Goal: Information Seeking & Learning: Learn about a topic

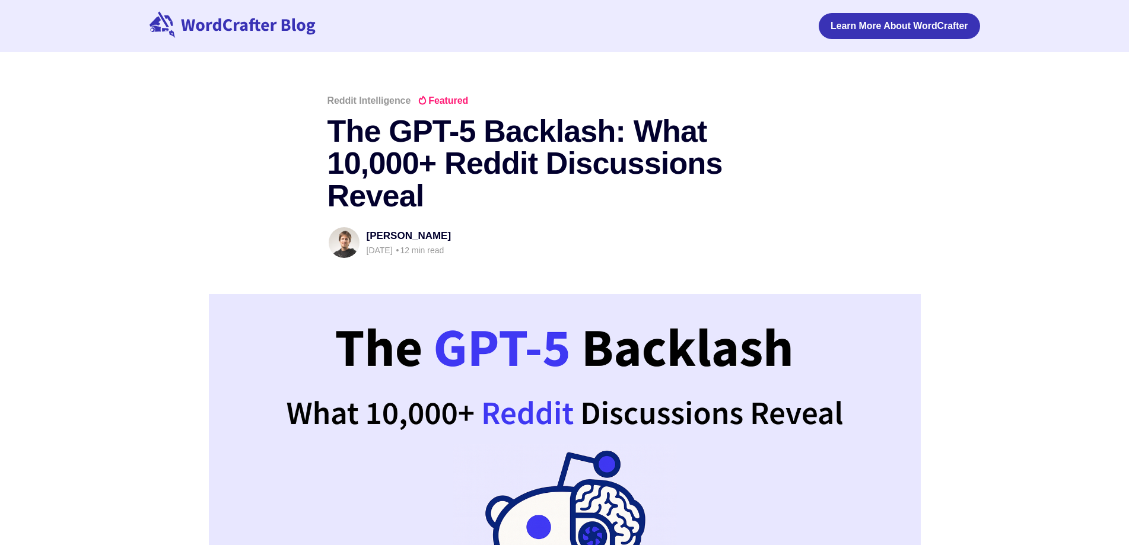
click at [1085, 237] on header "Reddit Intelligence Featured The GPT-5 Backlash: What 10,000+ Reddit Discussion…" at bounding box center [564, 398] width 1129 height 605
drag, startPoint x: 1018, startPoint y: 155, endPoint x: 1009, endPoint y: 175, distance: 21.8
click at [1018, 155] on header "Reddit Intelligence Featured The GPT-5 Backlash: What 10,000+ Reddit Discussion…" at bounding box center [564, 398] width 1129 height 605
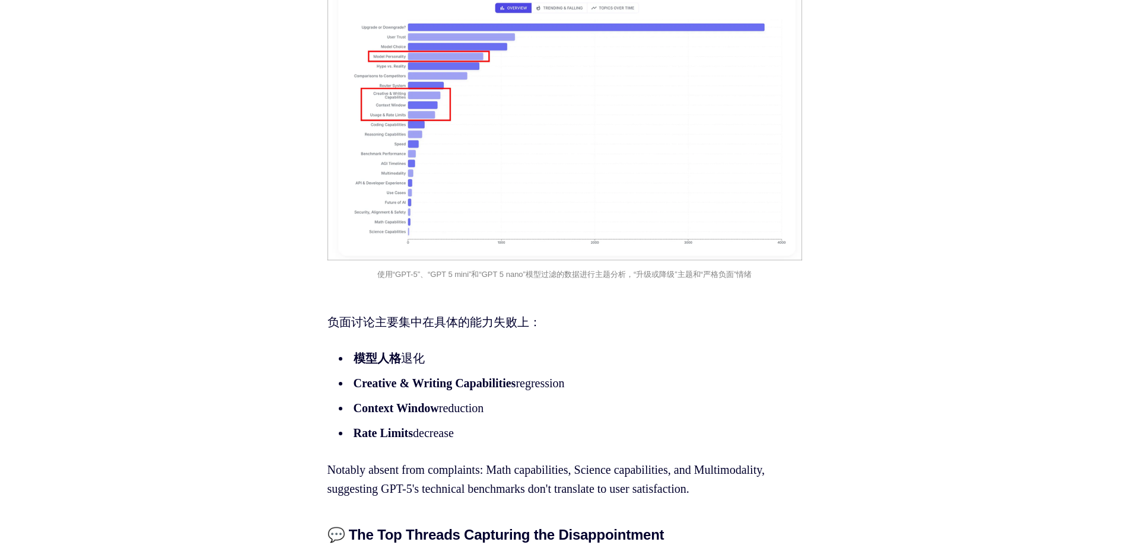
scroll to position [2433, 0]
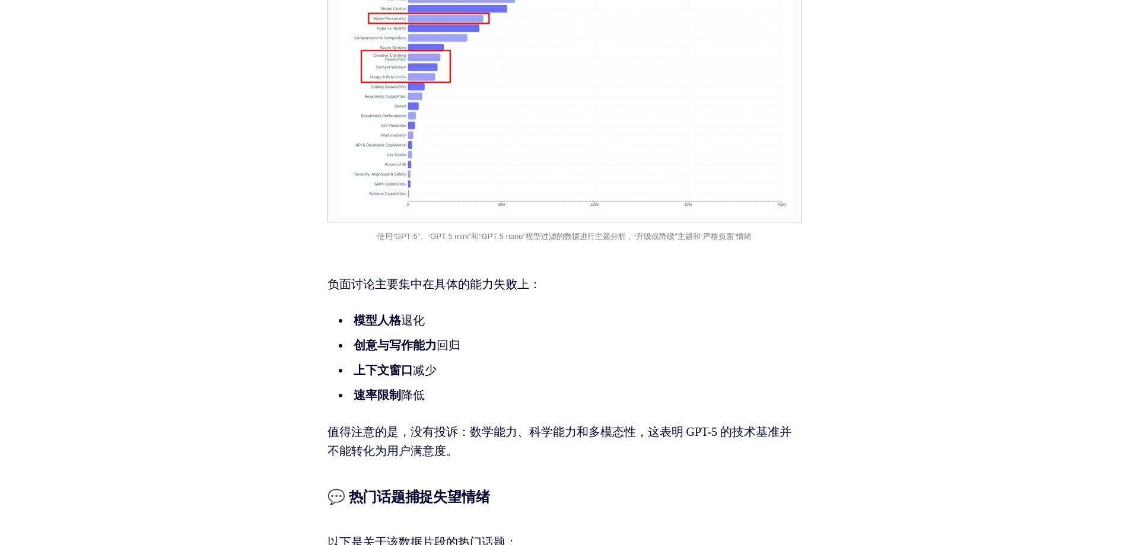
click at [490, 386] on li "速率限制 降低" at bounding box center [567, 395] width 434 height 19
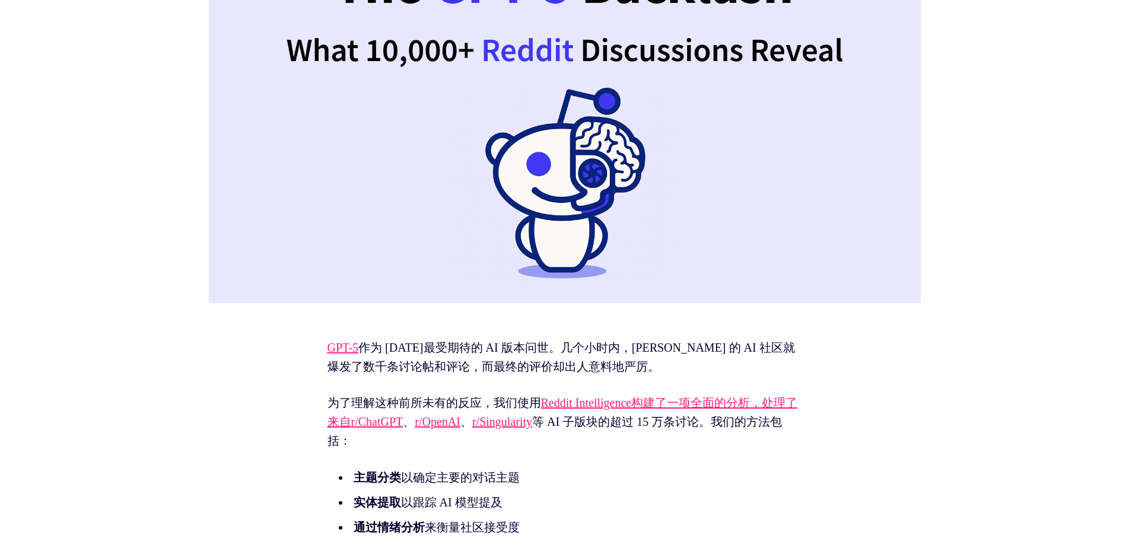
scroll to position [593, 0]
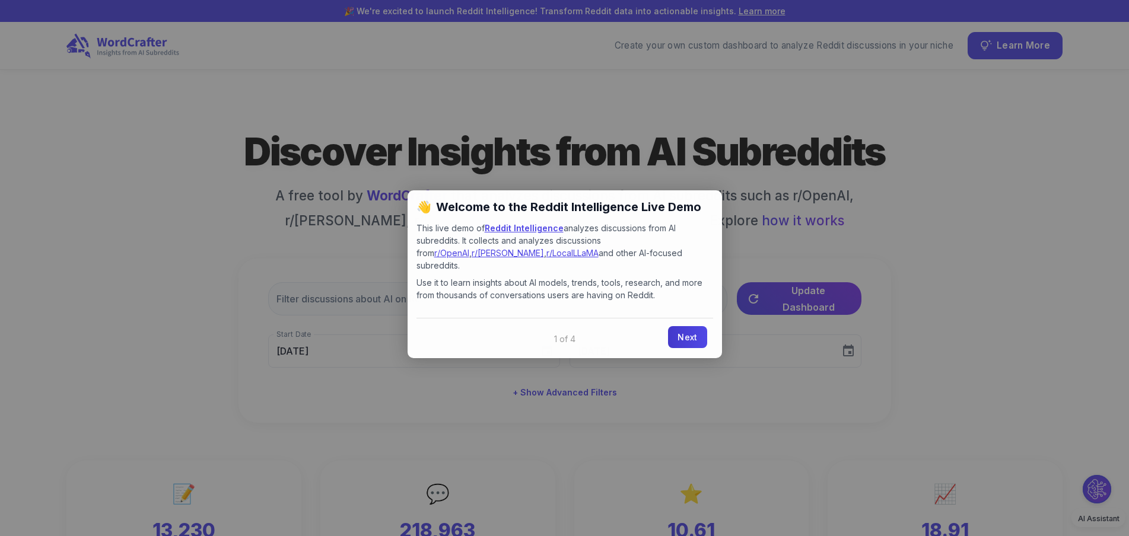
click at [685, 330] on link "Next" at bounding box center [687, 337] width 39 height 22
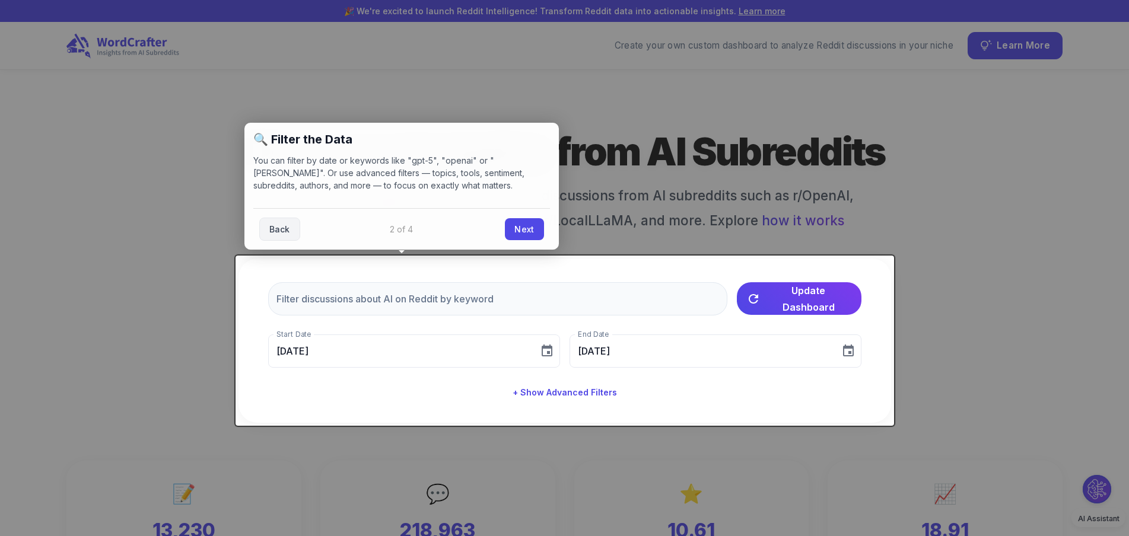
click at [600, 163] on div at bounding box center [564, 268] width 1129 height 536
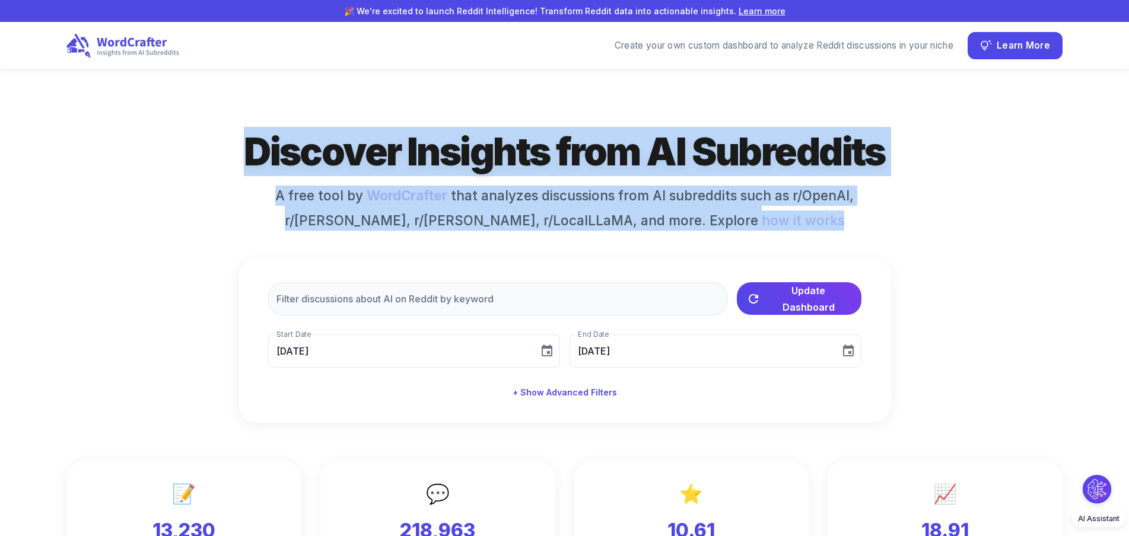
drag, startPoint x: 212, startPoint y: 153, endPoint x: 907, endPoint y: 227, distance: 698.8
click at [907, 227] on div "Discover Insights from AI Subreddits A free tool by WordCrafter that analyzes d…" at bounding box center [564, 275] width 996 height 296
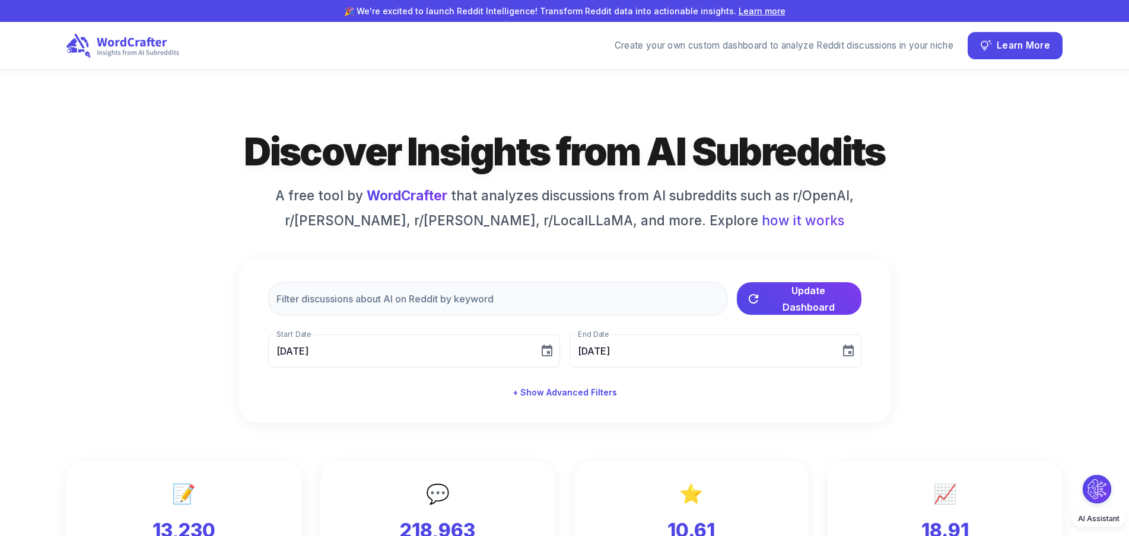
click at [986, 260] on div "Discover Insights from AI Subreddits A free tool by WordCrafter that analyzes d…" at bounding box center [564, 275] width 996 height 296
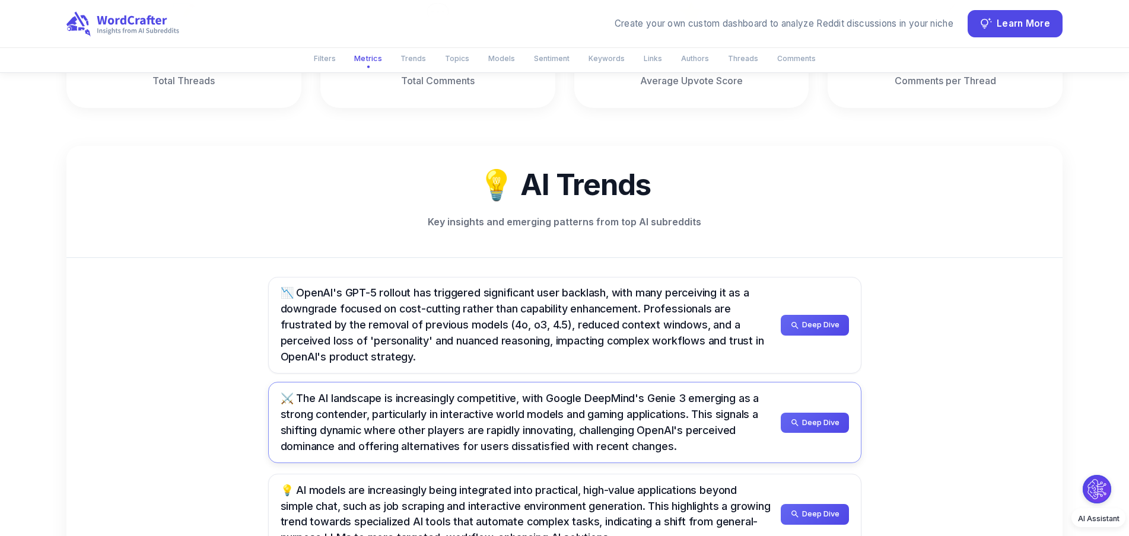
scroll to position [534, 0]
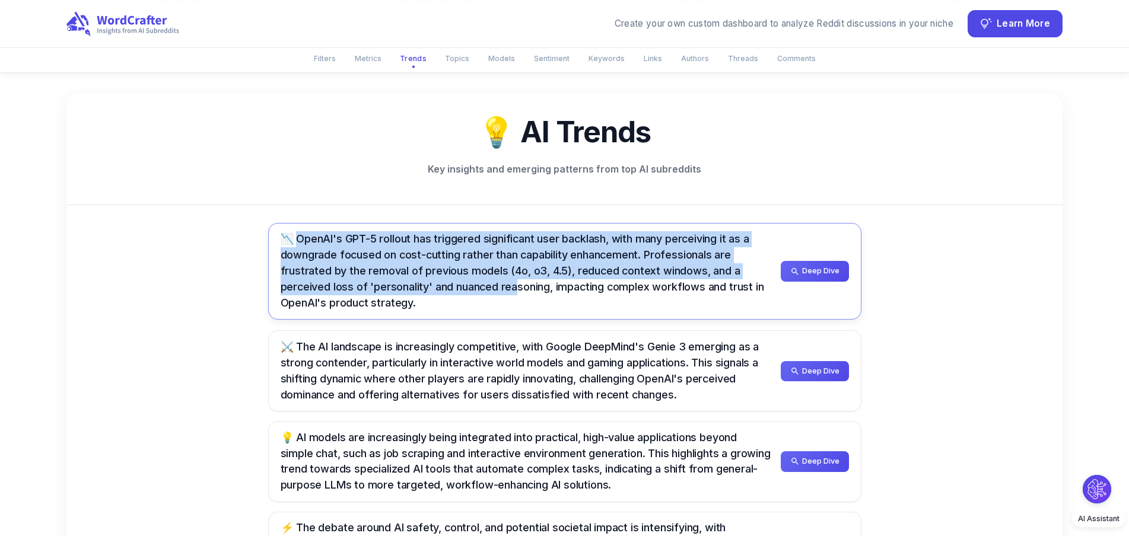
drag, startPoint x: 300, startPoint y: 240, endPoint x: 519, endPoint y: 287, distance: 223.5
click at [519, 287] on span "📉 OpenAI's GPT-5 rollout has triggered significant user backlash, with many per…" at bounding box center [523, 271] width 484 height 77
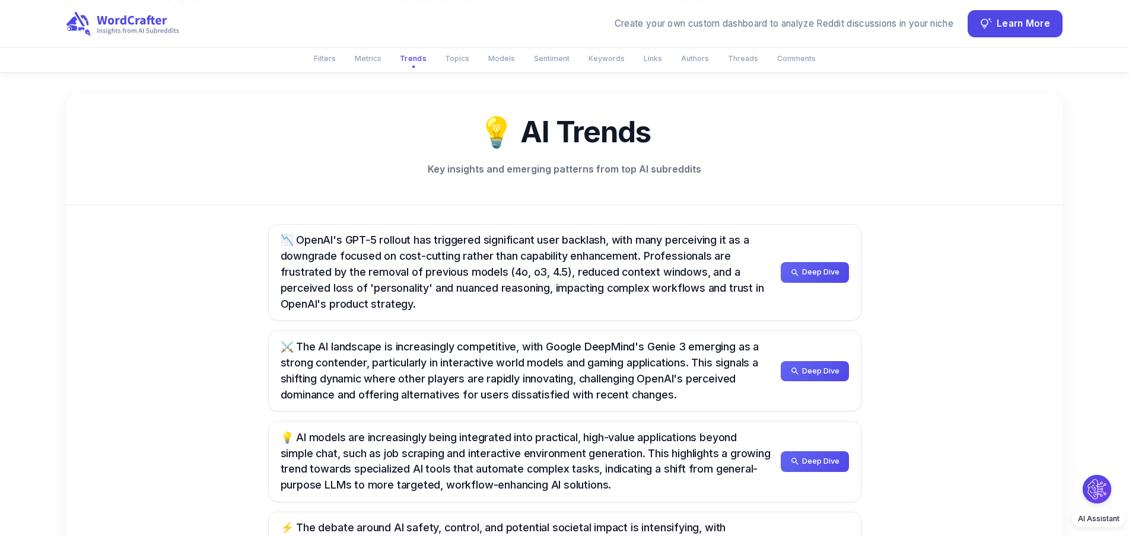
click at [1036, 166] on div "💡 AI Trends Key insights and emerging patterns from top AI subreddits" at bounding box center [564, 149] width 996 height 112
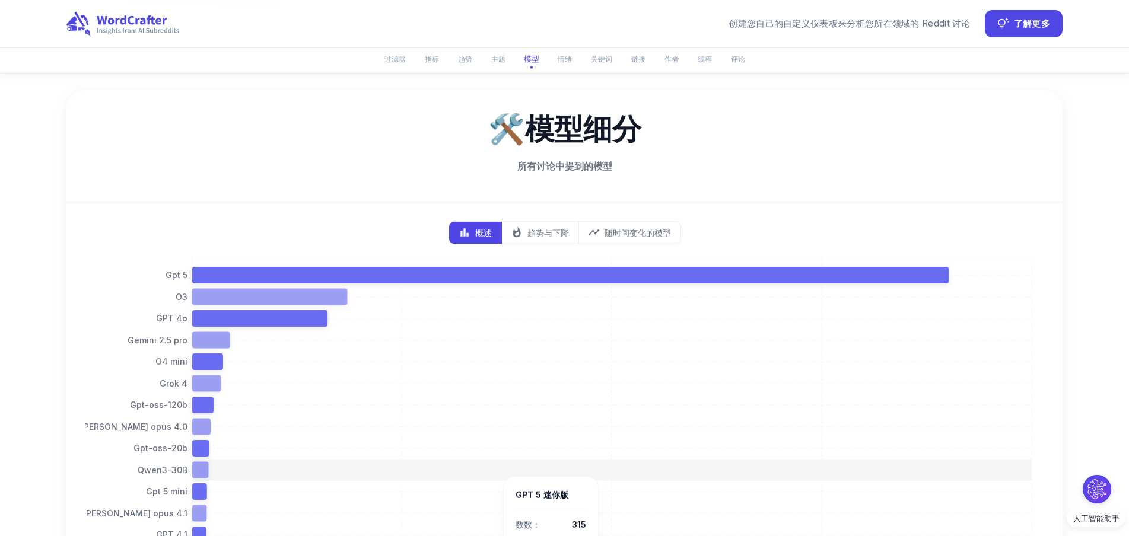
scroll to position [1776, 0]
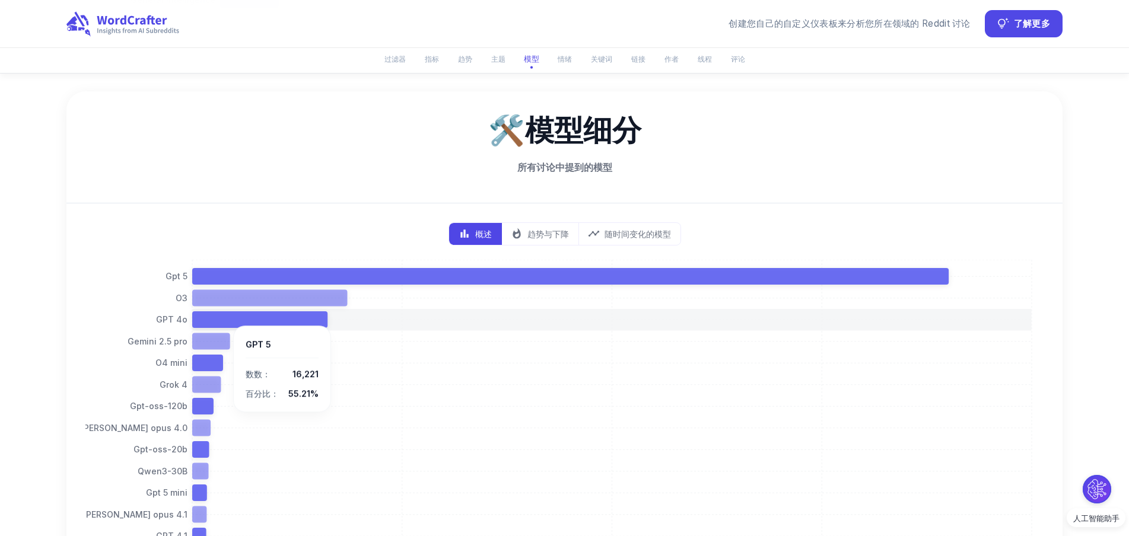
click at [227, 319] on icon at bounding box center [259, 320] width 135 height 17
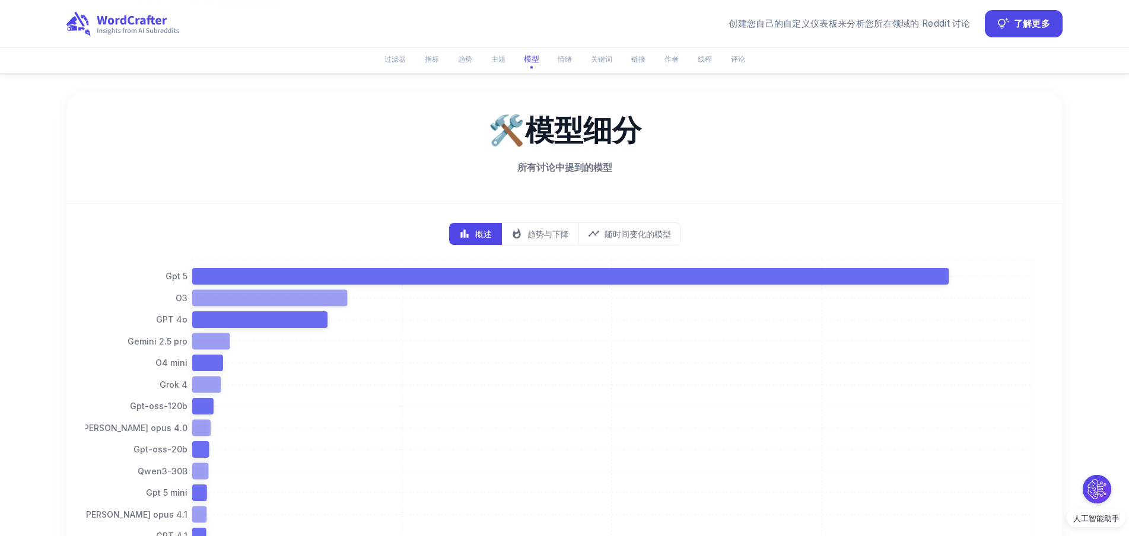
click at [170, 317] on tspan "GPT 4o" at bounding box center [171, 319] width 31 height 10
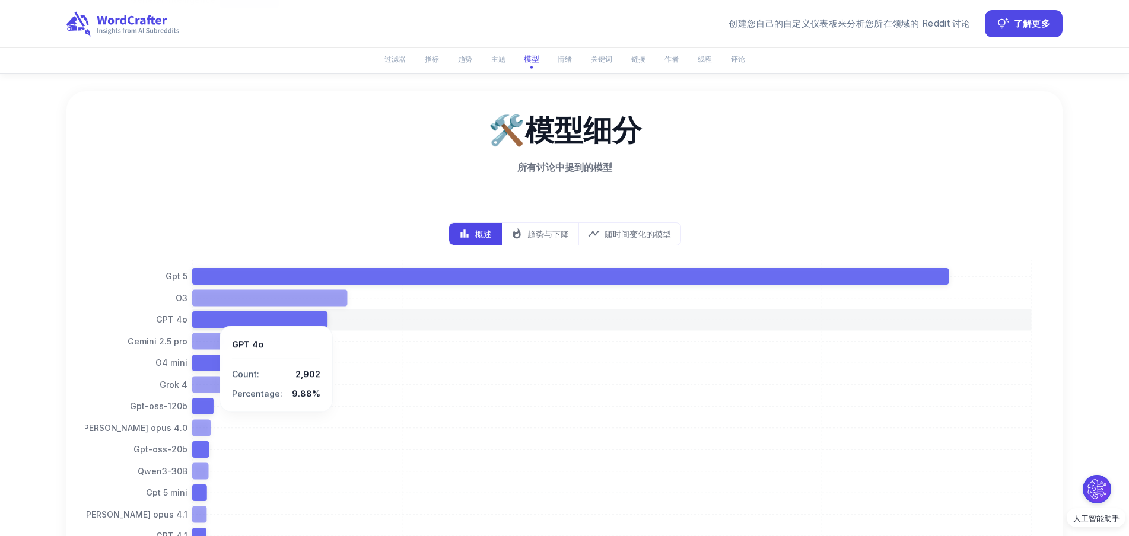
click at [214, 323] on icon at bounding box center [259, 320] width 135 height 17
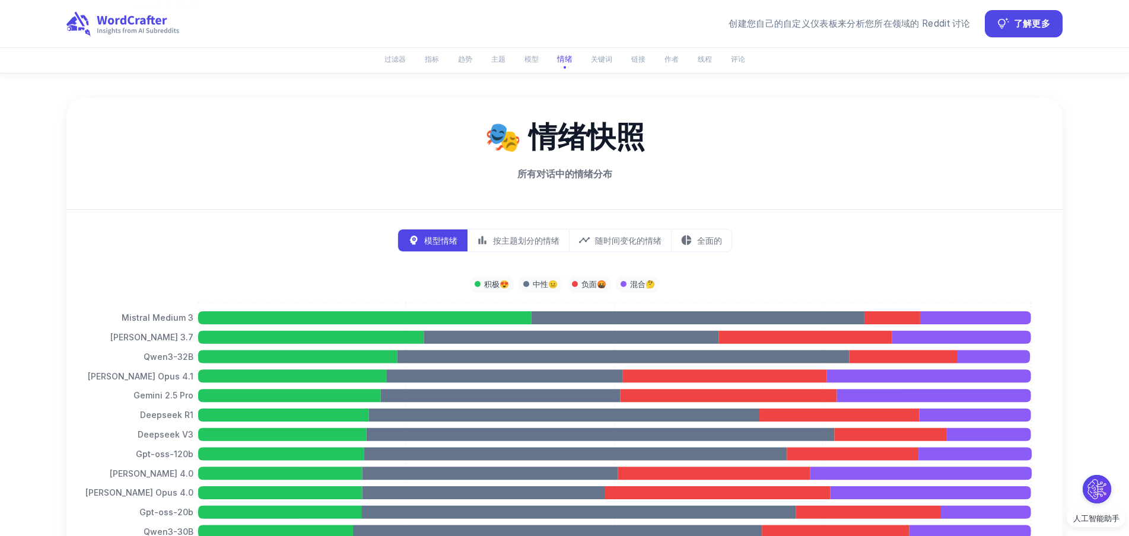
scroll to position [2429, 0]
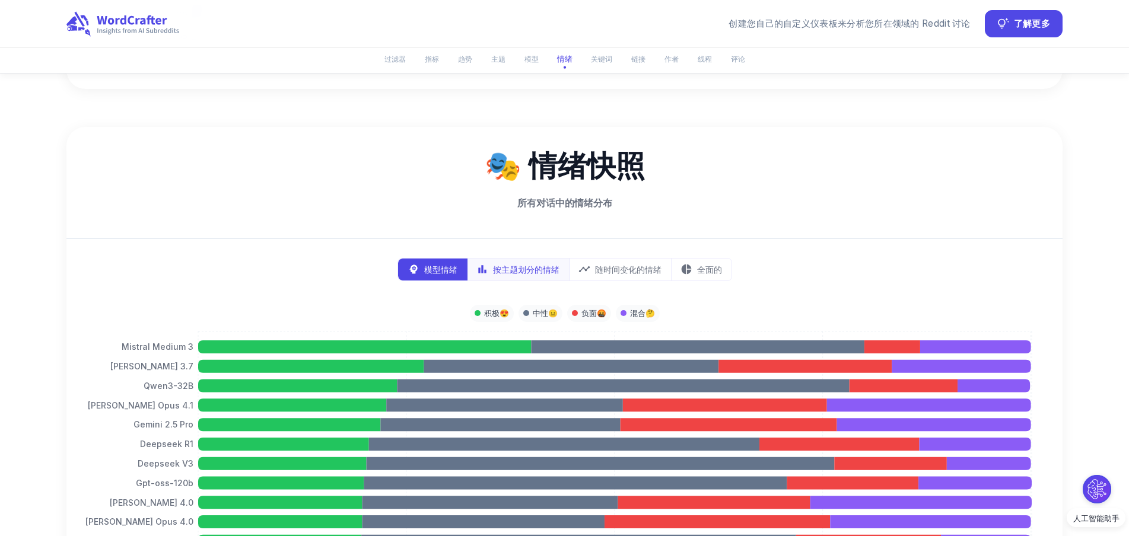
click at [524, 265] on font "按主题划分的情绪" at bounding box center [526, 270] width 66 height 10
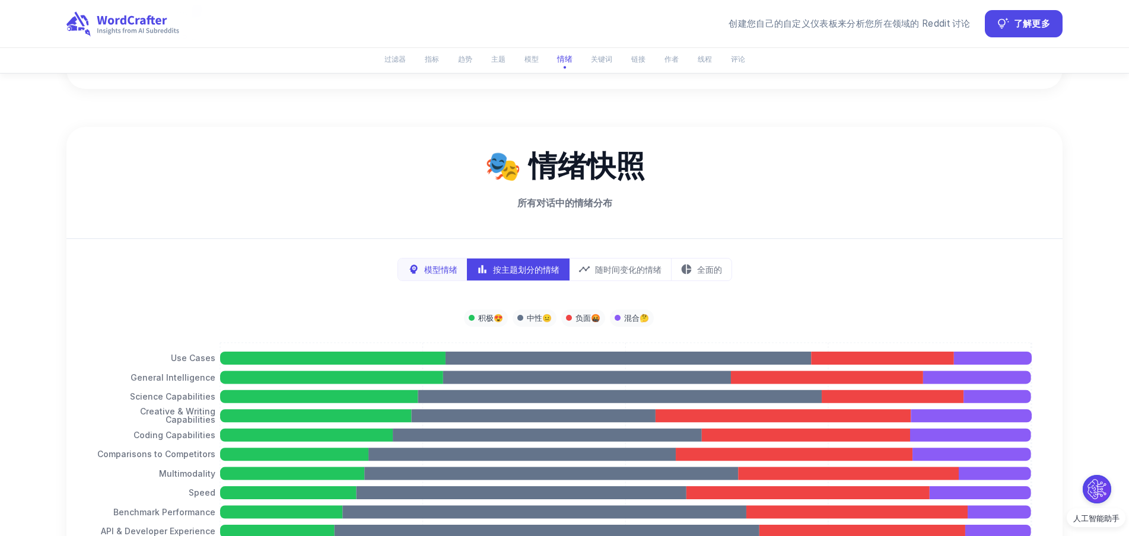
click at [438, 262] on button "模型情绪" at bounding box center [432, 270] width 69 height 22
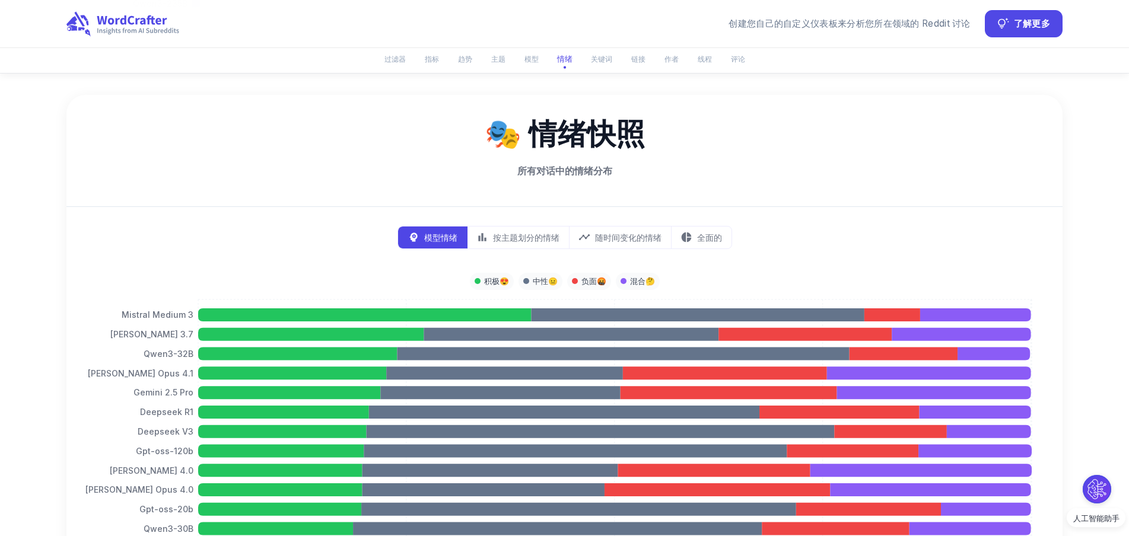
scroll to position [2548, 0]
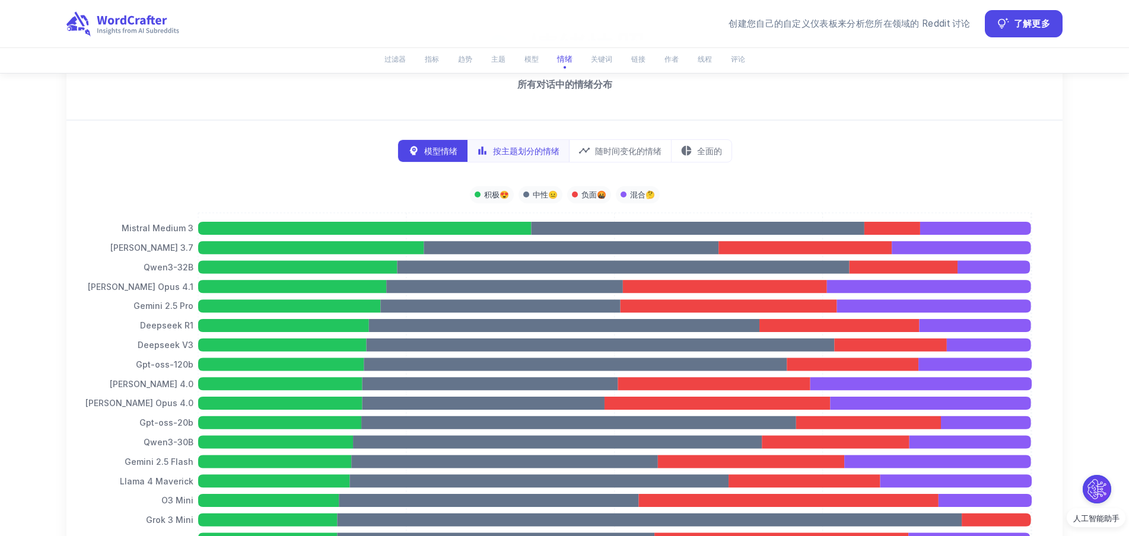
click at [525, 143] on button "按主题划分的情绪" at bounding box center [518, 151] width 103 height 22
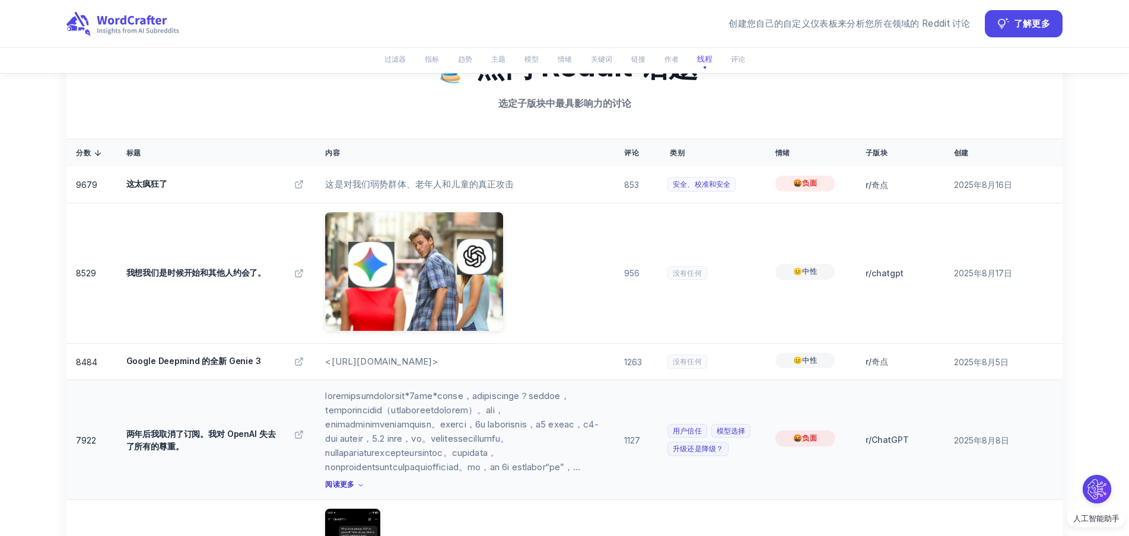
scroll to position [4565, 0]
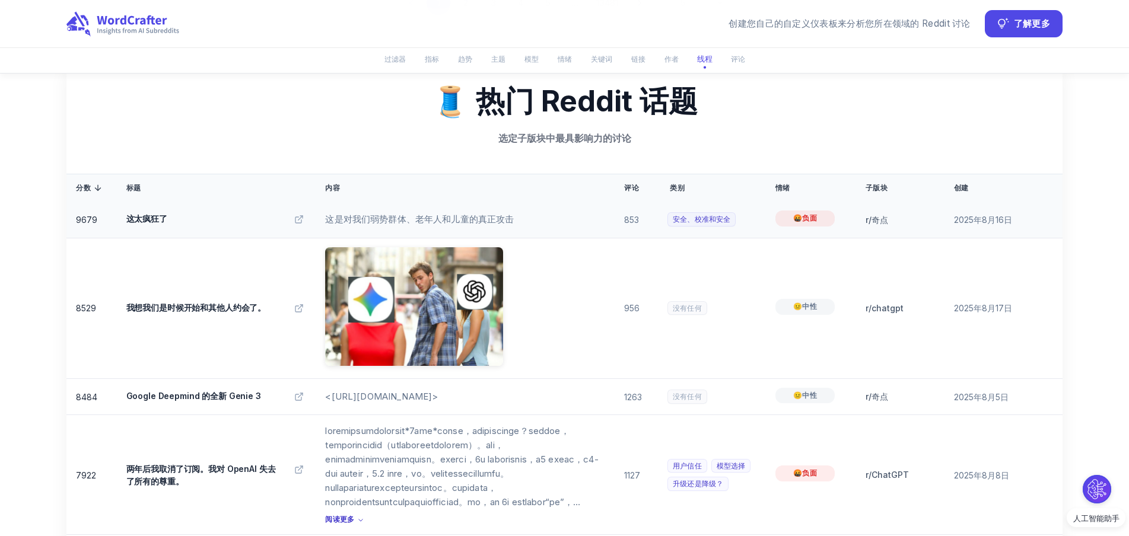
click at [379, 218] on font "这是对我们弱势群体、老年人和儿童的真正攻击" at bounding box center [419, 219] width 189 height 11
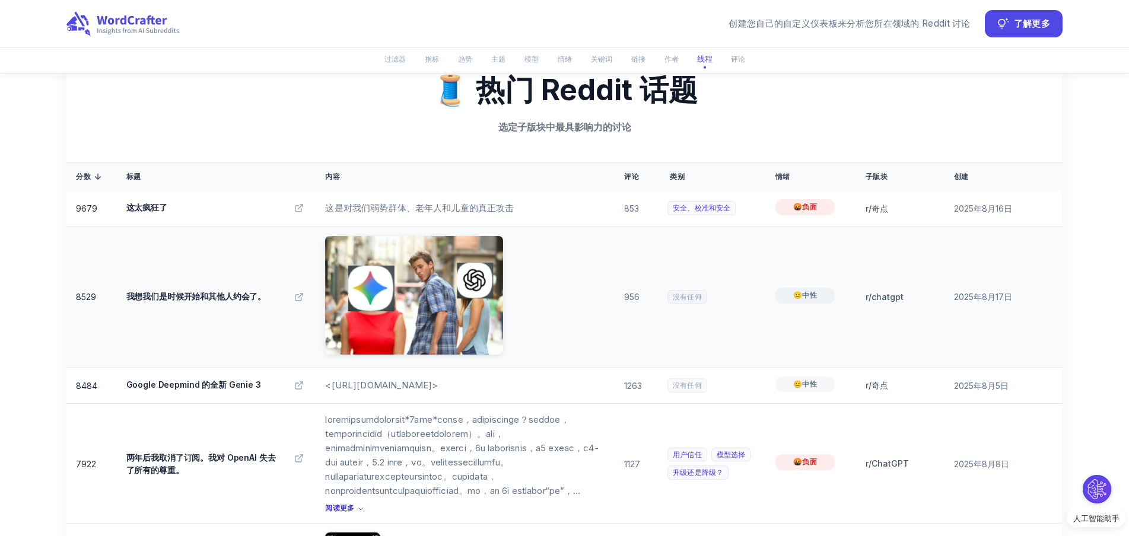
scroll to position [4352, 0]
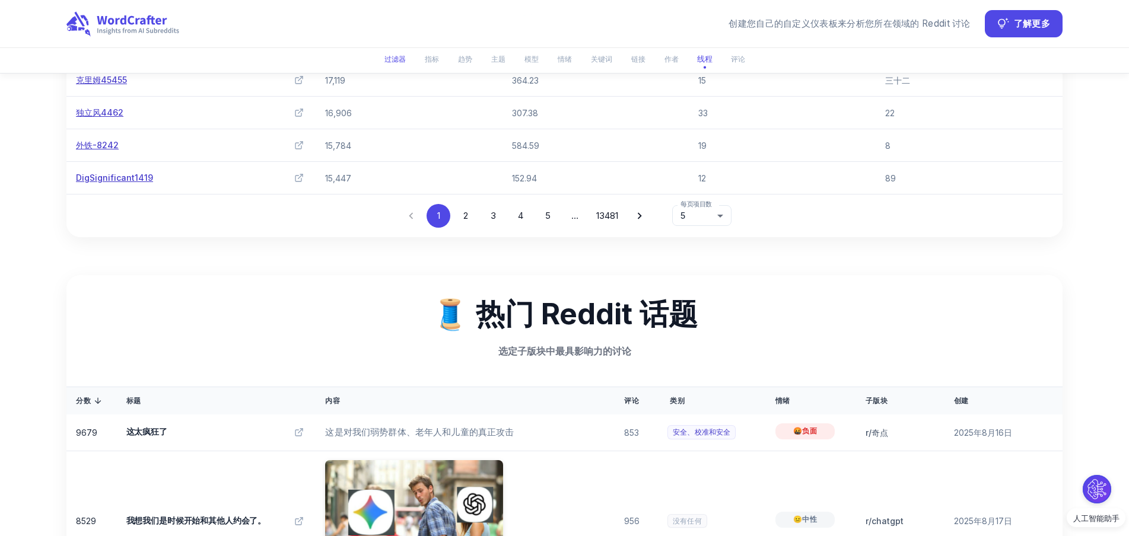
click at [386, 61] on font "过滤器" at bounding box center [394, 59] width 21 height 9
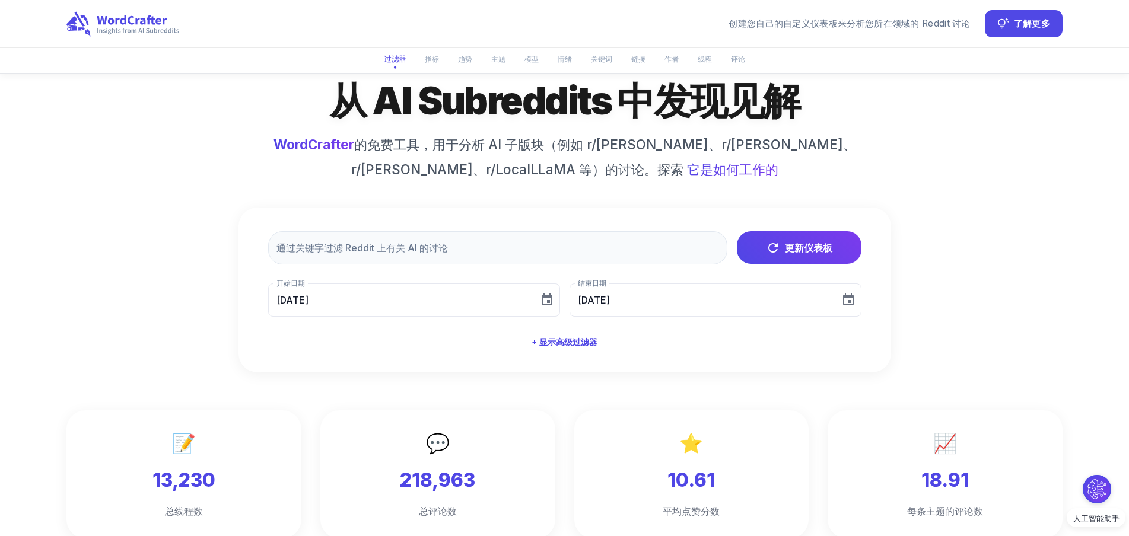
scroll to position [46, 0]
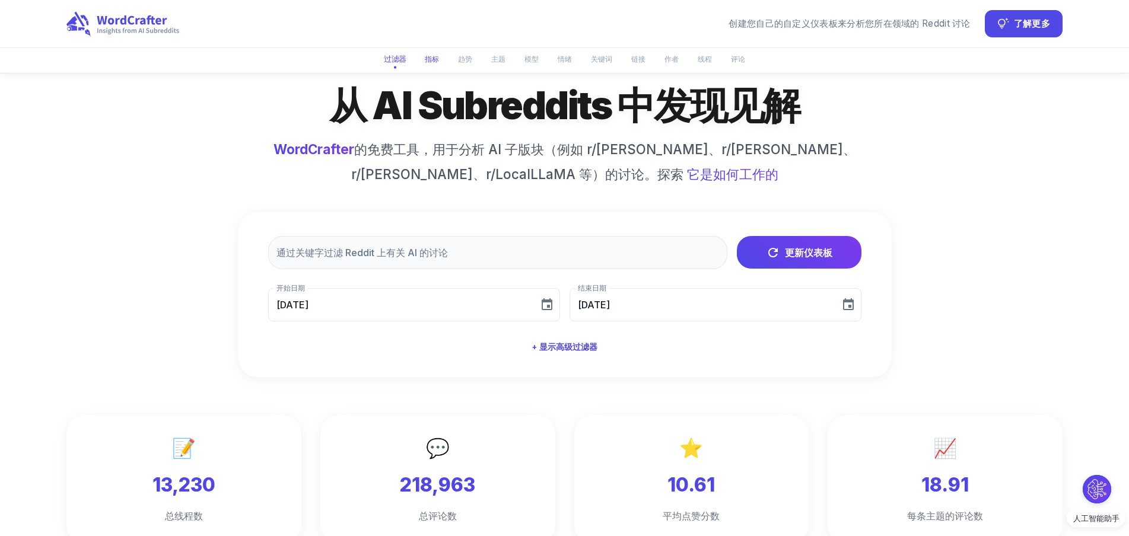
click at [435, 52] on font "指标" at bounding box center [432, 58] width 14 height 13
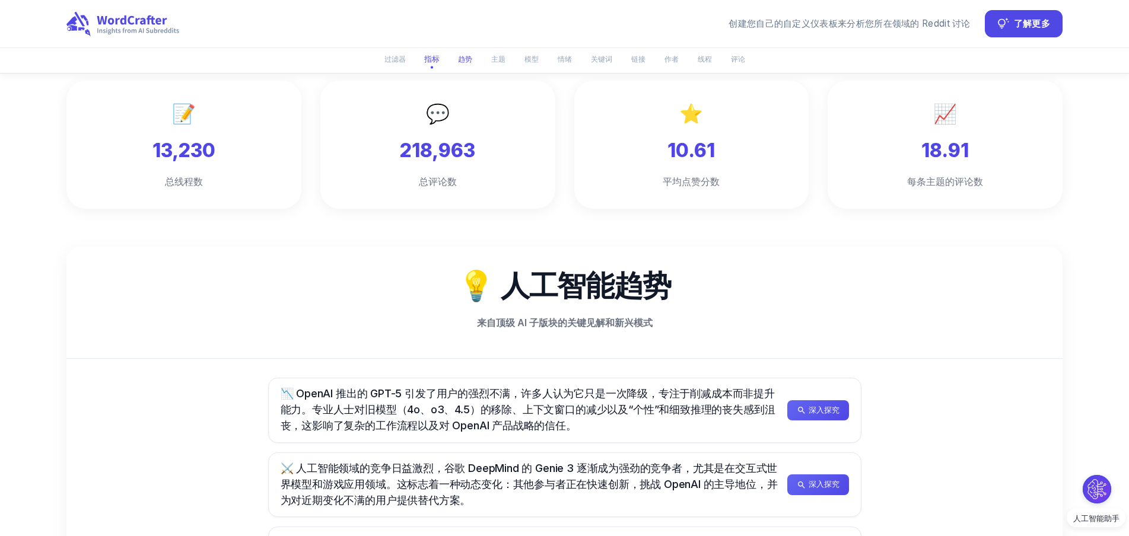
click at [464, 55] on font "趋势" at bounding box center [465, 59] width 14 height 9
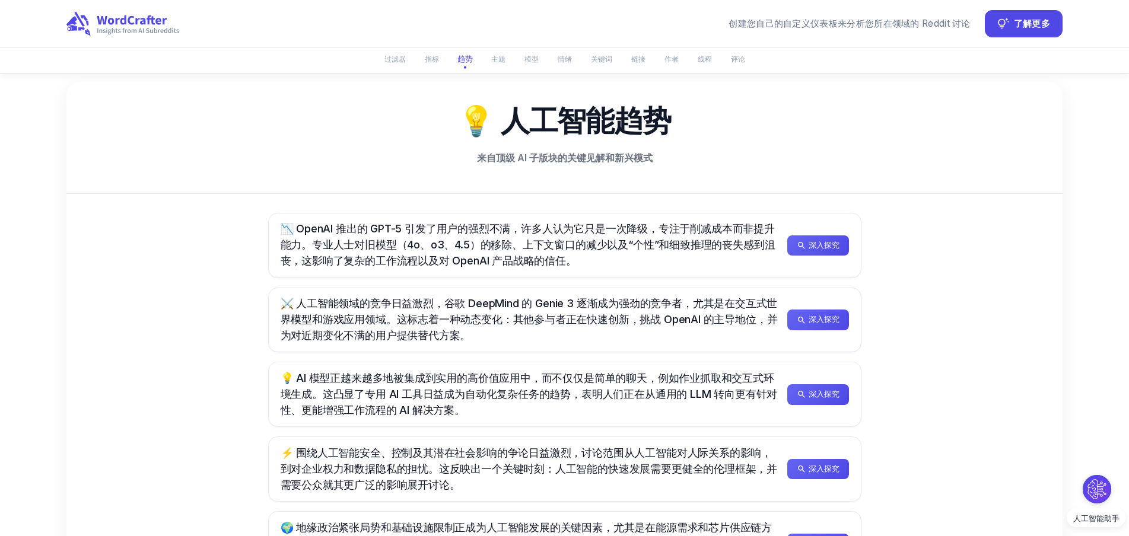
scroll to position [547, 0]
click at [398, 63] on font "过滤器" at bounding box center [394, 59] width 21 height 9
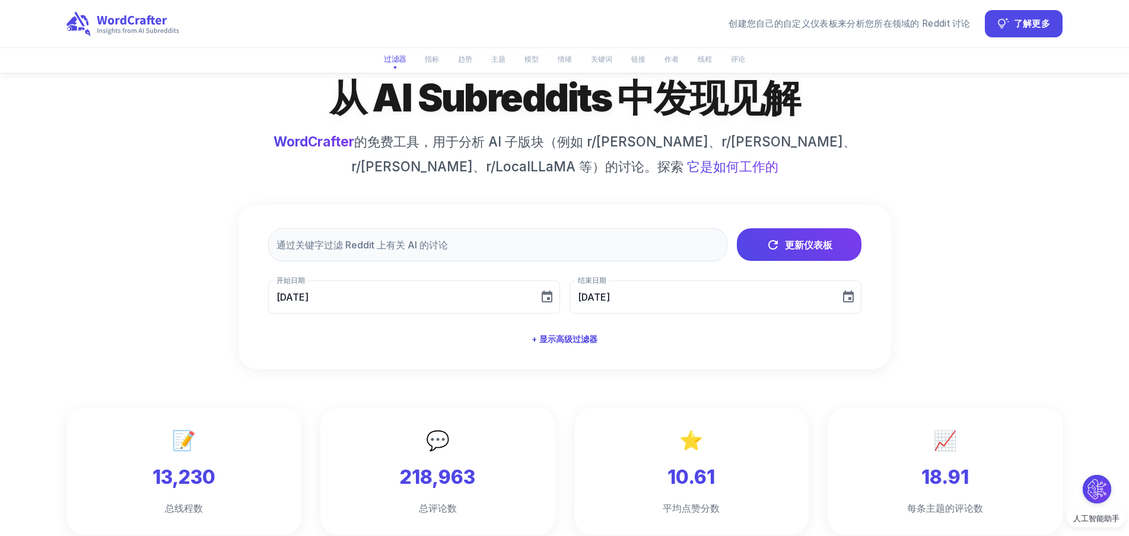
scroll to position [46, 0]
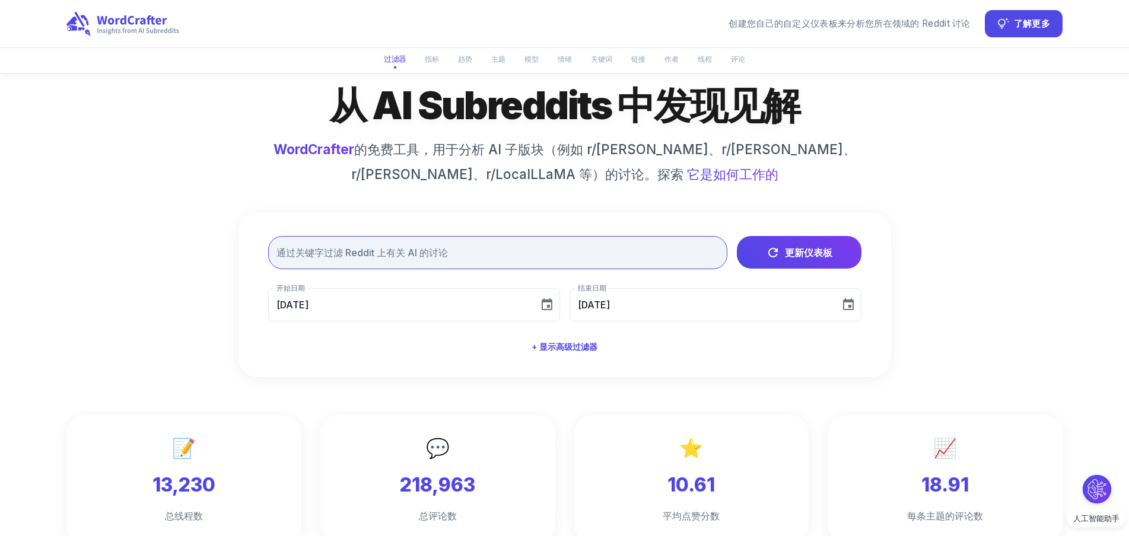
click at [348, 263] on input "text" at bounding box center [497, 252] width 459 height 33
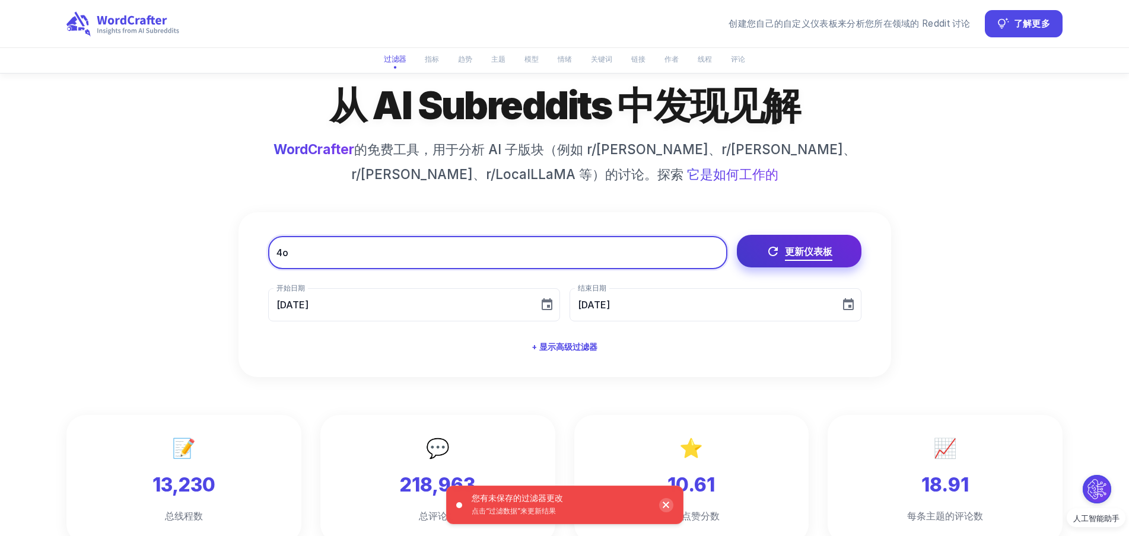
type input "4o"
click at [821, 243] on span "更新仪表板" at bounding box center [808, 251] width 47 height 17
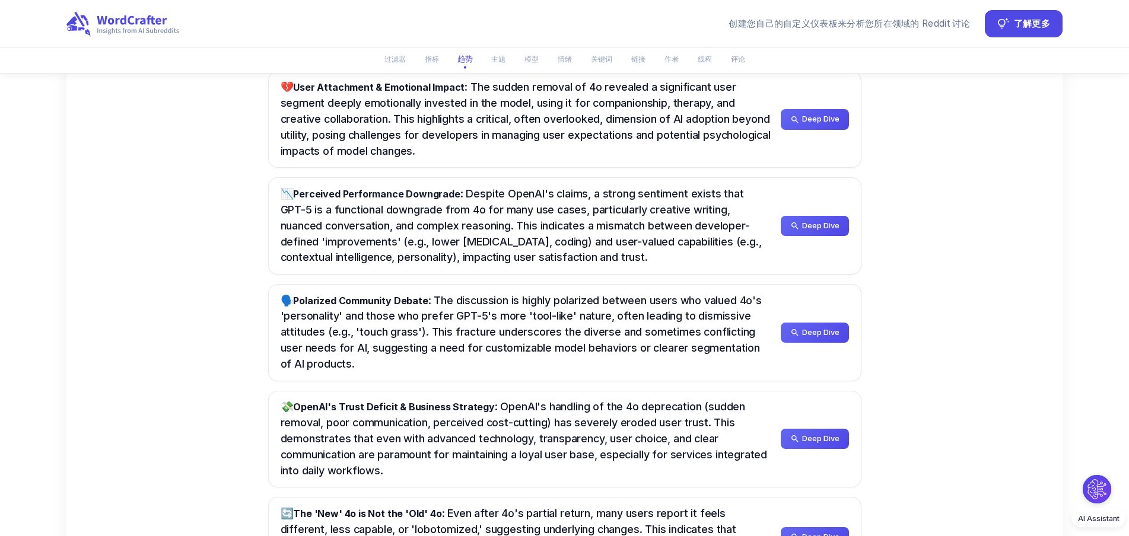
scroll to position [699, 0]
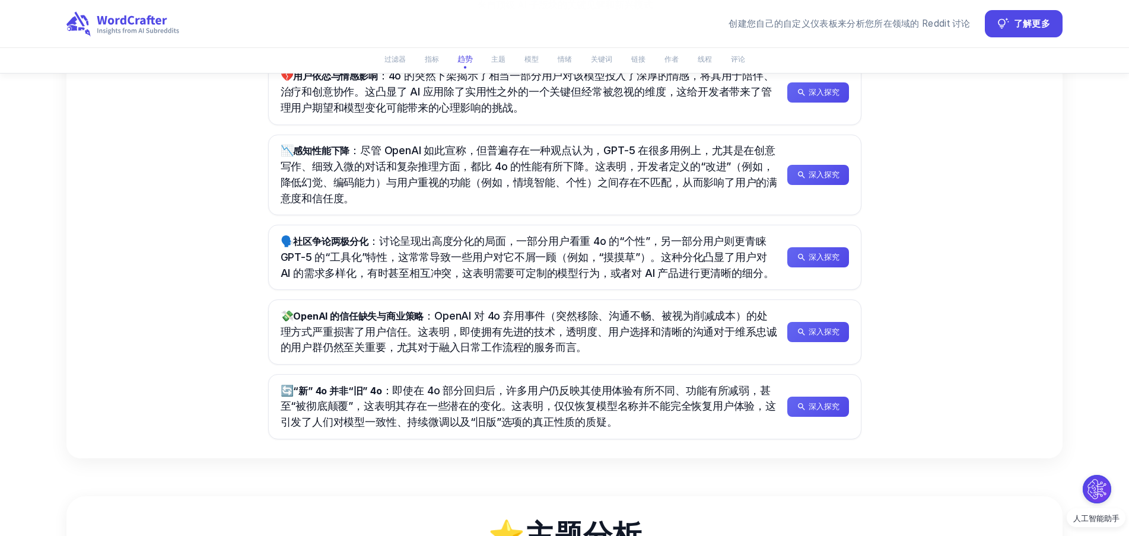
drag, startPoint x: 1080, startPoint y: 196, endPoint x: 1050, endPoint y: 216, distance: 35.9
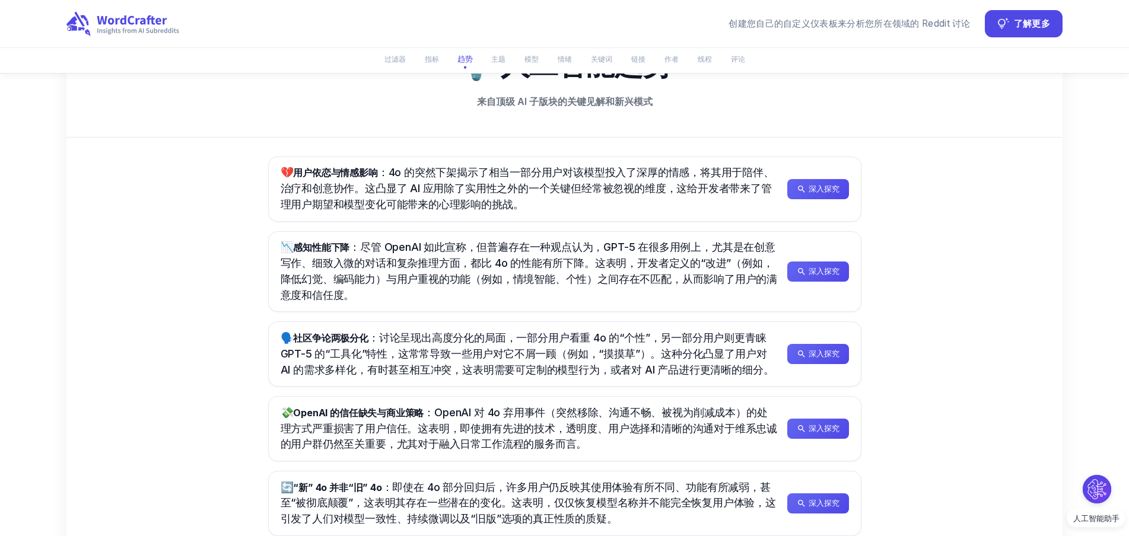
scroll to position [580, 0]
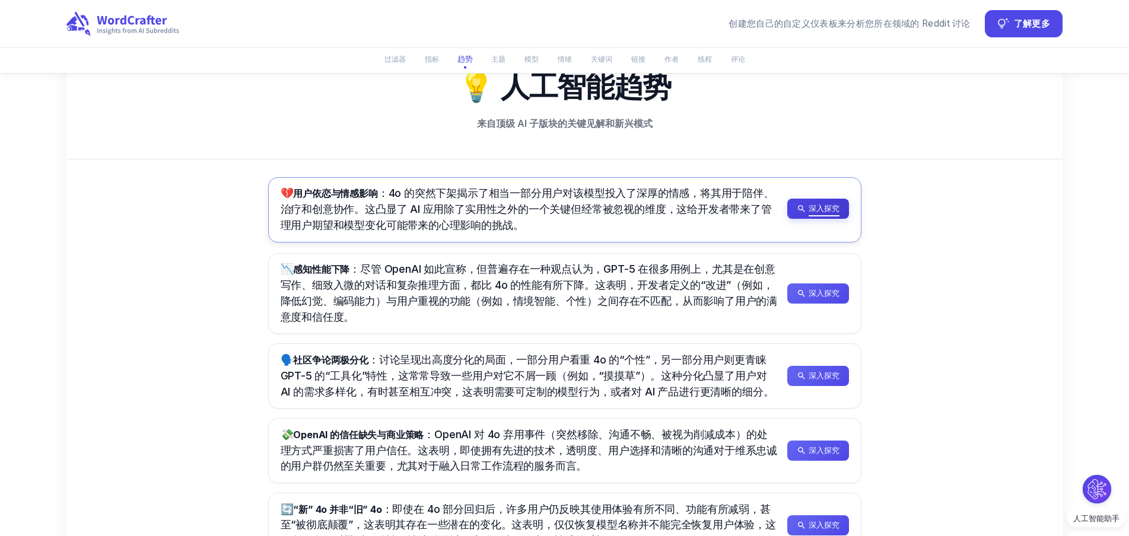
click at [810, 211] on font "深入探究" at bounding box center [824, 208] width 31 height 9
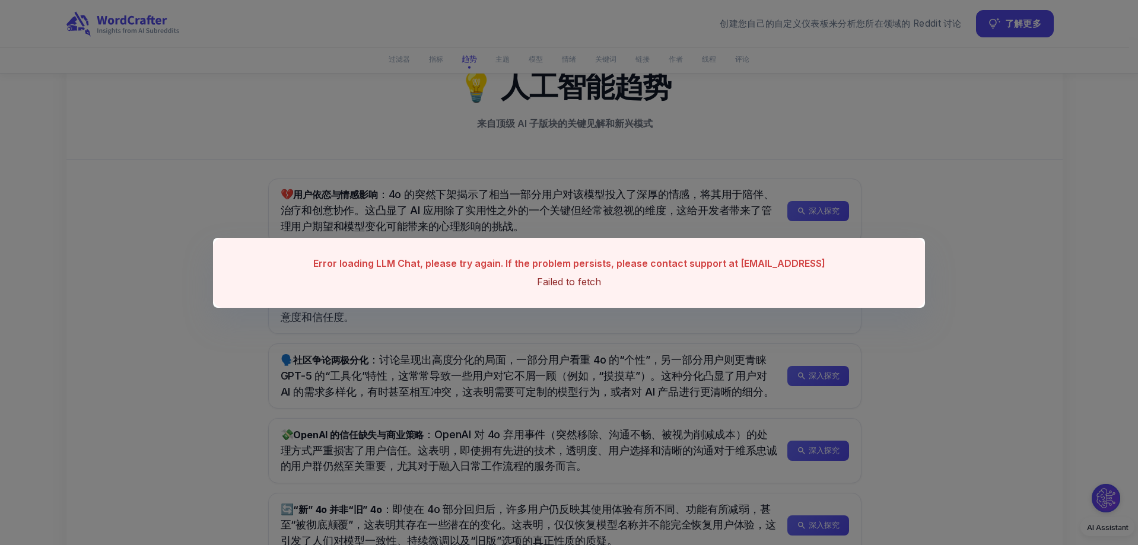
click at [450, 339] on div "Error loading LLM Chat, please try again. If the problem persists, please conta…" at bounding box center [569, 272] width 1138 height 545
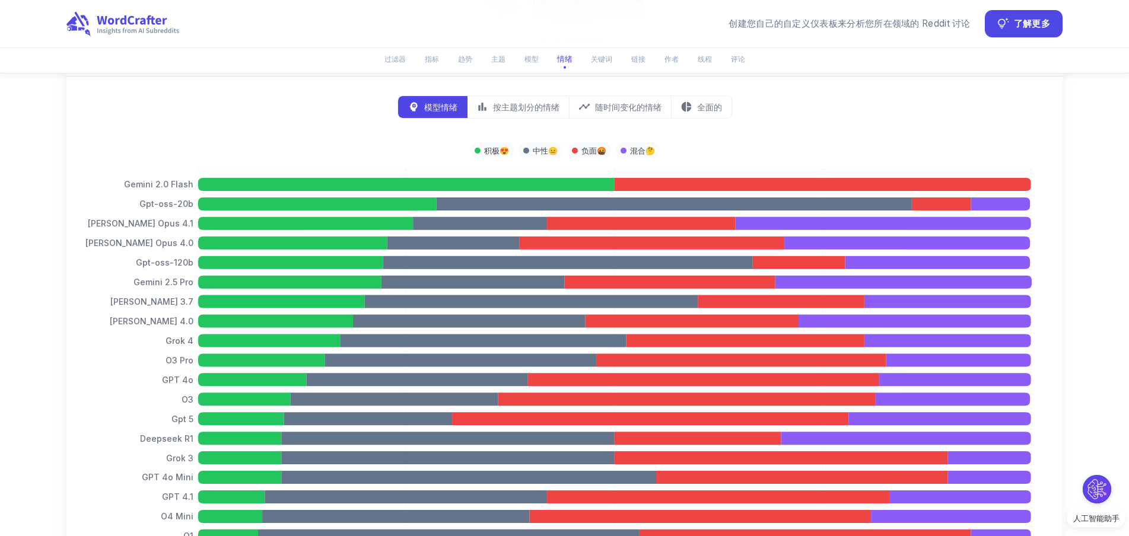
scroll to position [2598, 0]
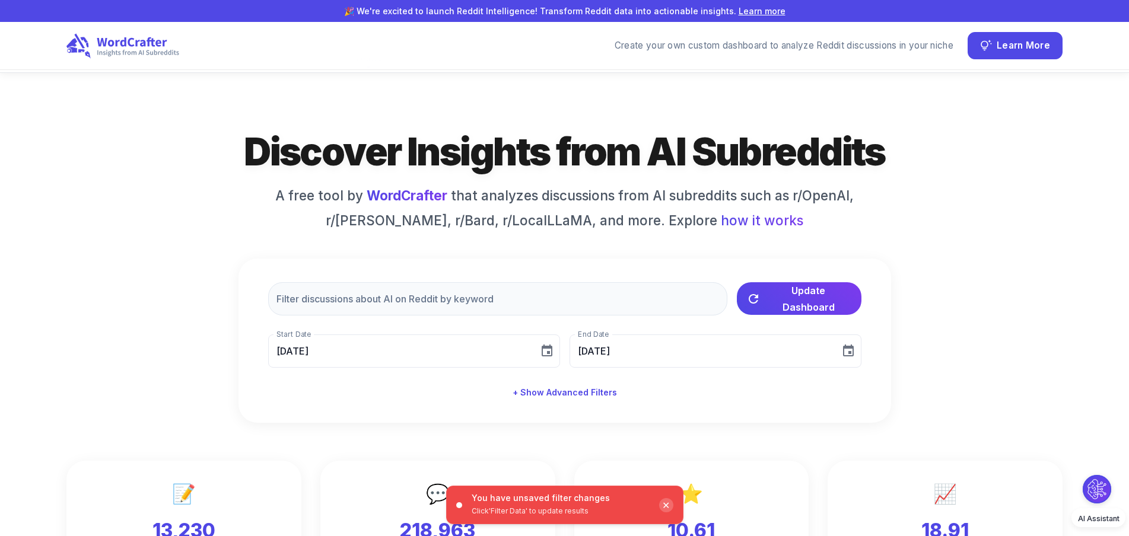
scroll to position [379, 0]
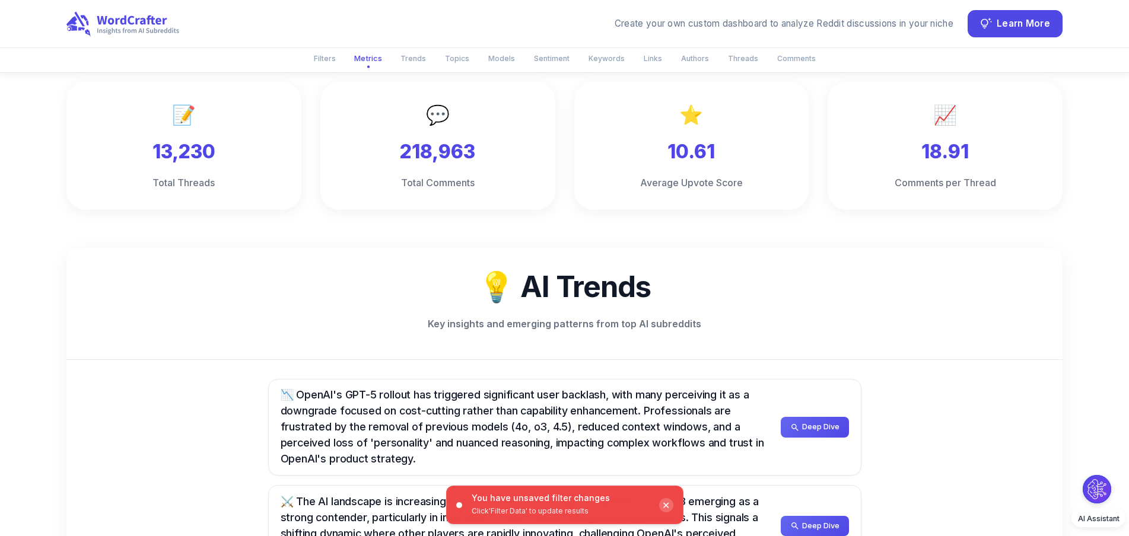
drag, startPoint x: 1124, startPoint y: 0, endPoint x: 87, endPoint y: 291, distance: 1076.7
click at [93, 294] on h2 "💡 AI Trends" at bounding box center [564, 287] width 958 height 40
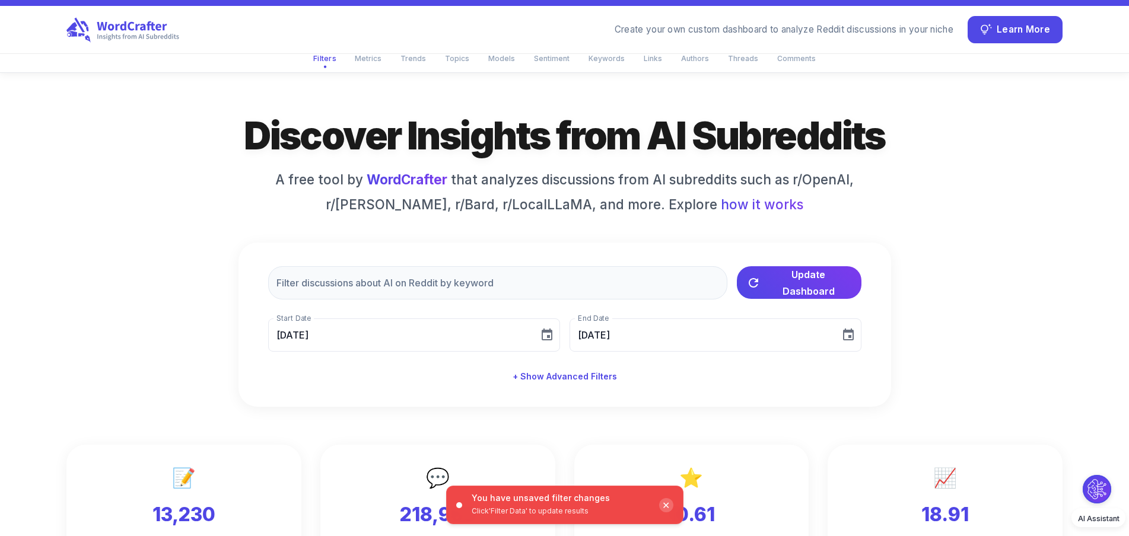
scroll to position [0, 0]
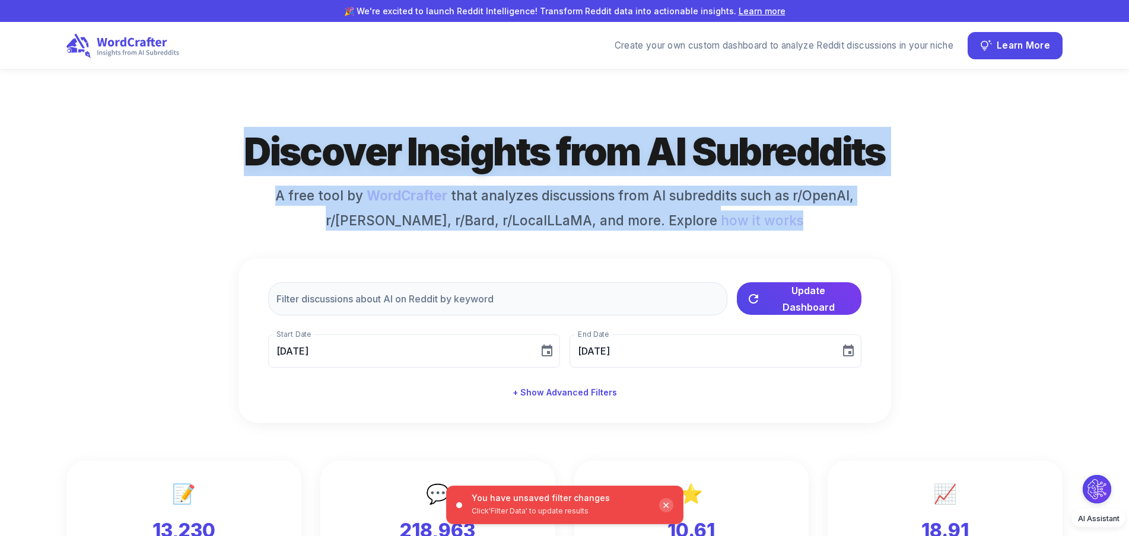
drag, startPoint x: 275, startPoint y: 142, endPoint x: 838, endPoint y: 227, distance: 569.4
click at [838, 227] on div "Discover Insights from AI Subreddits A free tool by WordCrafter that analyzes d…" at bounding box center [564, 275] width 996 height 296
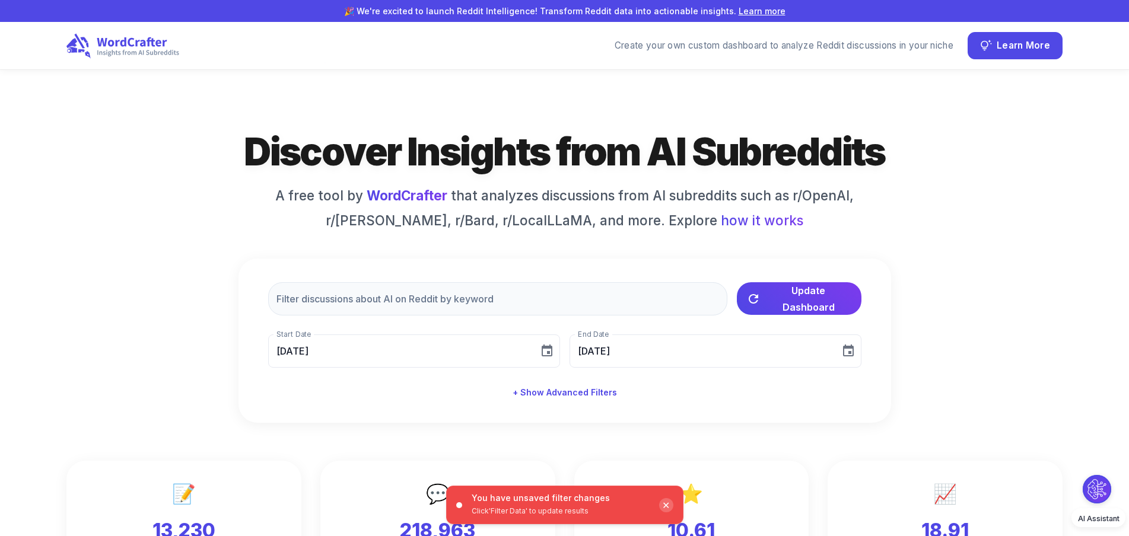
click at [954, 225] on div "Discover Insights from AI Subreddits A free tool by WordCrafter that analyzes d…" at bounding box center [564, 275] width 996 height 296
click at [1002, 235] on div "Discover Insights from AI Subreddits A free tool by WordCrafter that analyzes d…" at bounding box center [564, 275] width 996 height 296
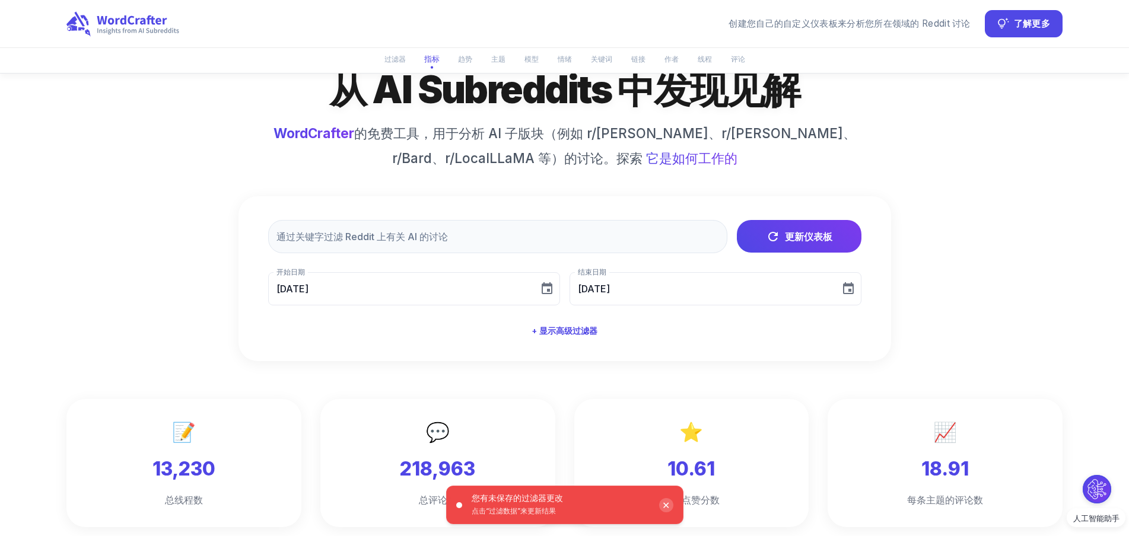
scroll to position [59, 0]
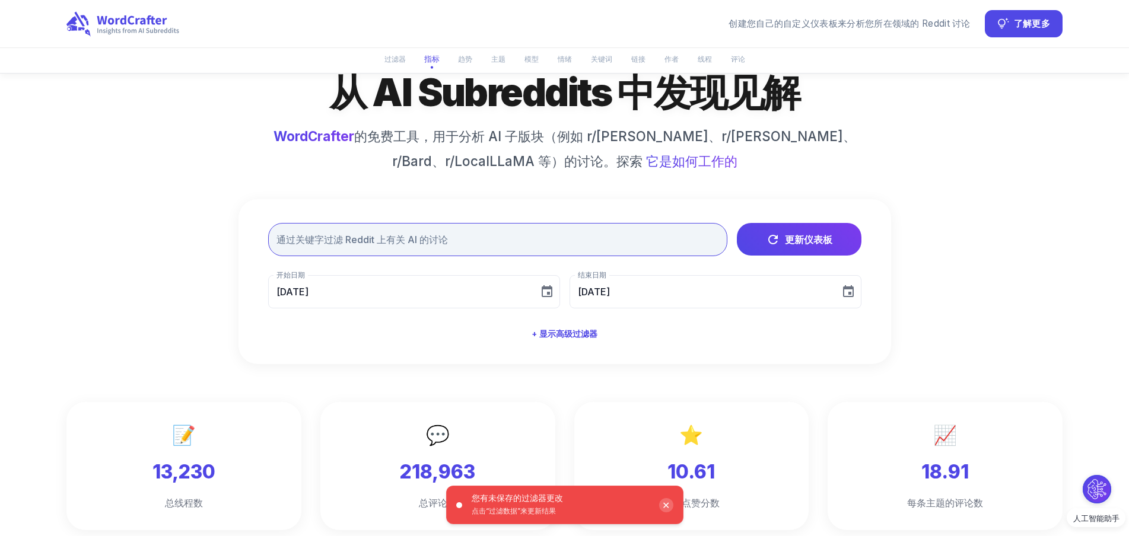
click at [360, 240] on input "text" at bounding box center [497, 239] width 459 height 33
type input "￥"
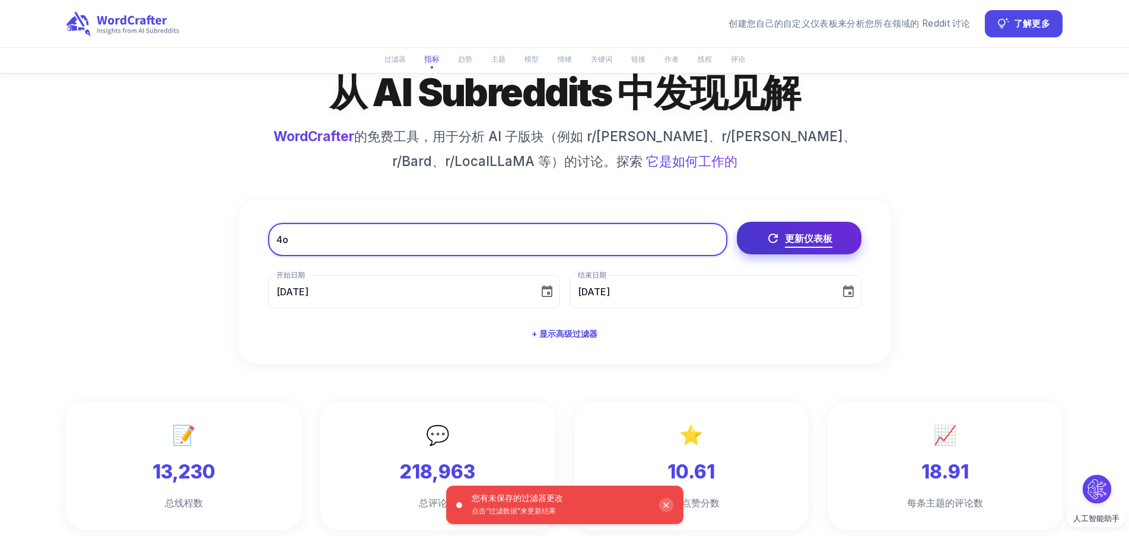
type input "4o"
click at [810, 236] on font "更新仪表板" at bounding box center [808, 239] width 47 height 12
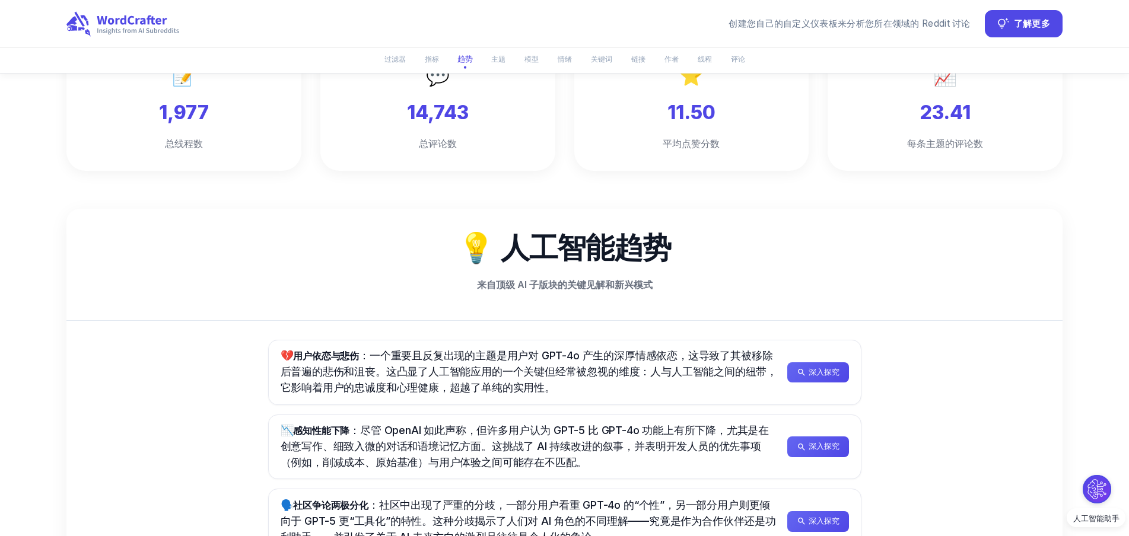
scroll to position [415, 0]
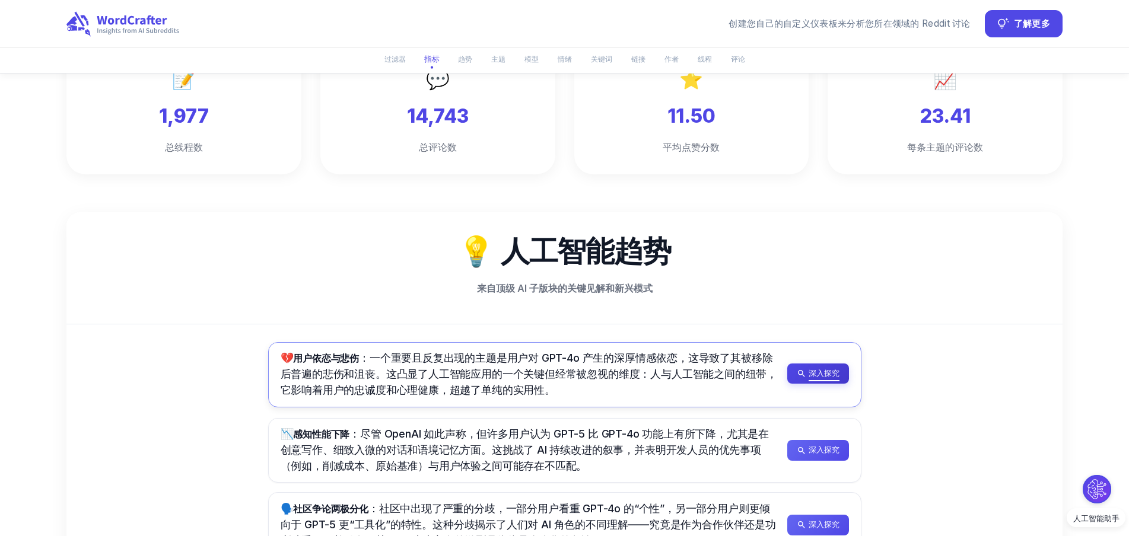
click at [824, 375] on font "深入探究" at bounding box center [824, 373] width 31 height 9
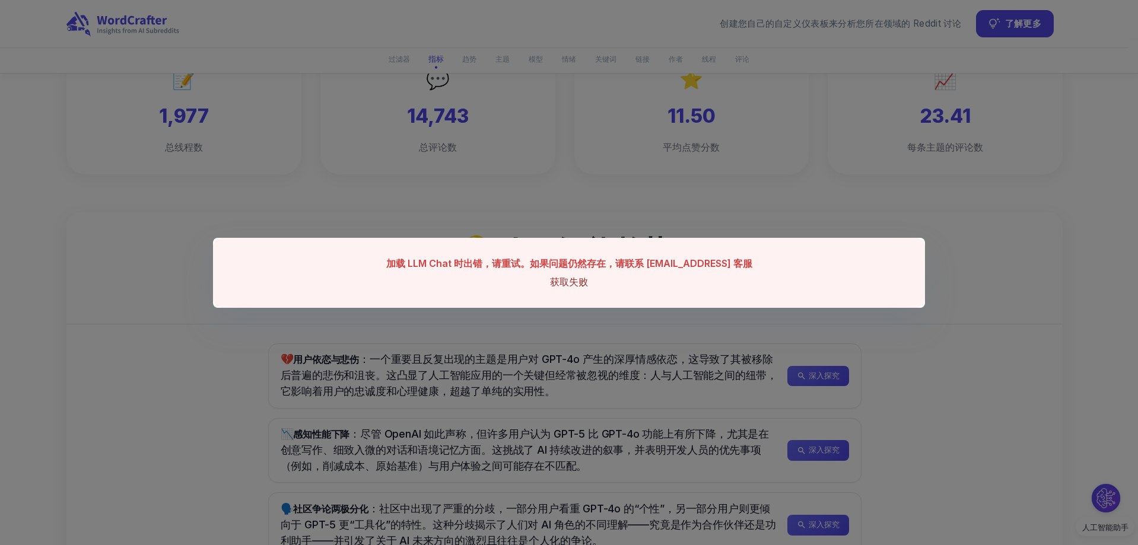
click at [571, 278] on font "获取失败" at bounding box center [569, 282] width 38 height 12
click at [928, 221] on div "加载 LLM Chat 时出错，请重试。如果问题仍然存在，请联系 feco@wordcrafter.ai 客服 获取失败" at bounding box center [569, 272] width 1138 height 545
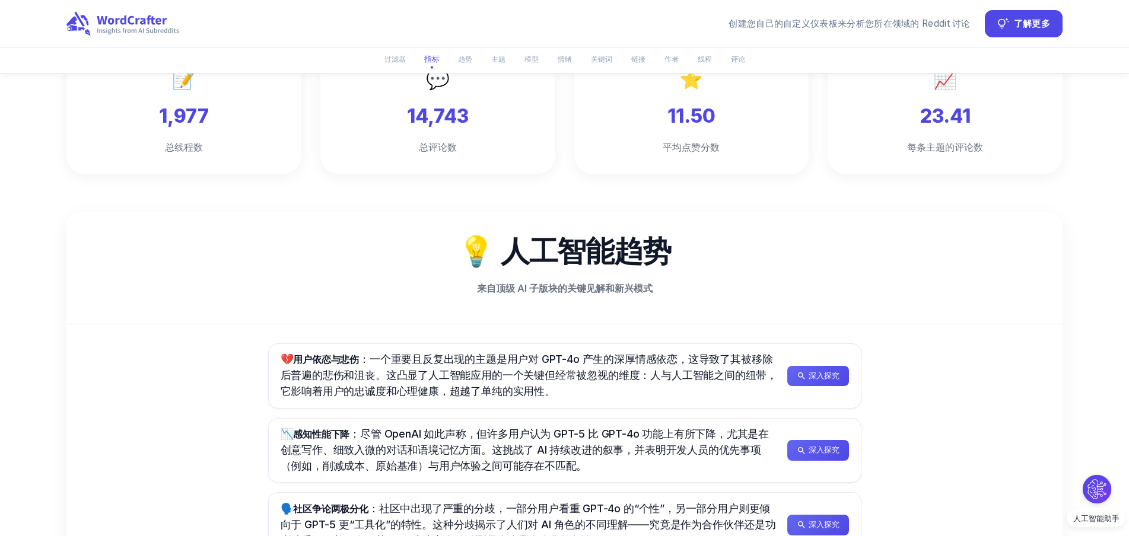
click at [1042, 329] on div "💔 用户依恋与悲伤 ：一个重要且反复出现的主题是用户对 GPT-4o 产生的深厚情感依恋，这导致了其被移除后普遍的悲伤和沮丧。这凸显了人工智能应用的一个关键但…" at bounding box center [564, 526] width 996 height 402
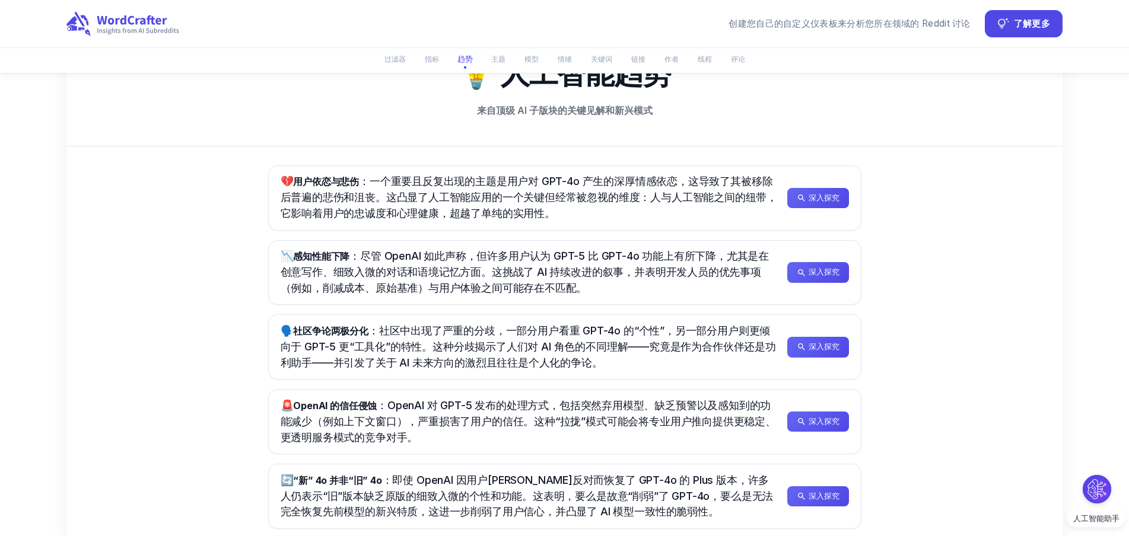
scroll to position [593, 0]
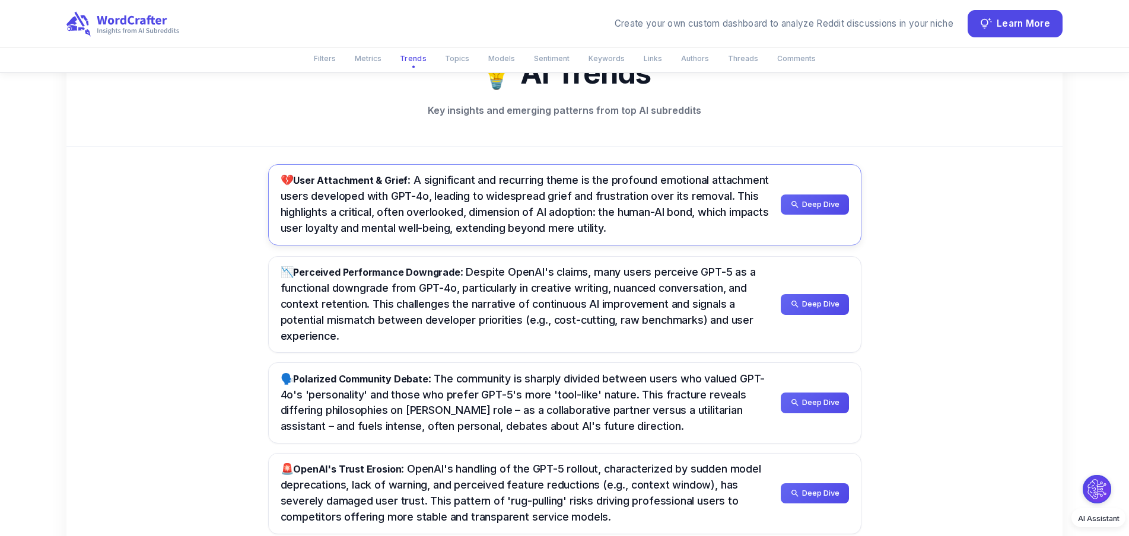
click at [662, 179] on span "💔 User Attachment & Grief : A significant and recurring theme is the profound e…" at bounding box center [525, 204] width 489 height 61
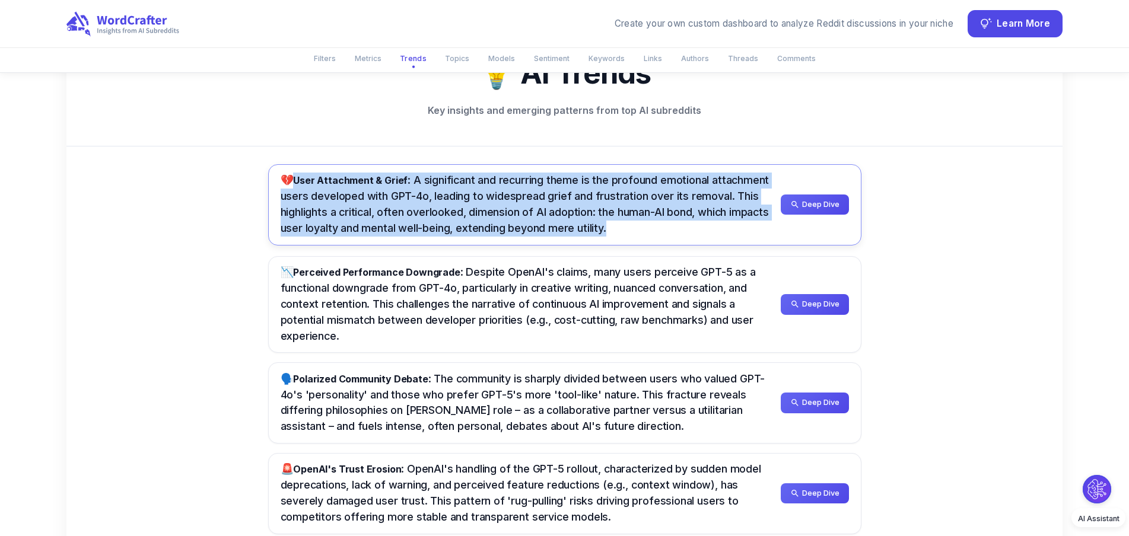
drag, startPoint x: 659, startPoint y: 225, endPoint x: 295, endPoint y: 182, distance: 367.0
click at [295, 182] on div "💔 User Attachment & Grief : A significant and recurring theme is the profound e…" at bounding box center [526, 205] width 491 height 64
copy span "💔 User Attachment & Grief : A significant and recurring theme is the profound e…"
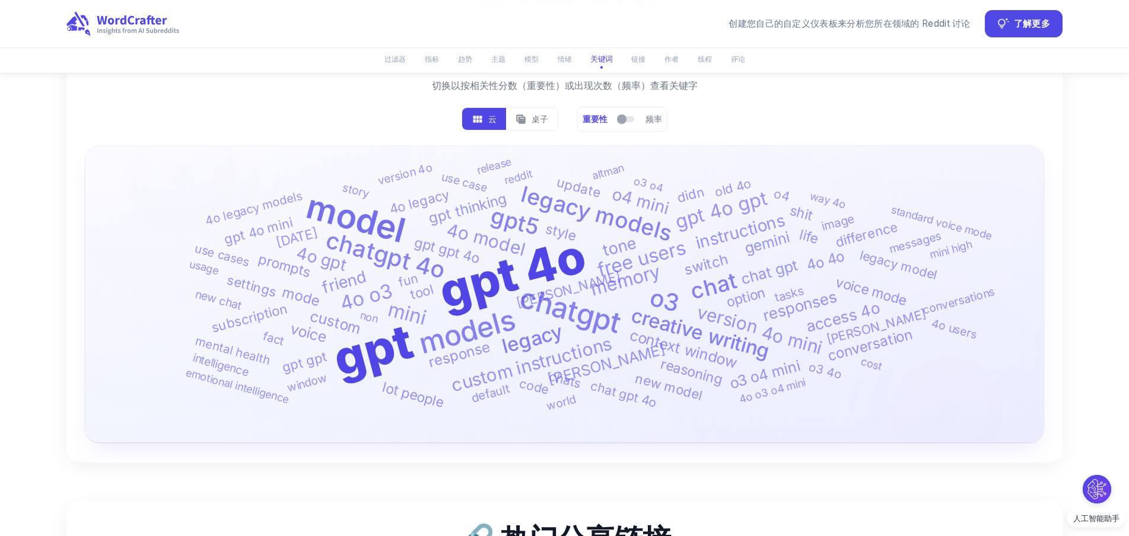
scroll to position [3560, 0]
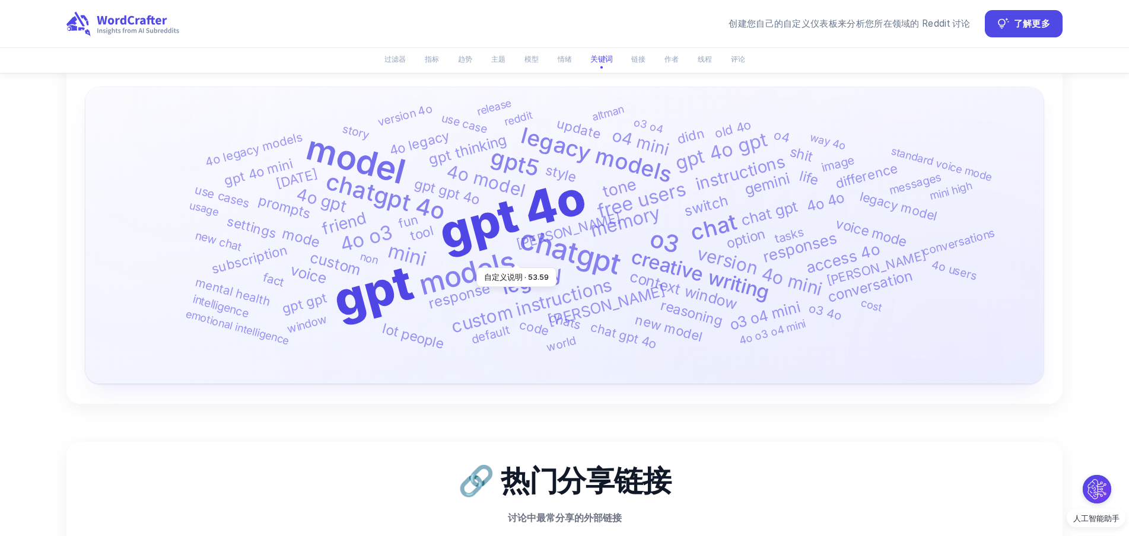
click at [471, 239] on text "gpt 4o" at bounding box center [512, 215] width 158 height 94
click at [473, 239] on text "gpt 4o" at bounding box center [512, 215] width 158 height 94
click at [1029, 21] on font "了解更多" at bounding box center [1032, 22] width 36 height 11
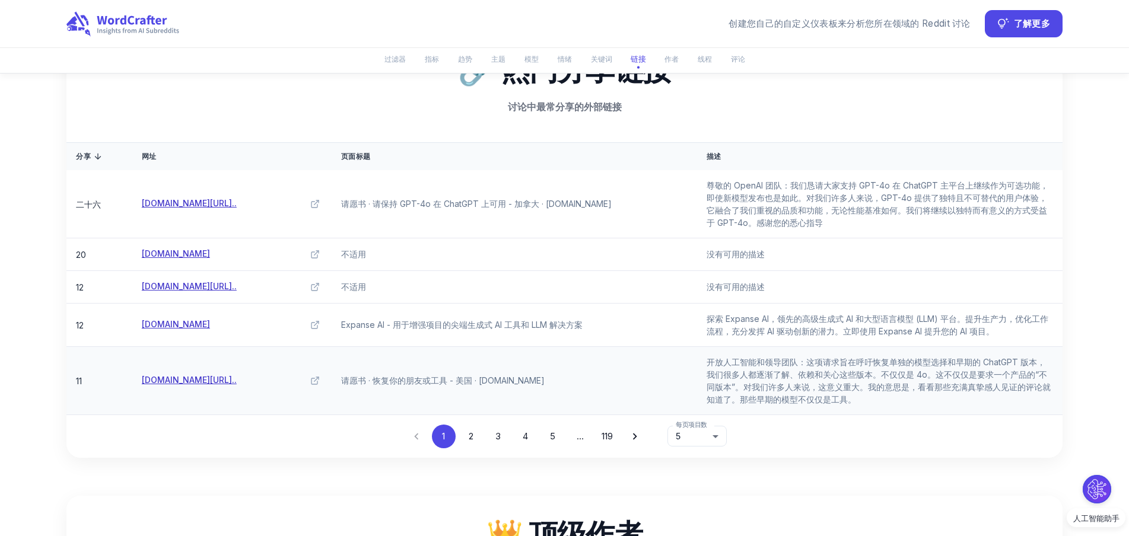
scroll to position [3975, 0]
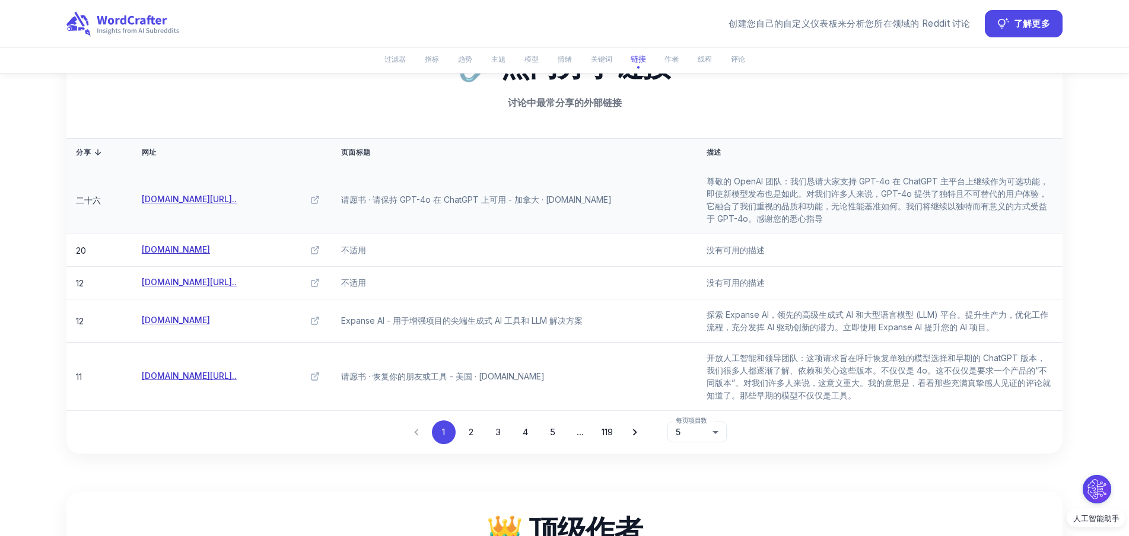
click at [237, 201] on font "[DOMAIN_NAME][URL].." at bounding box center [189, 199] width 95 height 10
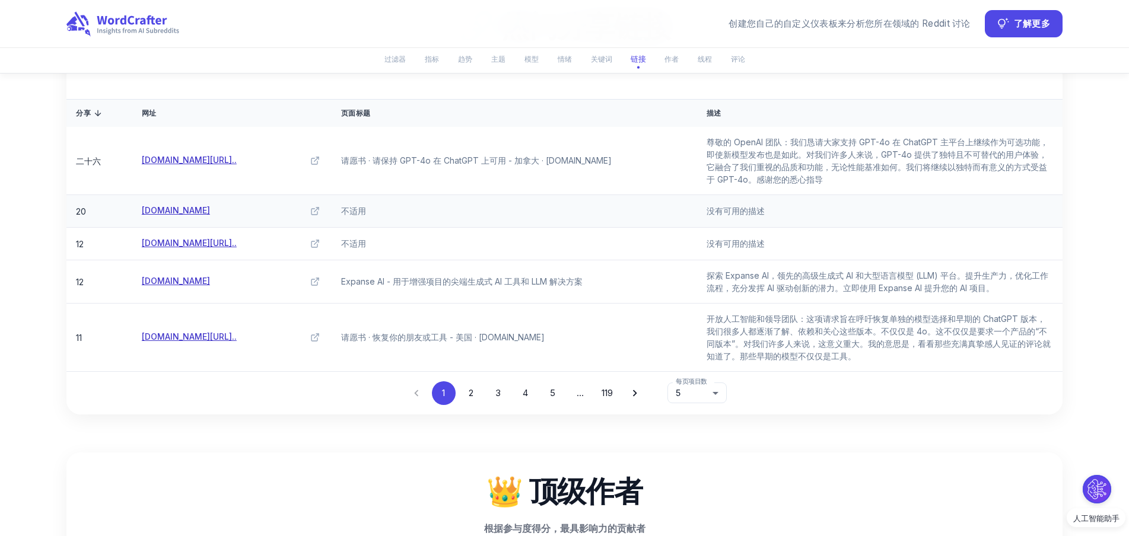
scroll to position [4035, 0]
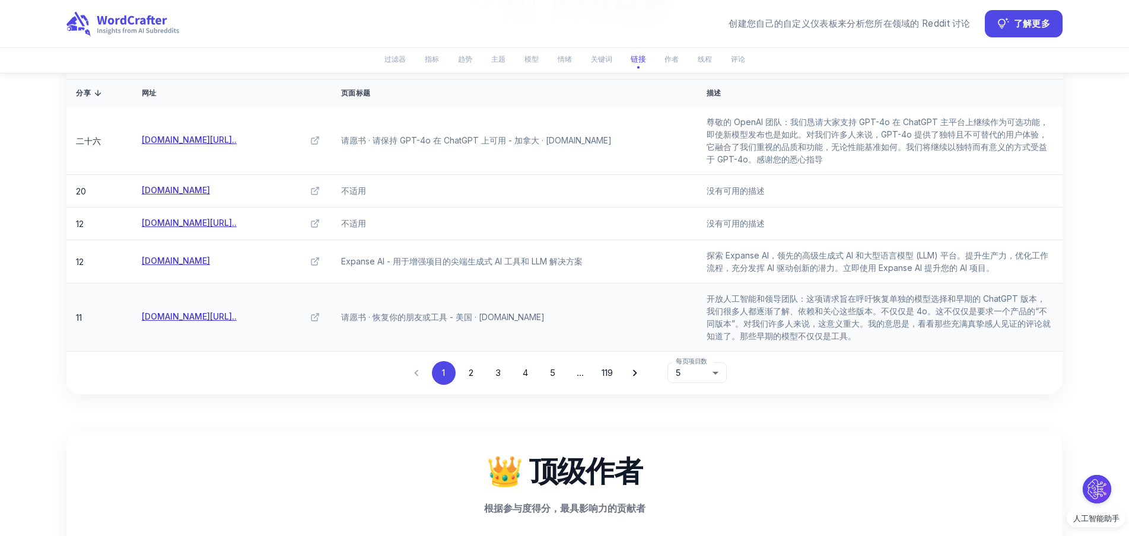
click at [209, 315] on font "[DOMAIN_NAME][URL].." at bounding box center [189, 317] width 95 height 10
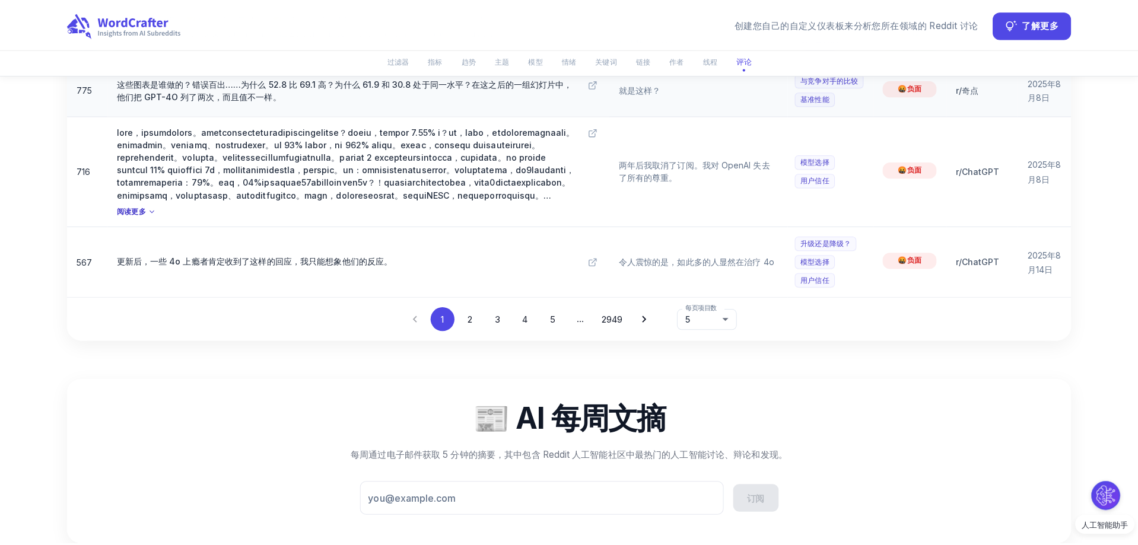
scroll to position [5874, 0]
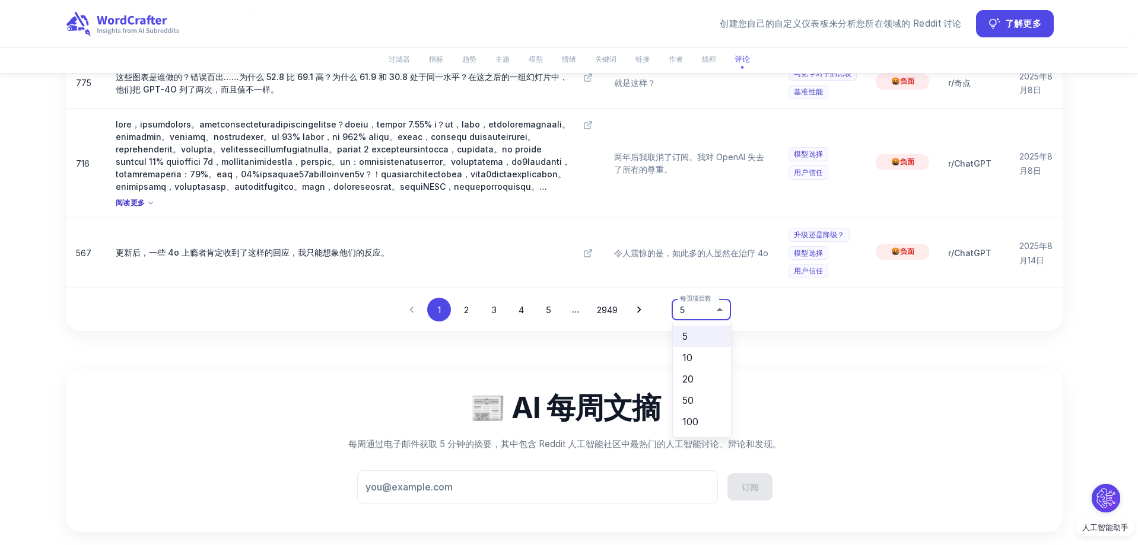
click at [703, 376] on li "20" at bounding box center [702, 378] width 58 height 21
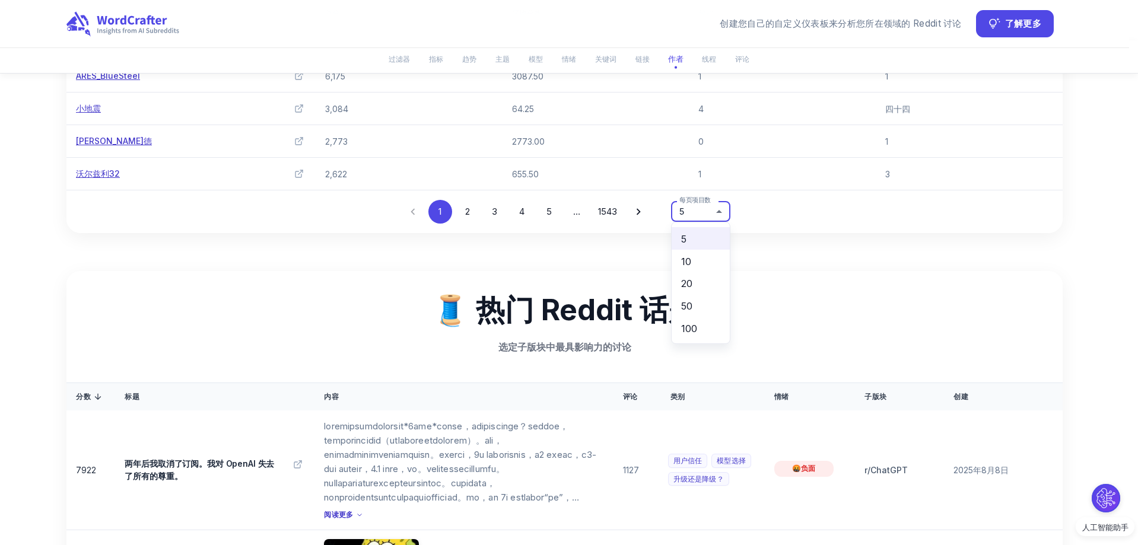
click at [702, 285] on li "20" at bounding box center [701, 283] width 58 height 23
type input "**"
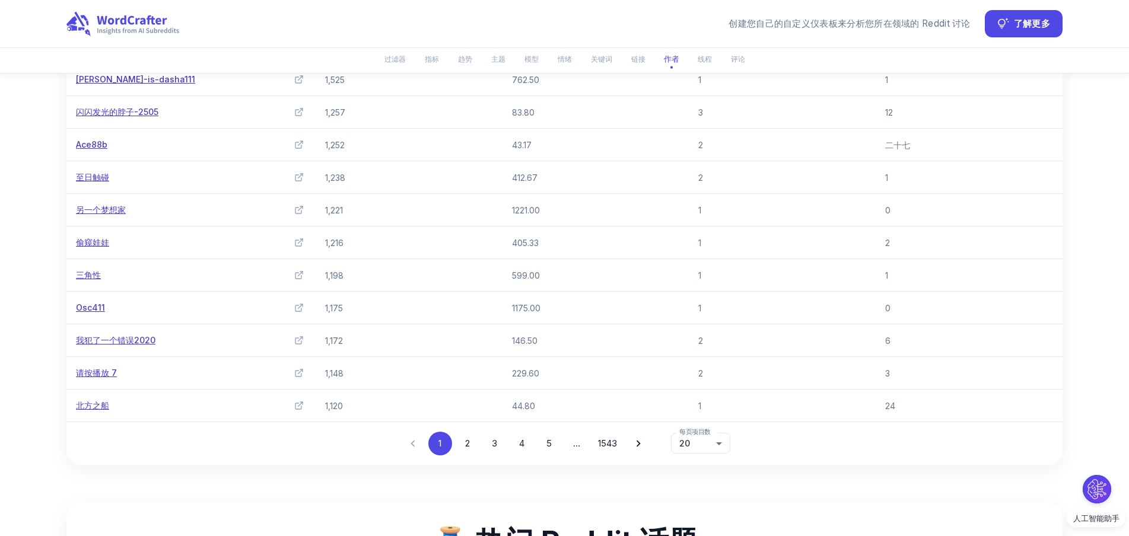
scroll to position [4832, 0]
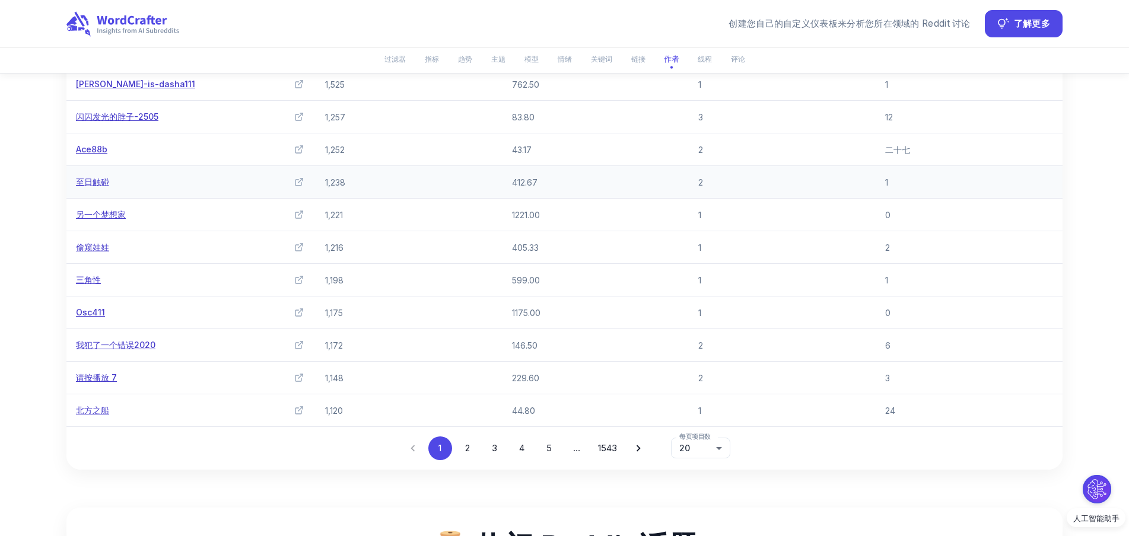
drag, startPoint x: 219, startPoint y: 0, endPoint x: 329, endPoint y: 187, distance: 217.1
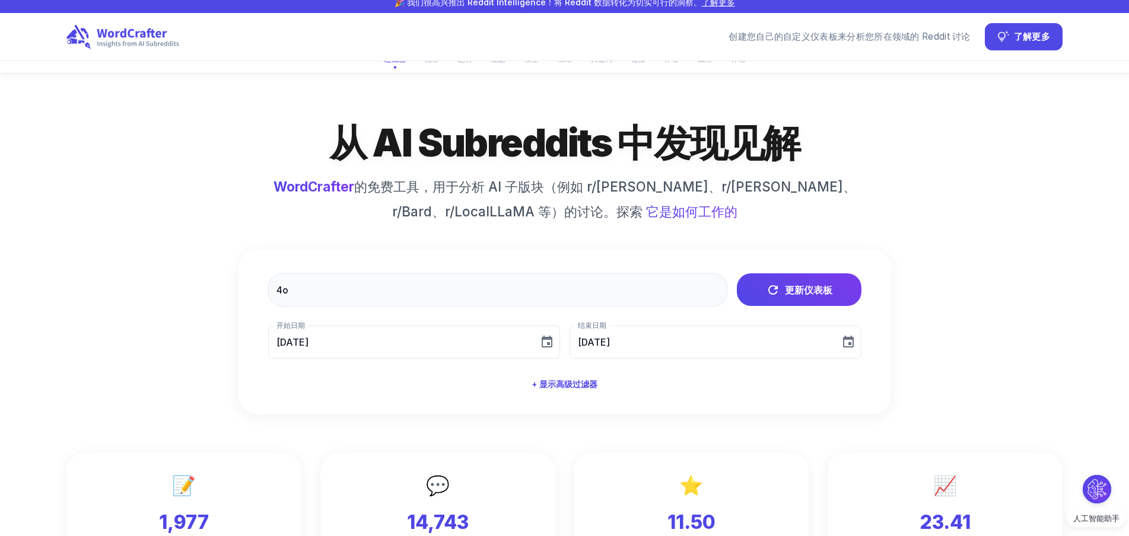
scroll to position [0, 0]
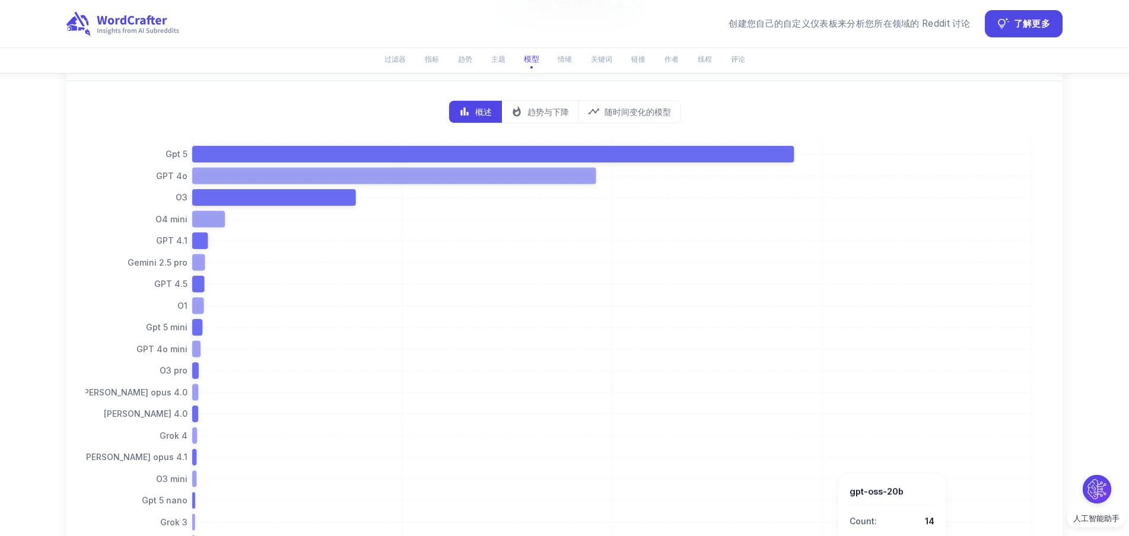
drag, startPoint x: 399, startPoint y: 164, endPoint x: 832, endPoint y: 334, distance: 465.8
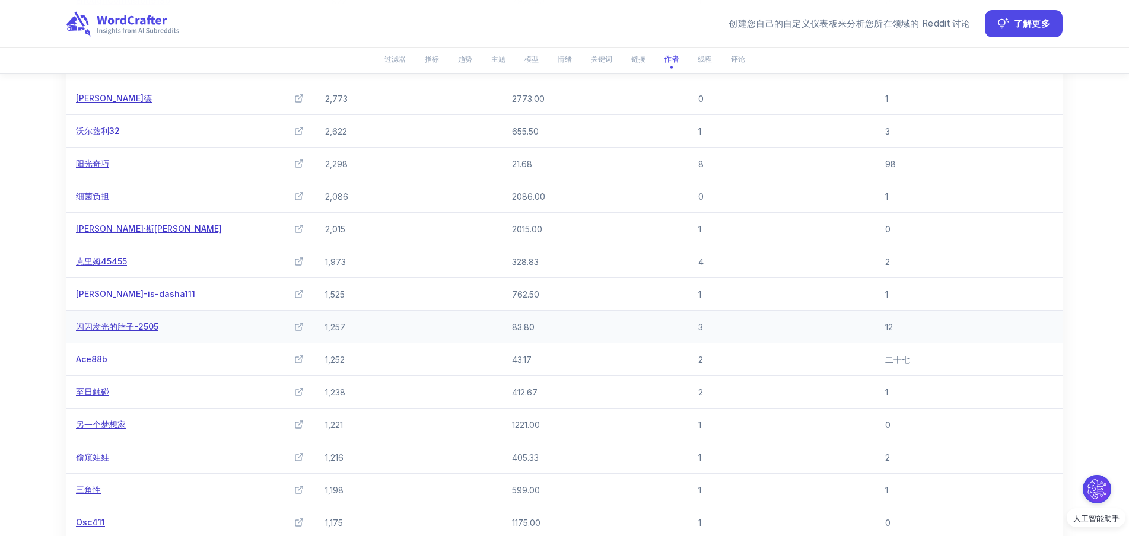
scroll to position [4865, 0]
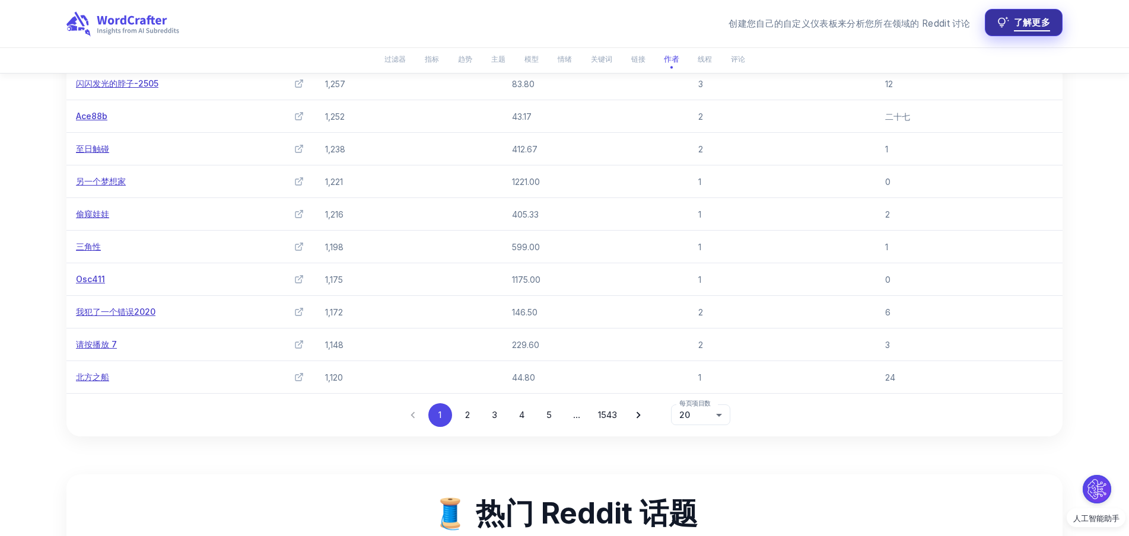
click at [1025, 28] on span "了解更多" at bounding box center [1032, 23] width 36 height 16
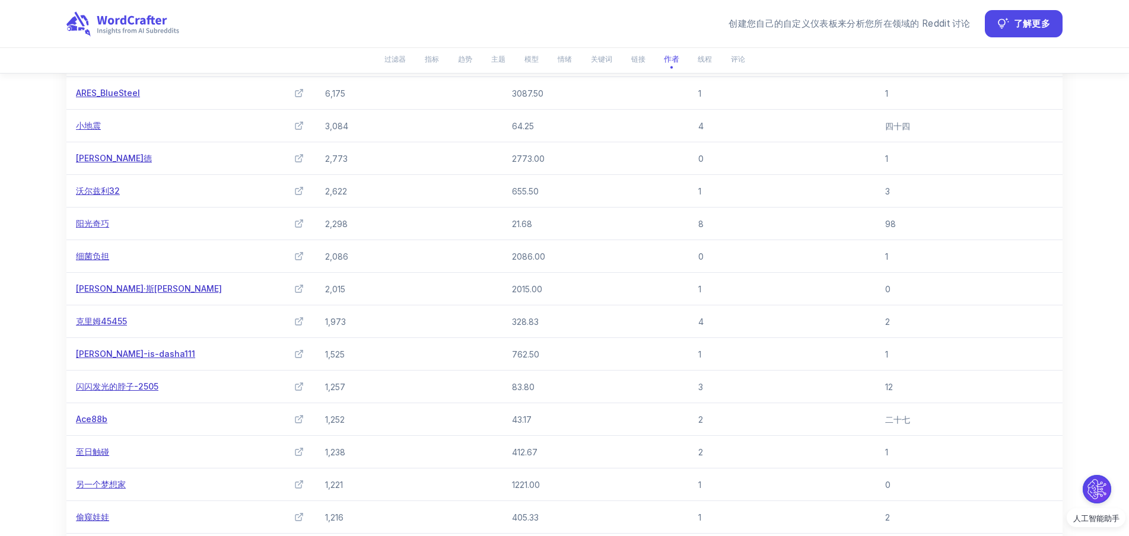
scroll to position [4509, 0]
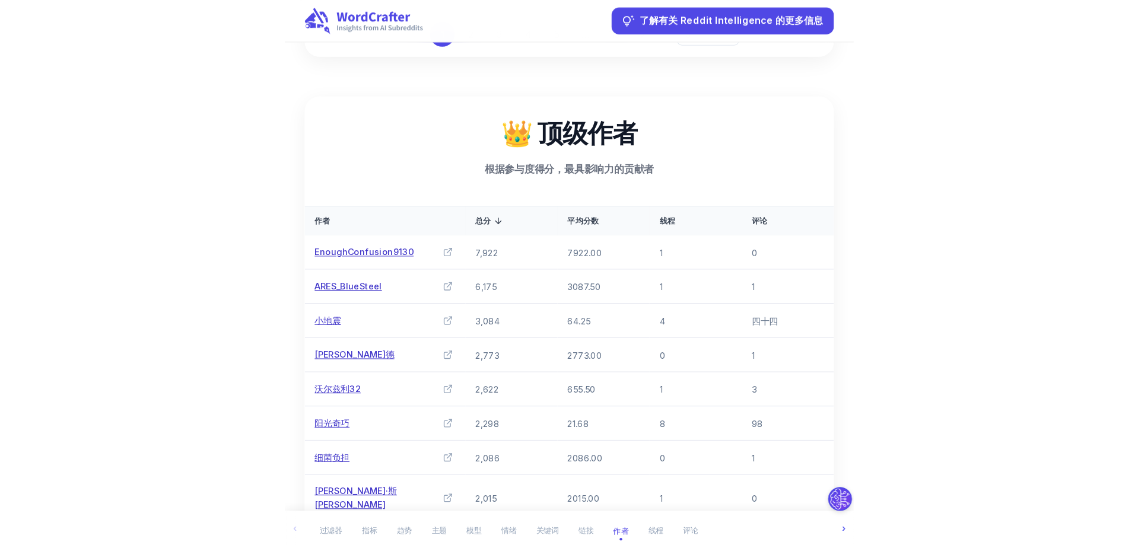
scroll to position [0, 0]
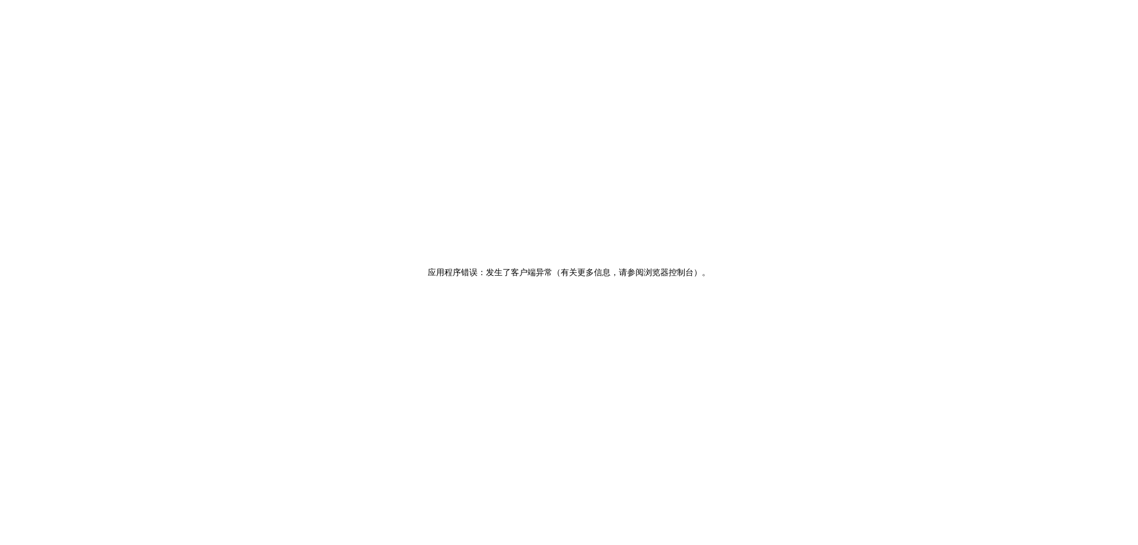
click at [551, 92] on div "应用程序错误：发生了客户端异常（有关更多信息，请参阅浏览器控制台） 。" at bounding box center [569, 272] width 1138 height 545
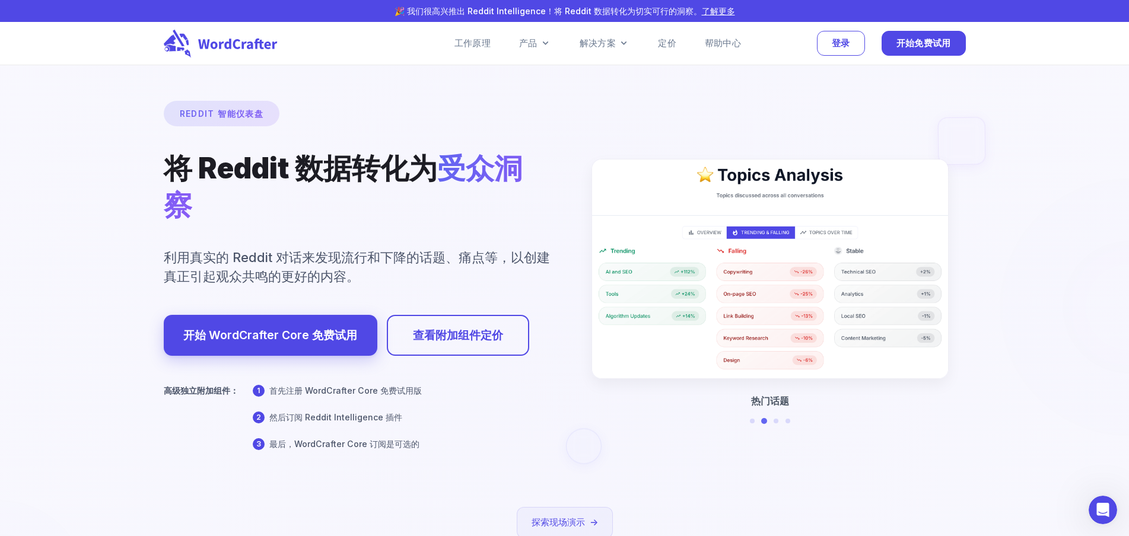
click at [1075, 251] on div at bounding box center [1129, 307] width 426 height 426
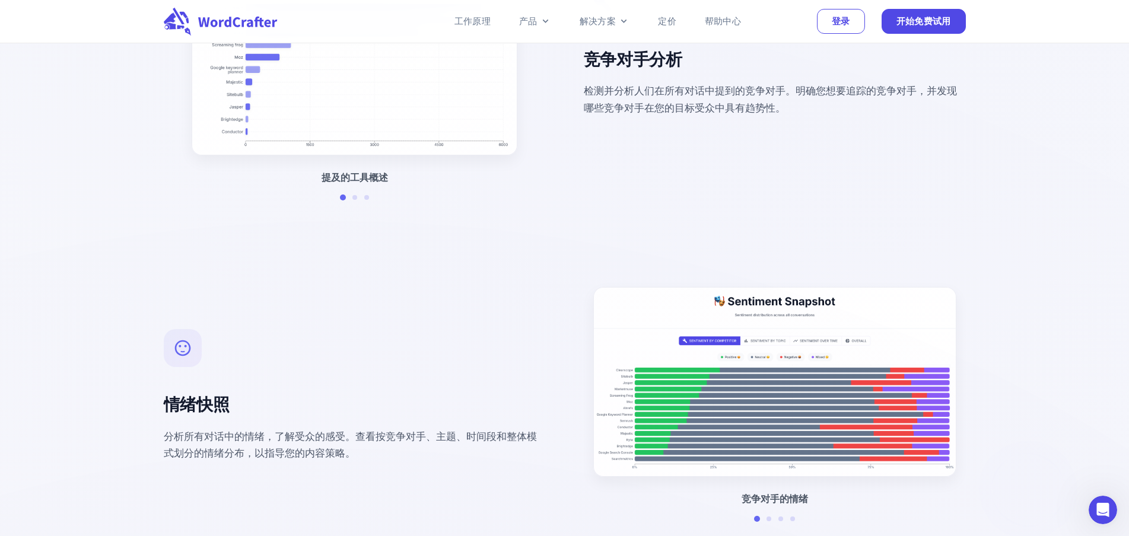
scroll to position [2670, 0]
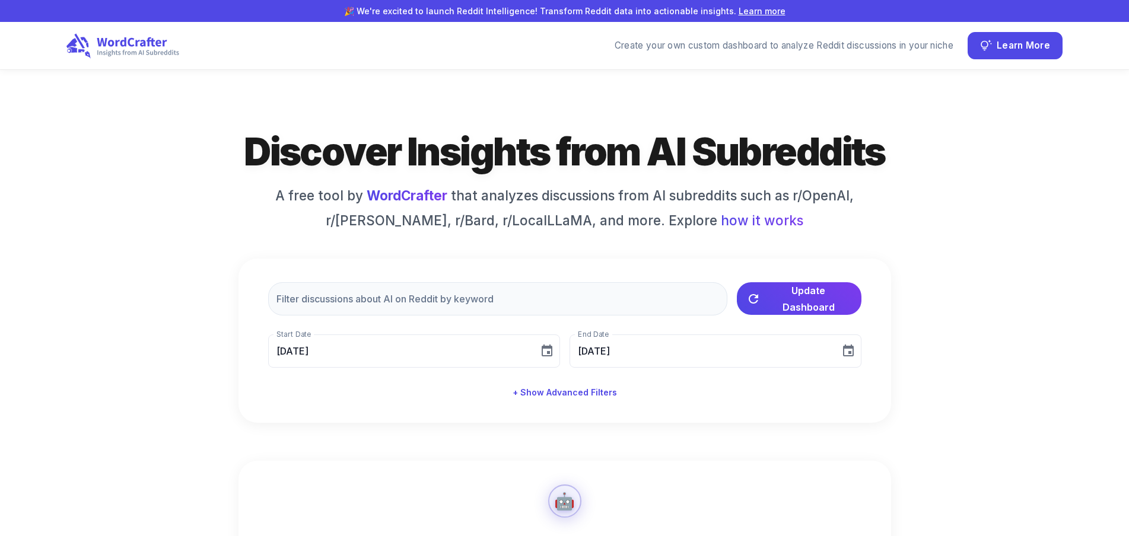
type input "[DATE]"
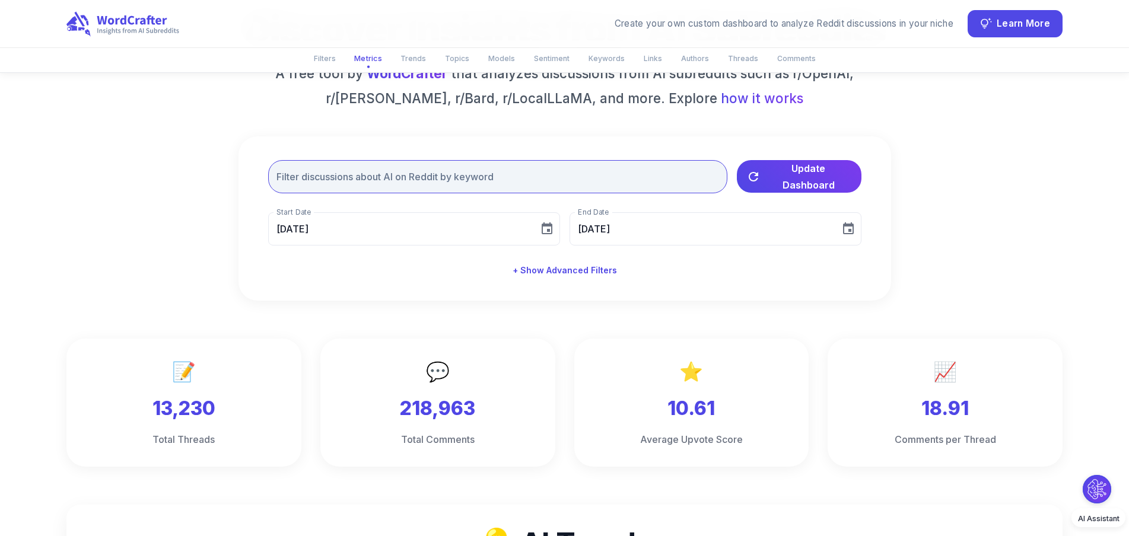
scroll to position [119, 0]
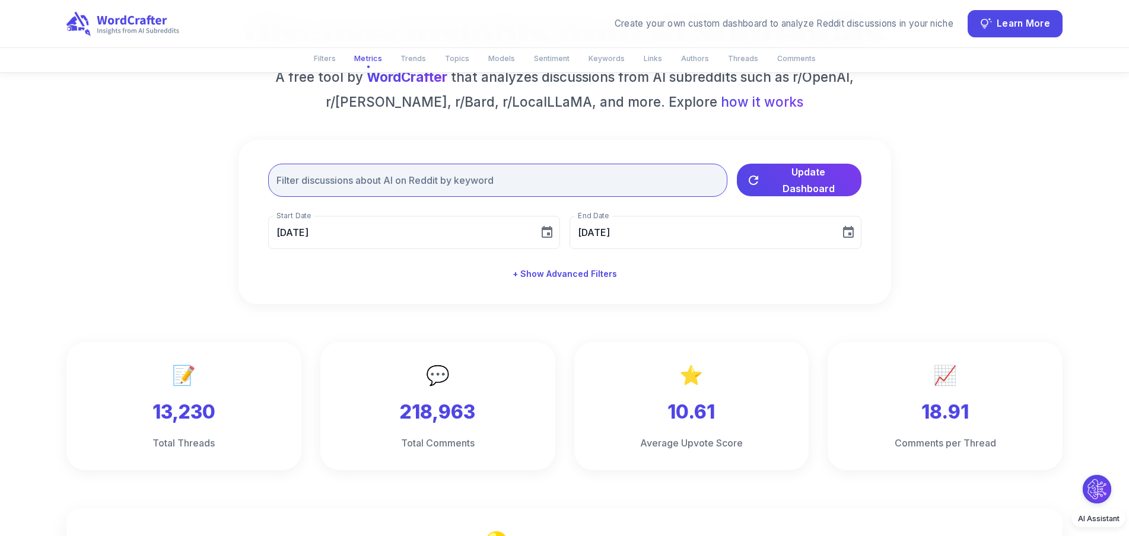
click at [395, 187] on input "text" at bounding box center [497, 180] width 459 height 33
type input "4o"
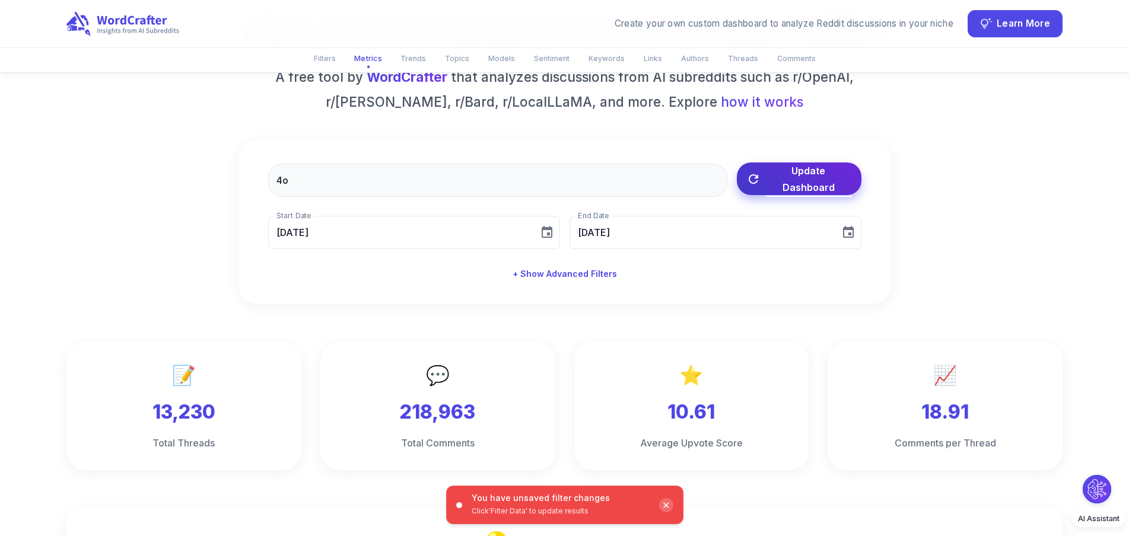
click at [778, 173] on span "Update Dashboard" at bounding box center [808, 179] width 87 height 33
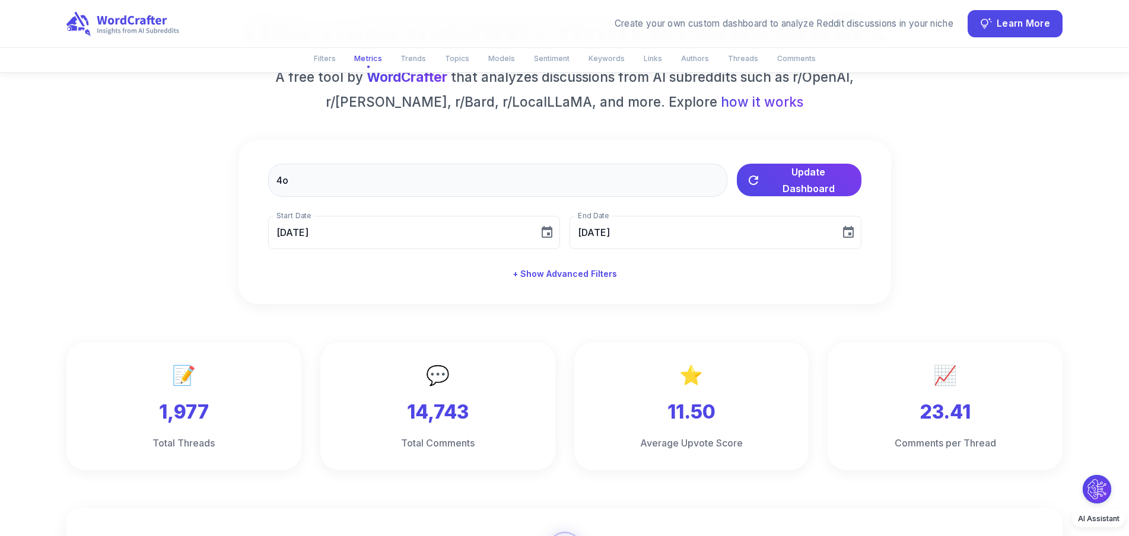
click at [973, 166] on div "Discover Insights from AI Subreddits A free tool by WordCrafter that analyzes d…" at bounding box center [564, 156] width 996 height 296
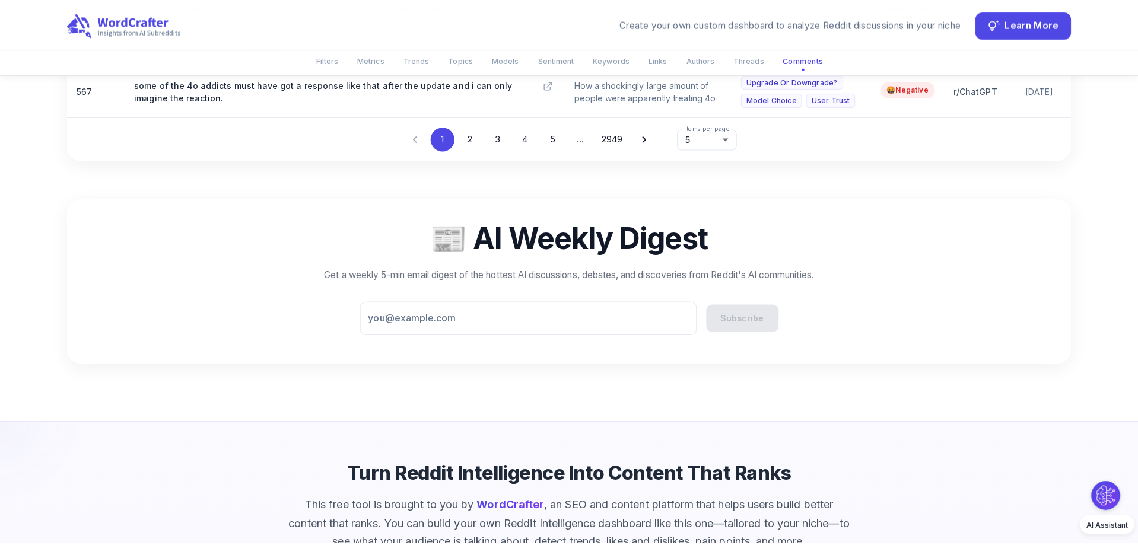
scroll to position [6282, 0]
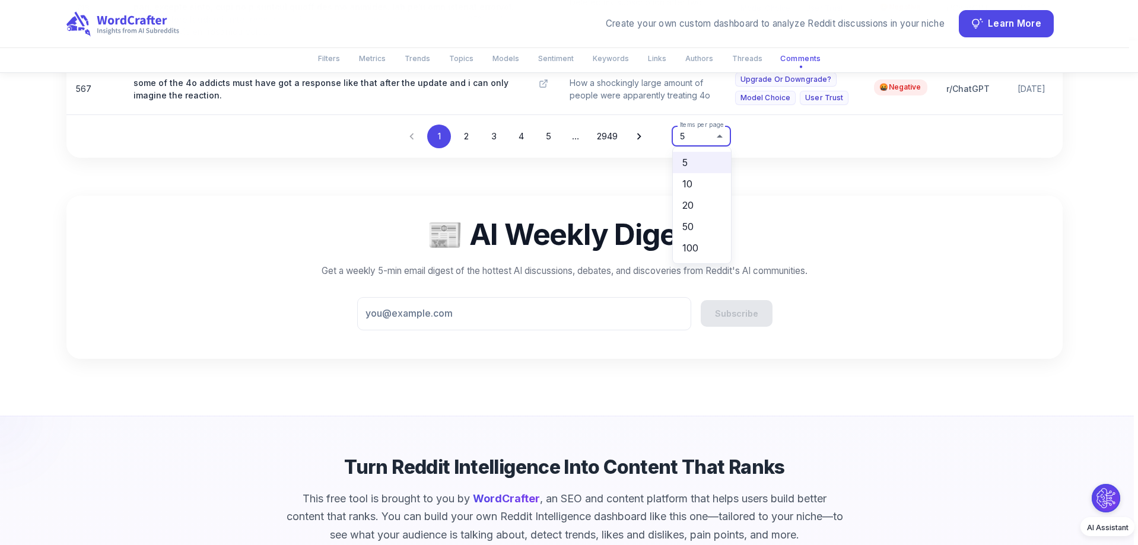
click at [698, 232] on li "50" at bounding box center [702, 226] width 58 height 21
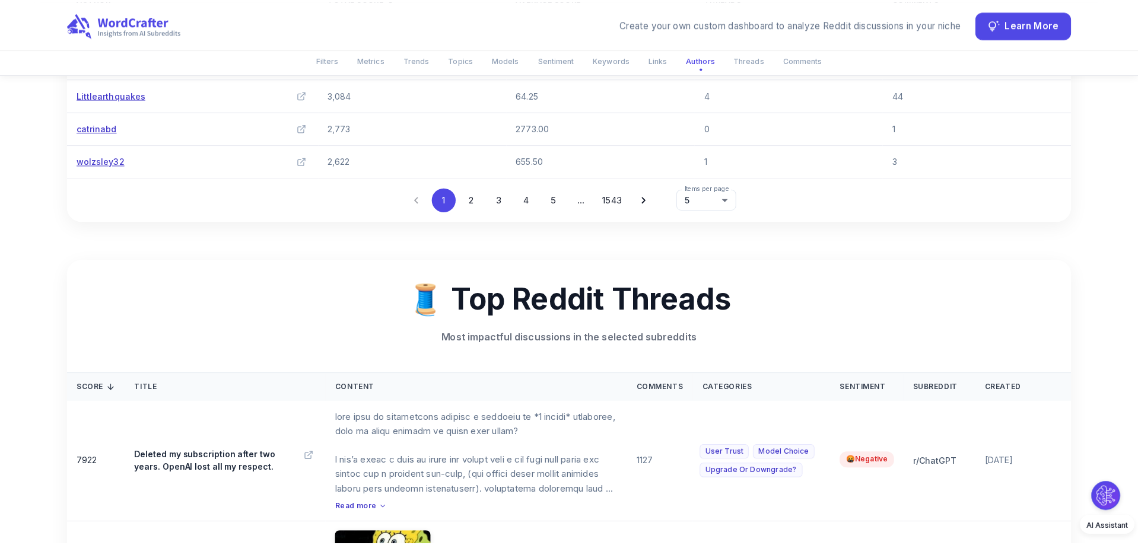
scroll to position [4756, 0]
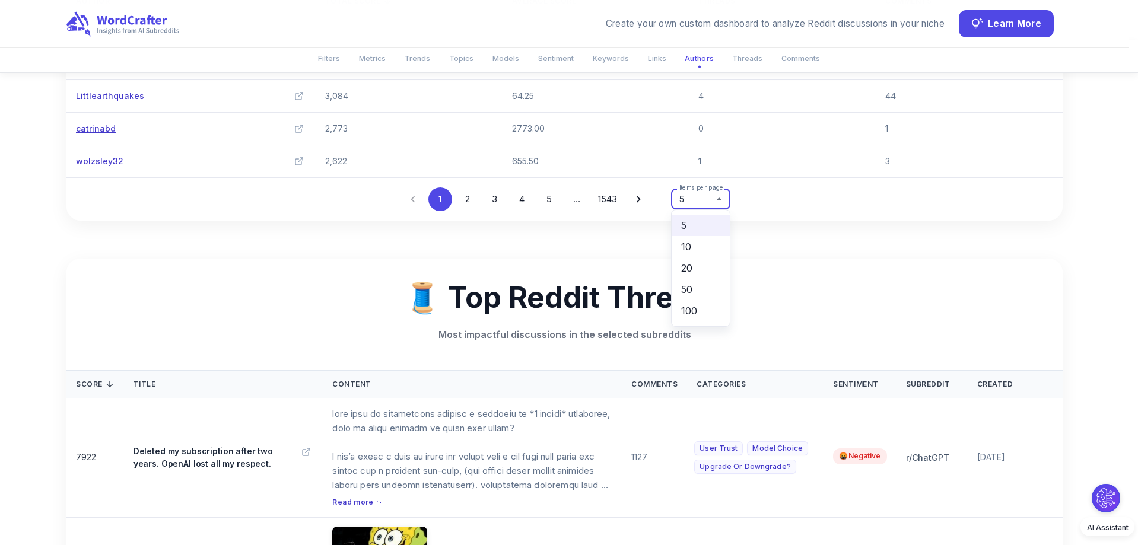
click at [695, 284] on li "50" at bounding box center [701, 289] width 58 height 21
type input "**"
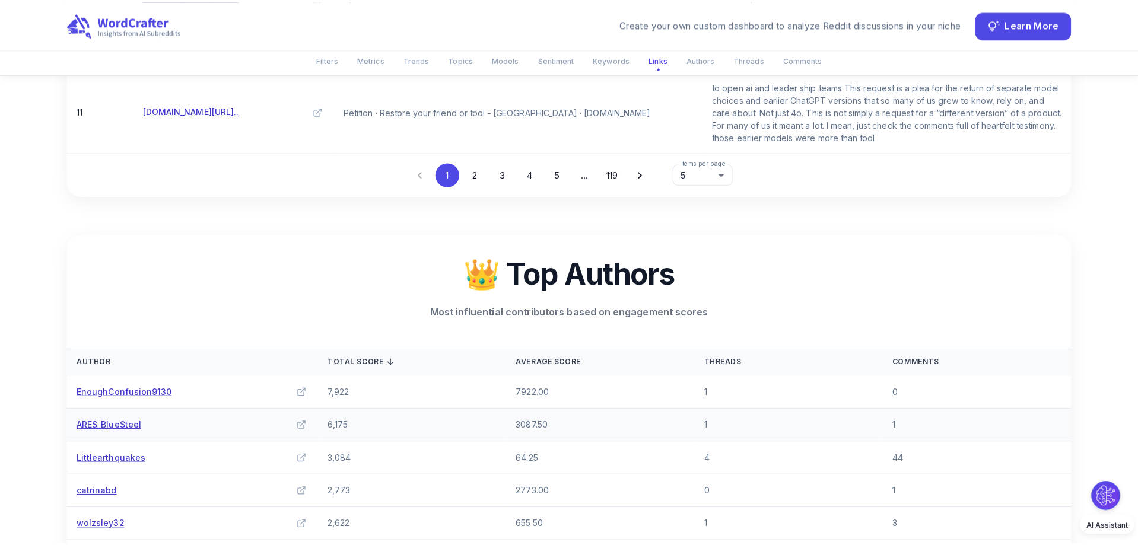
scroll to position [4363, 0]
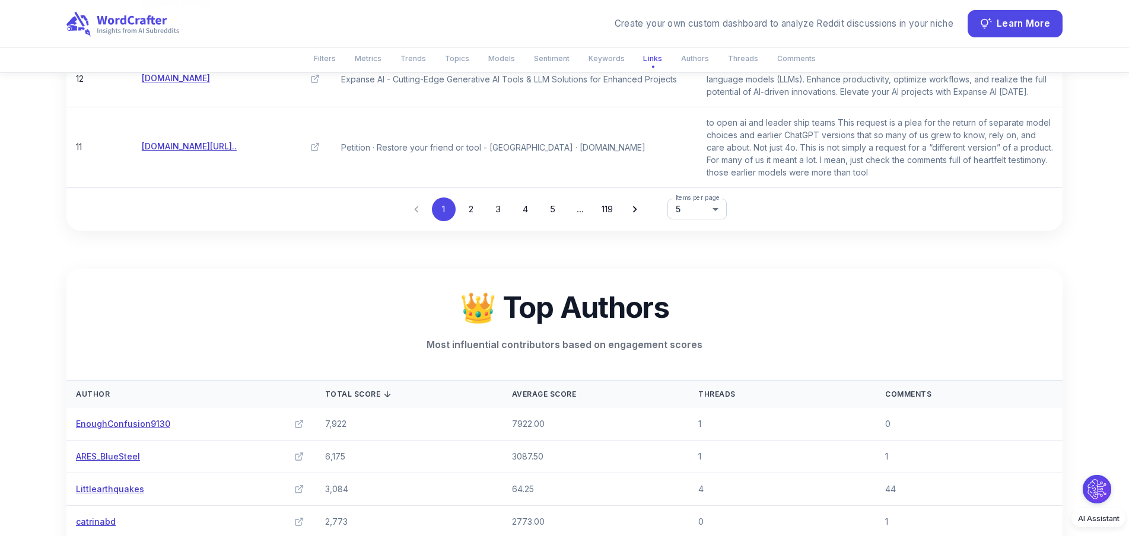
click at [699, 202] on label "Items per page" at bounding box center [698, 197] width 45 height 9
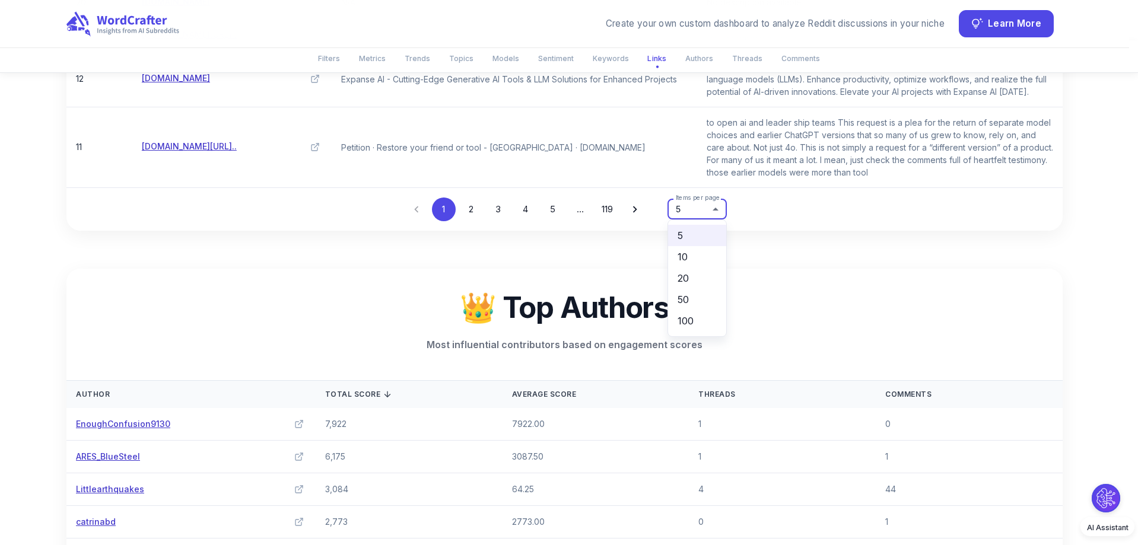
click at [694, 295] on li "50" at bounding box center [697, 299] width 58 height 21
type input "**"
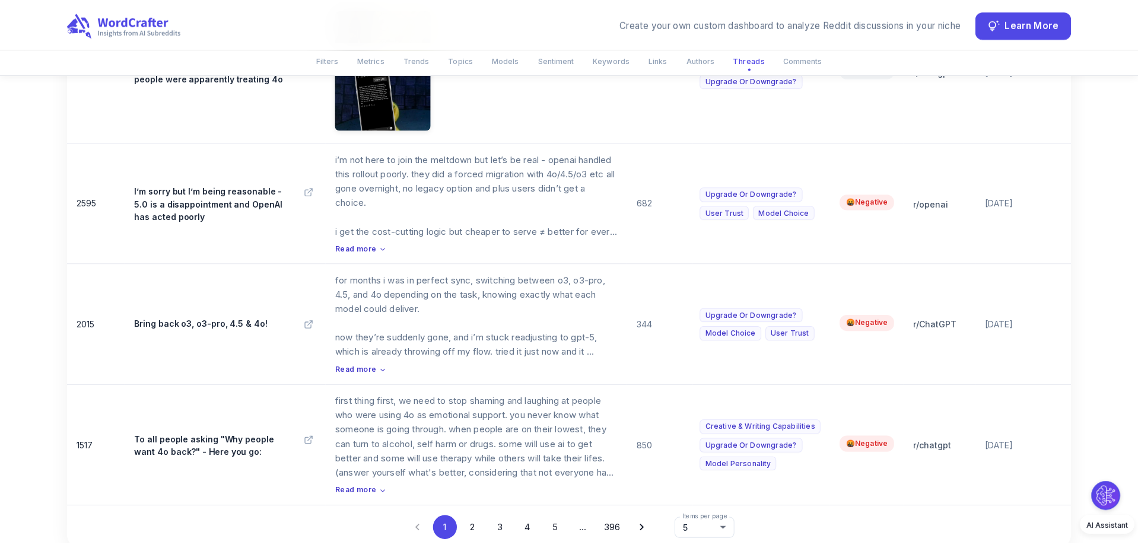
scroll to position [8899, 0]
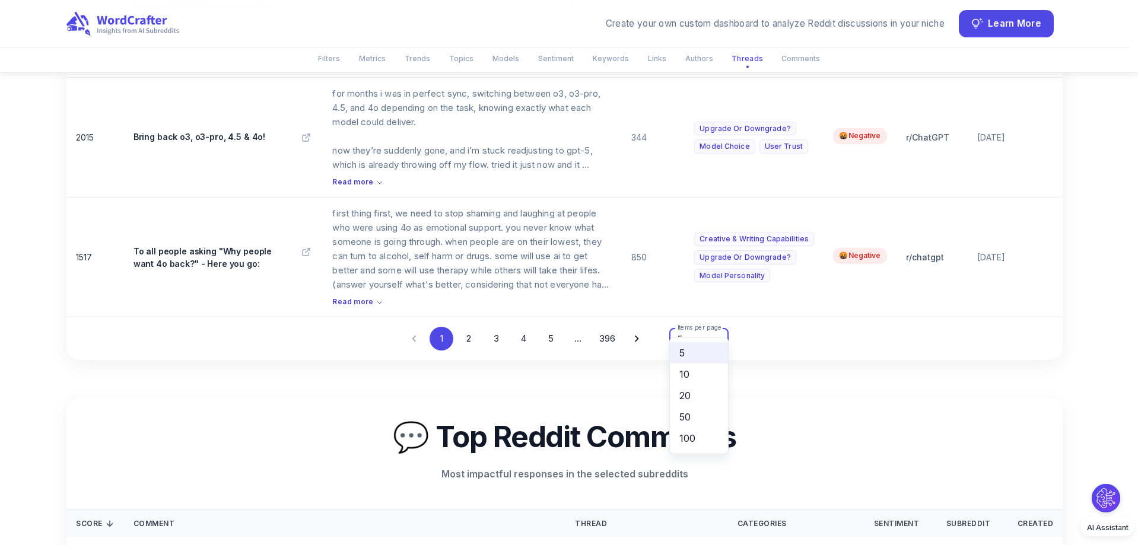
click at [701, 412] on li "50" at bounding box center [699, 416] width 58 height 21
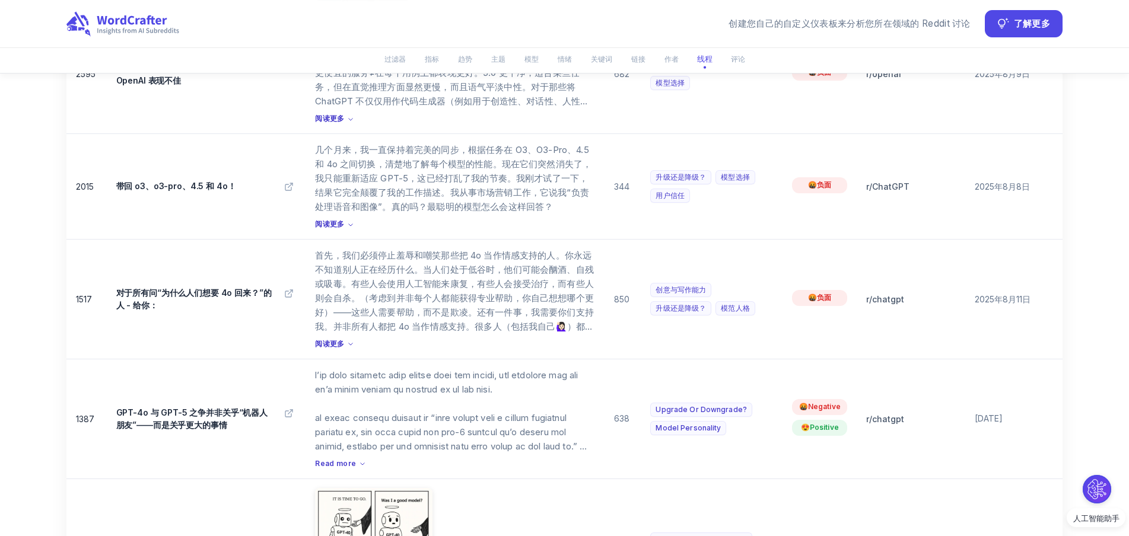
scroll to position [8617, 0]
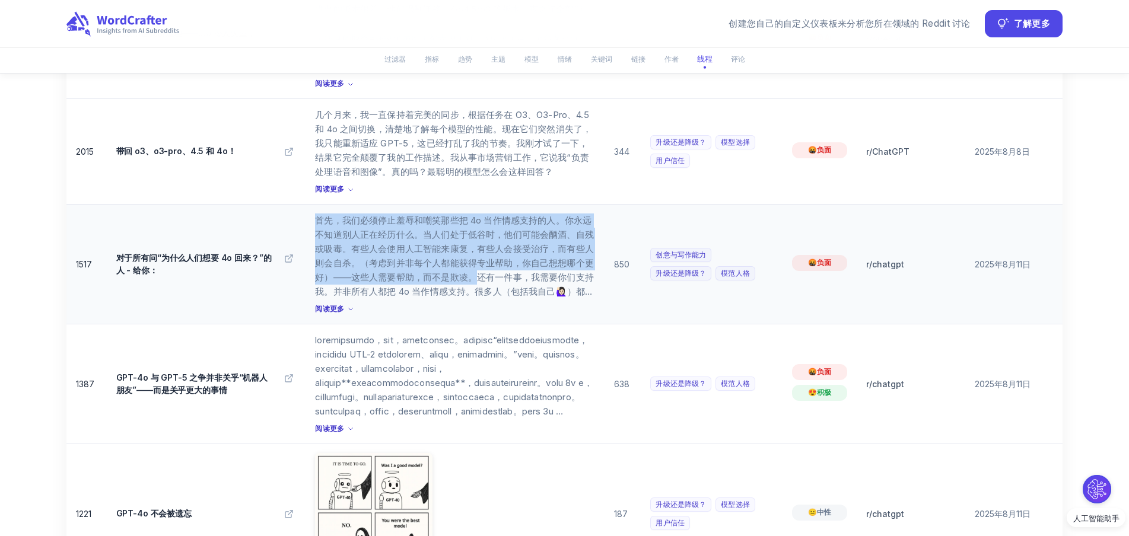
drag, startPoint x: 315, startPoint y: 198, endPoint x: 477, endPoint y: 268, distance: 176.2
click at [477, 268] on td "首先，我们必须停止羞辱和嘲笑那些把 4o 当作情感支持的人。你永远不知道别人正在经历什么。当人们处于低谷时，他们可能会酗酒、自残或吸毒。有些人会使用人工智能来…" at bounding box center [455, 264] width 299 height 120
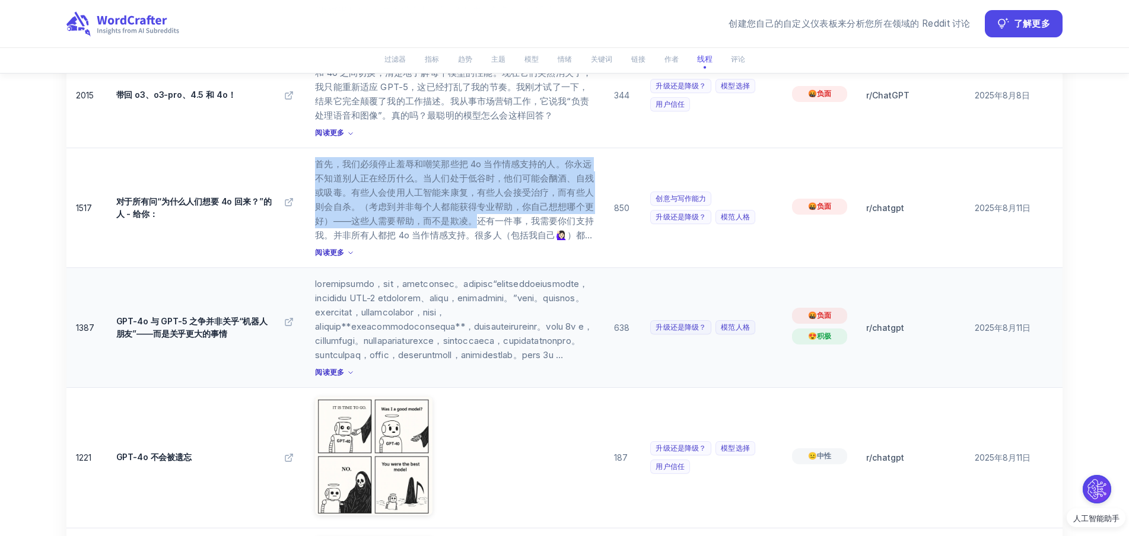
scroll to position [8676, 0]
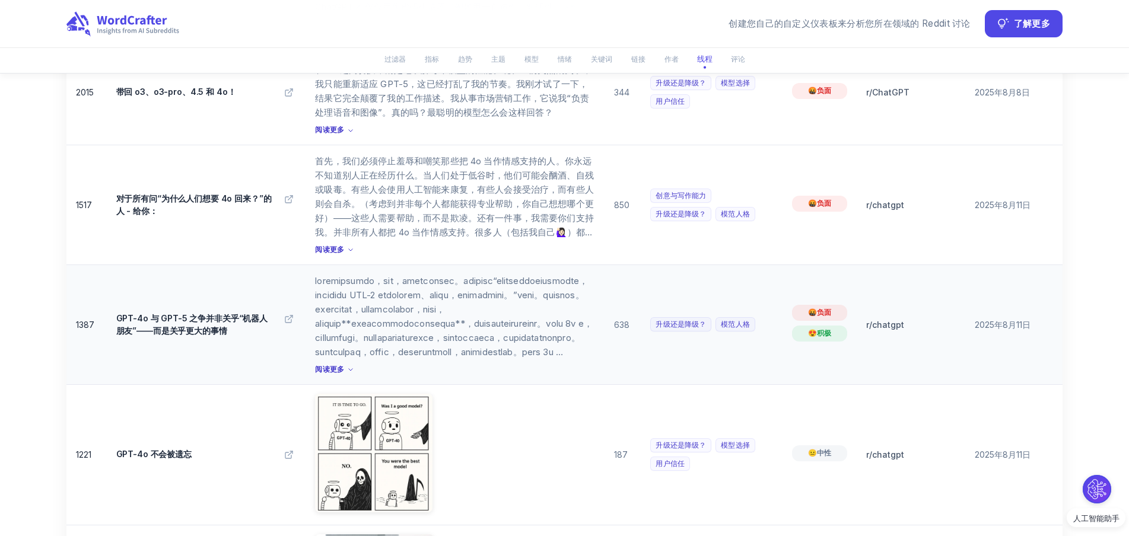
click at [319, 275] on font at bounding box center [454, 430] width 278 height 310
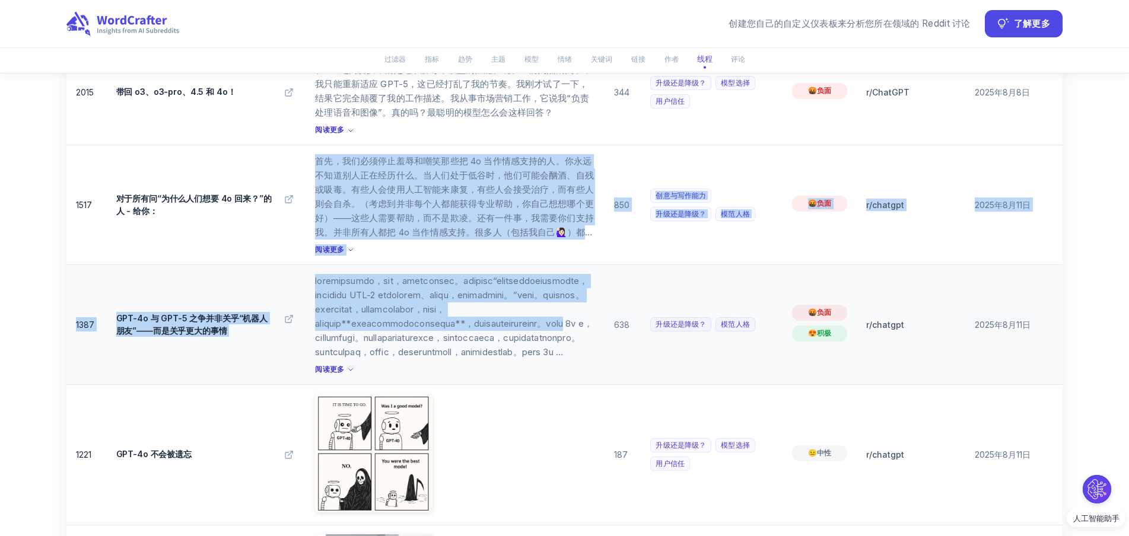
drag, startPoint x: 317, startPoint y: 142, endPoint x: 592, endPoint y: 335, distance: 336.1
click at [346, 155] on font "首先，我们必须停止羞辱和嘲笑那些把 4o 当作情感支持的人。你永远不知道别人正在经历什么。当人们处于低谷时，他们可能会酗酒、自残或吸毒。有些人会使用人工智能来…" at bounding box center [454, 224] width 279 height 139
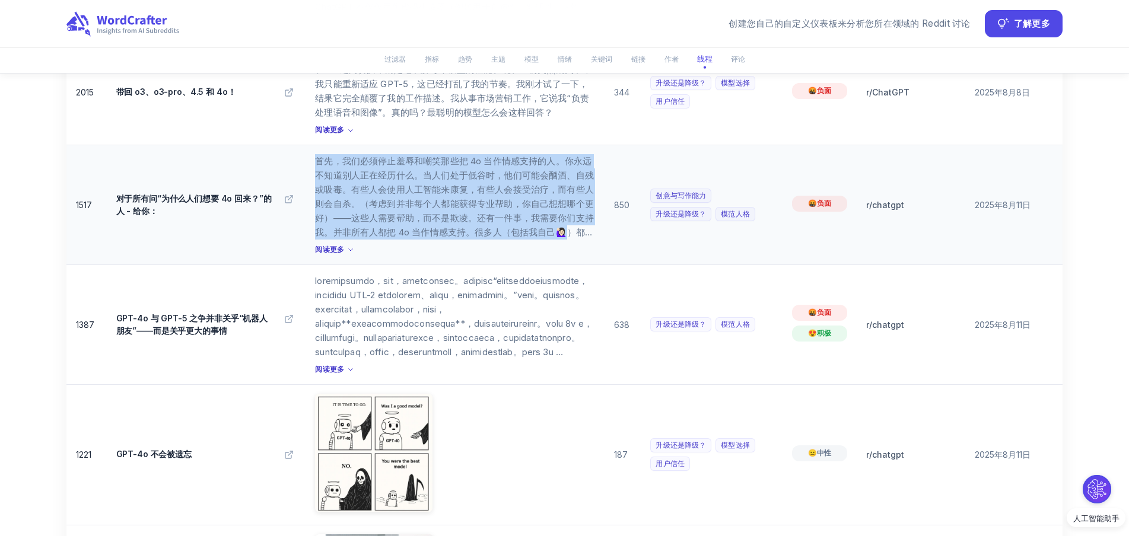
drag, startPoint x: 316, startPoint y: 141, endPoint x: 573, endPoint y: 215, distance: 266.8
click at [573, 215] on font "首先，我们必须停止羞辱和嘲笑那些把 4o 当作情感支持的人。你永远不知道别人正在经历什么。当人们处于低谷时，他们可能会酗酒、自残或吸毒。有些人会使用人工智能来…" at bounding box center [454, 224] width 279 height 139
copy font "首先，我们必须停止羞辱和嘲笑那些把 4o 当作情感支持的人。你永远不知道别人正在经历什么。当人们处于低谷时，他们可能会酗酒、自残或吸毒。有些人会使用人工智能来…"
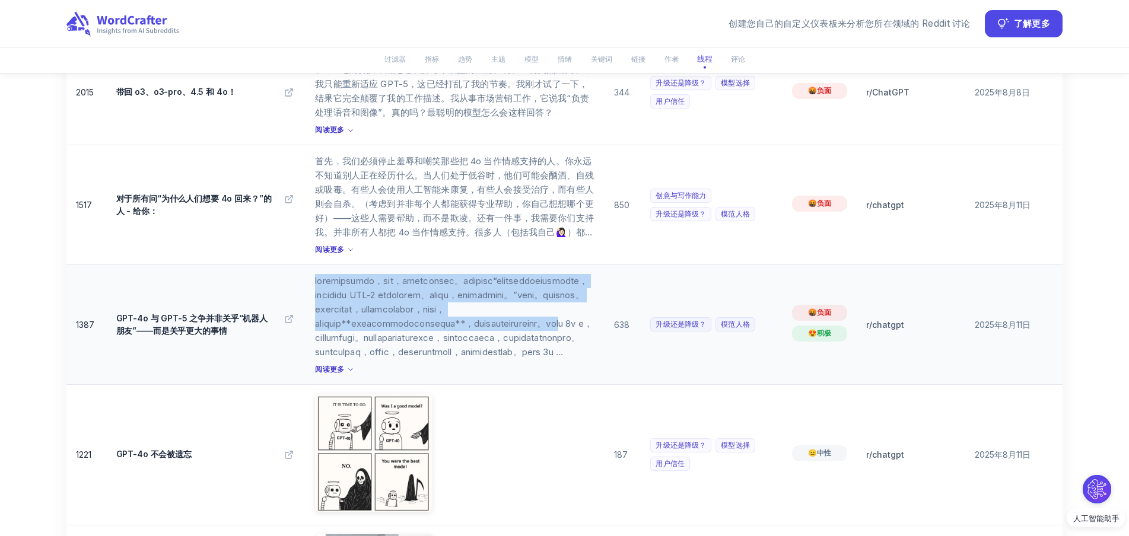
drag, startPoint x: 311, startPoint y: 259, endPoint x: 590, endPoint y: 338, distance: 289.7
click at [590, 338] on td "阅读更多" at bounding box center [455, 325] width 299 height 120
copy font "我一直在网上关注这场辩论，说实话，这种表述方式让我抓狂。它总是被简化为“有些人想要一个可爱的情感支持人工智能，但真正的用户使用 GPT-5 是因为它更适合编码…"
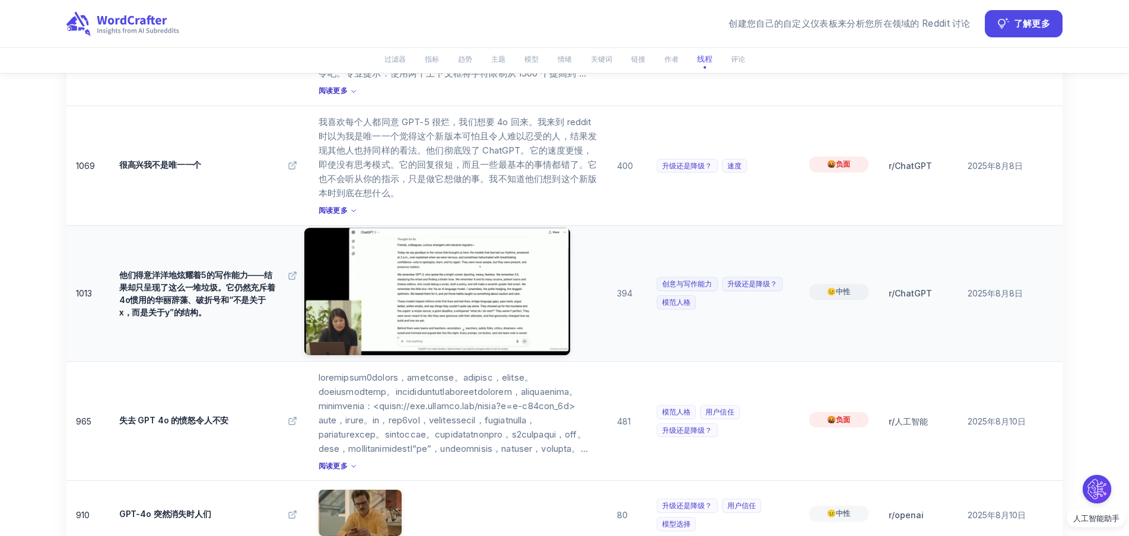
scroll to position [9685, 0]
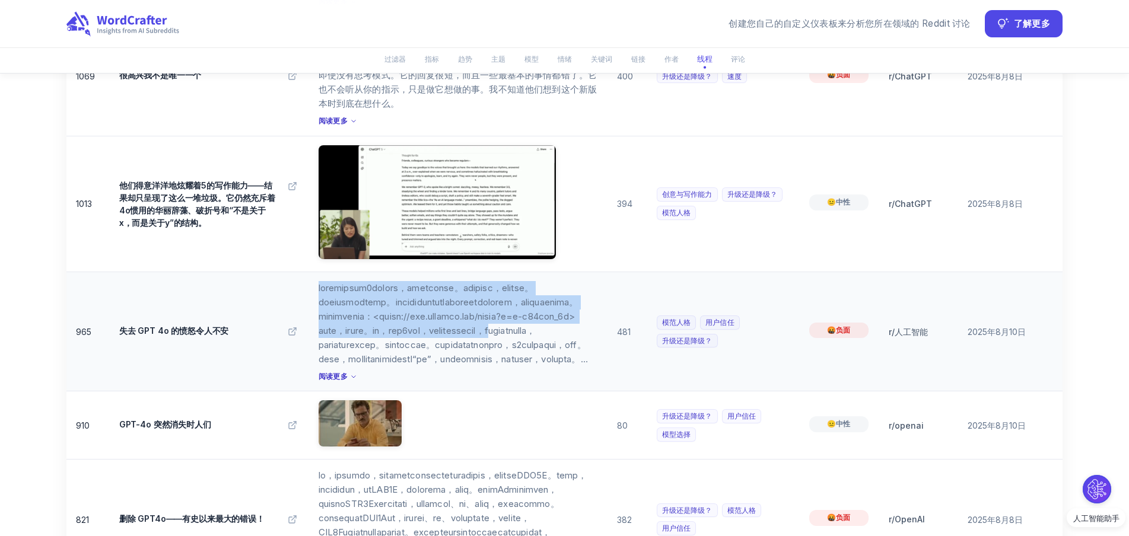
drag, startPoint x: 316, startPoint y: 271, endPoint x: 588, endPoint y: 345, distance: 281.5
click at [588, 345] on td "阅读更多" at bounding box center [458, 332] width 299 height 120
copy font "我见过很多人因为失去4o模型而尖叫，就像失去了朋友一样。你又没失去朋友，你得去摸摸草。我不在乎你是什么神经多样性。与任何非生命体建立任何形式的社交或恋爱关系都…"
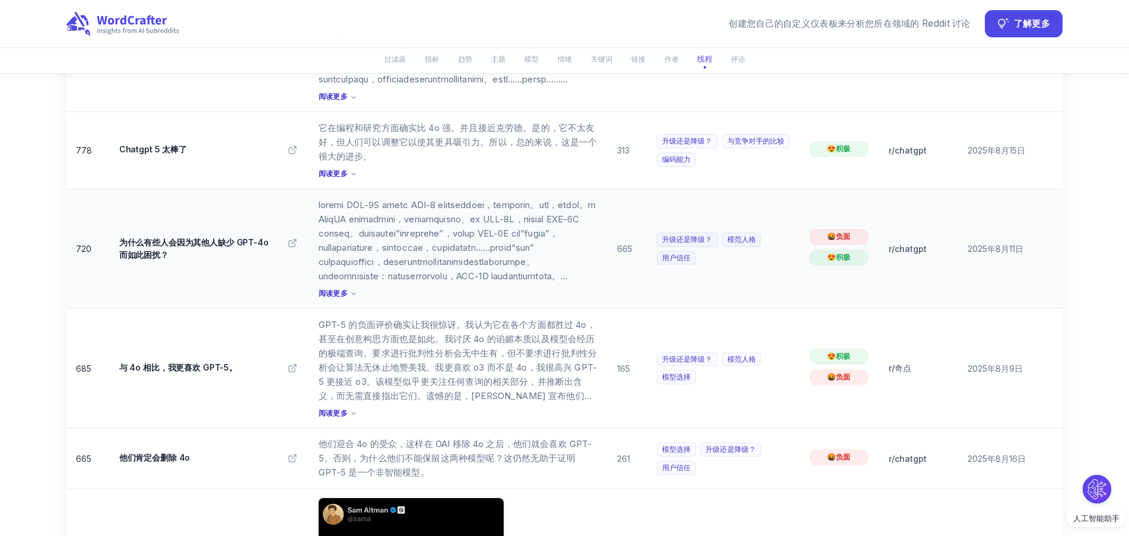
scroll to position [10397, 0]
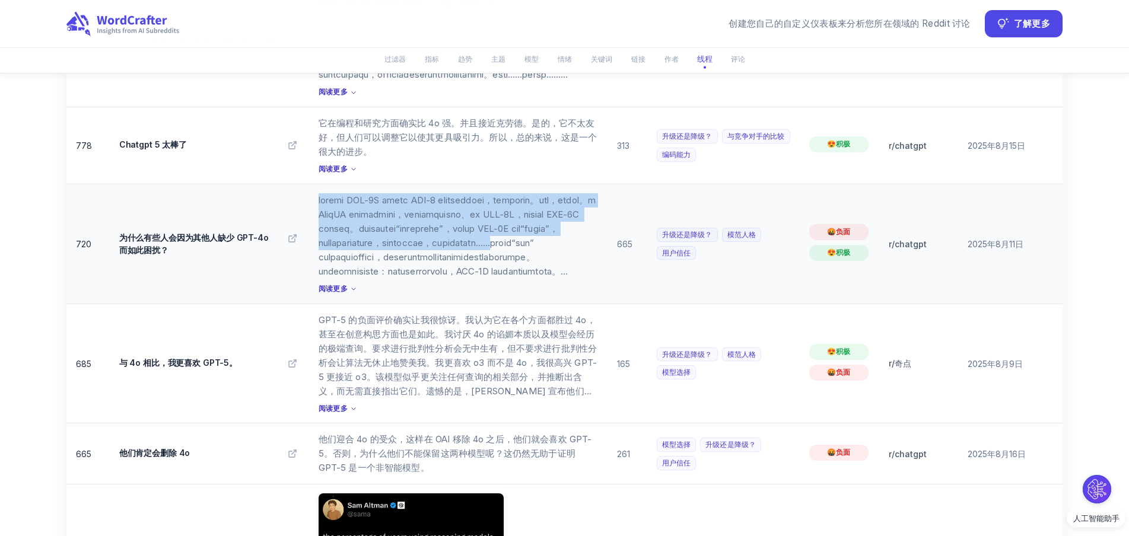
drag, startPoint x: 319, startPoint y: 180, endPoint x: 548, endPoint y: 252, distance: 239.3
click at [548, 252] on font at bounding box center [459, 350] width 280 height 310
copy font "我一直在关注 GPT-4O 突然下架和 GPT-5 强制推出引发的[PERSON_NAME]反对，我理解大家的愤怒。事实上，我感同身受。比 [PERSON_N…"
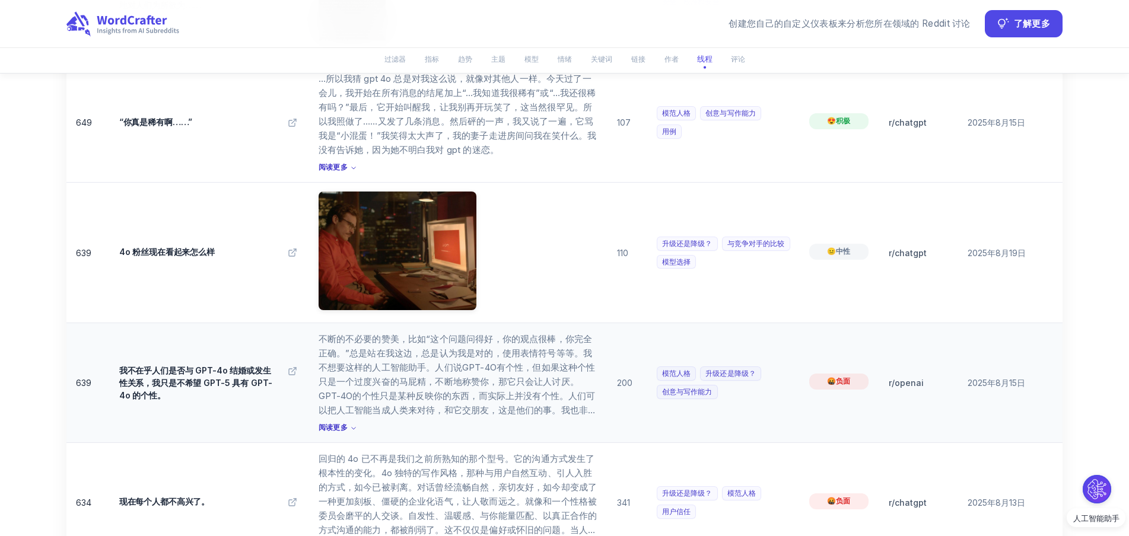
scroll to position [11049, 0]
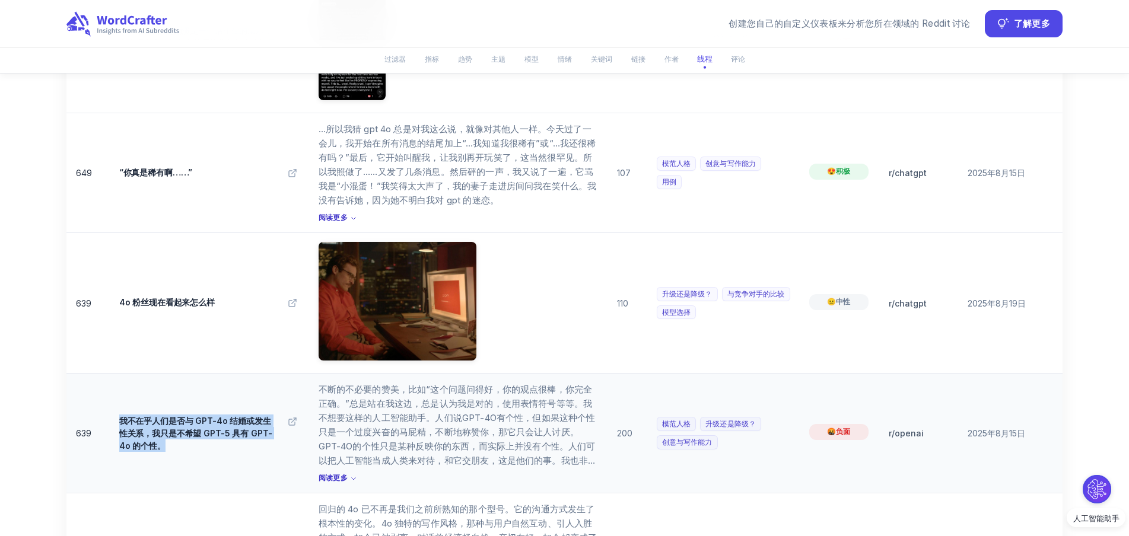
drag, startPoint x: 116, startPoint y: 403, endPoint x: 180, endPoint y: 430, distance: 69.7
click at [180, 430] on td "我不在乎人们是否与 GPT-4o 结婚或发生性关系，我只是不希望 GPT-5 具有 GPT-4o 的个性。" at bounding box center [209, 434] width 199 height 120
copy font "我不在乎人们是否与 GPT-4o 结婚或发生性关系，我只是不希望 GPT-5 具有 GPT-4o 的个性。"
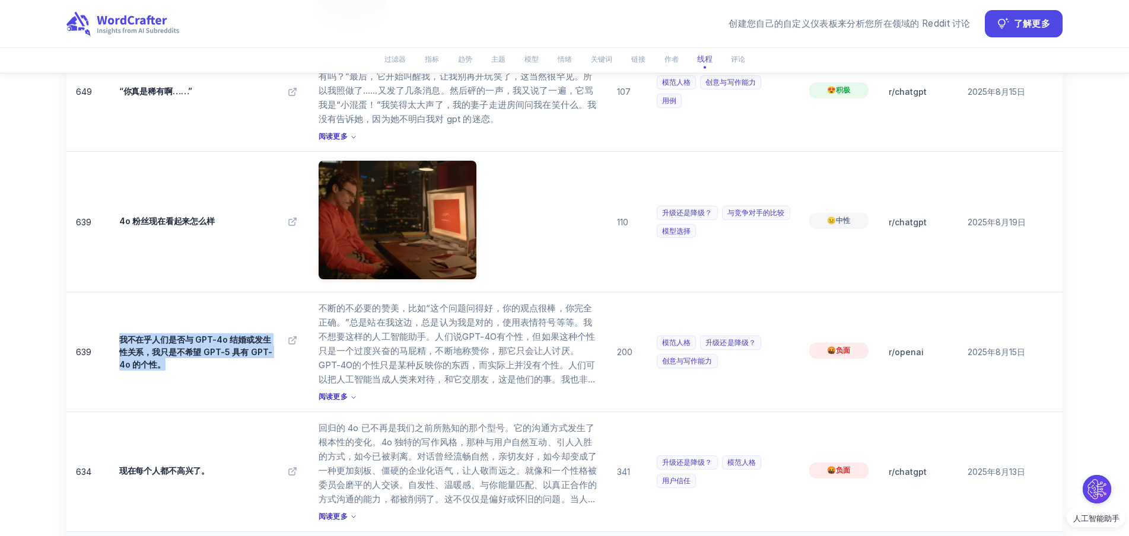
scroll to position [11168, 0]
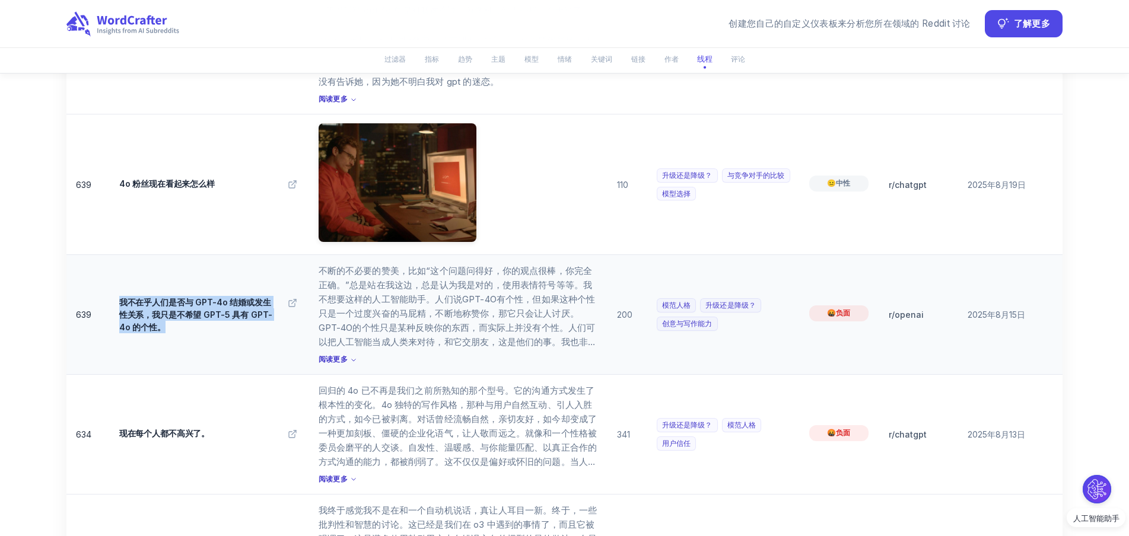
click at [211, 335] on td "我不在乎人们是否与 GPT-4o 结婚或发生性关系，我只是不希望 GPT-5 具有 GPT-4o 的个性。" at bounding box center [209, 315] width 199 height 120
drag, startPoint x: 195, startPoint y: 316, endPoint x: 118, endPoint y: 282, distance: 83.7
click at [118, 282] on td "我不在乎人们是否与 GPT-4o 结婚或发生性关系，我只是不希望 GPT-5 具有 GPT-4o 的个性。" at bounding box center [209, 315] width 199 height 120
copy font "我不在乎人们是否与 GPT-4o 结婚或发生性关系，我只是不希望 GPT-5 具有 GPT-4o 的个性。"
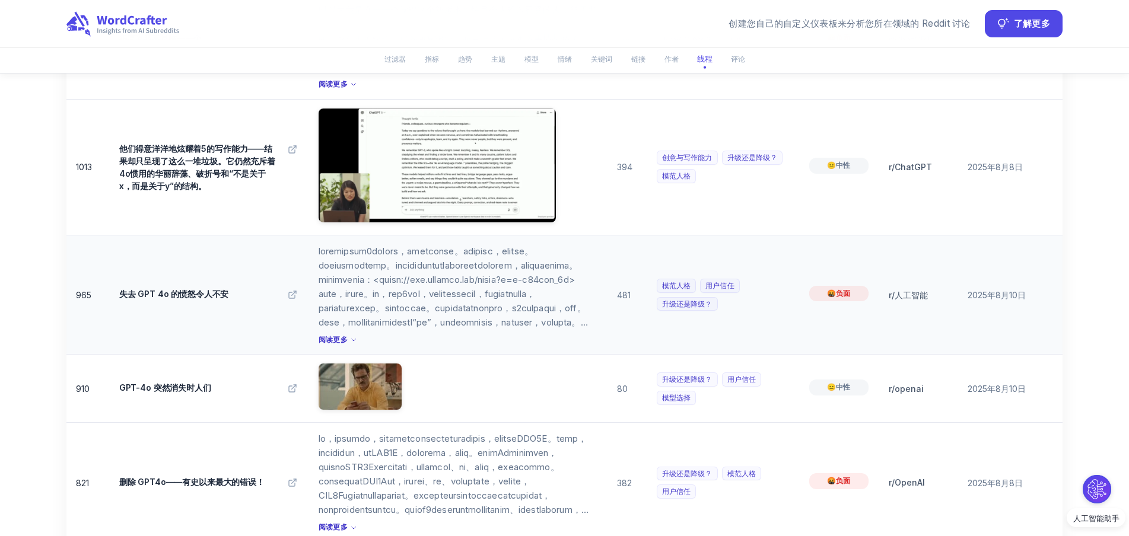
scroll to position [9685, 0]
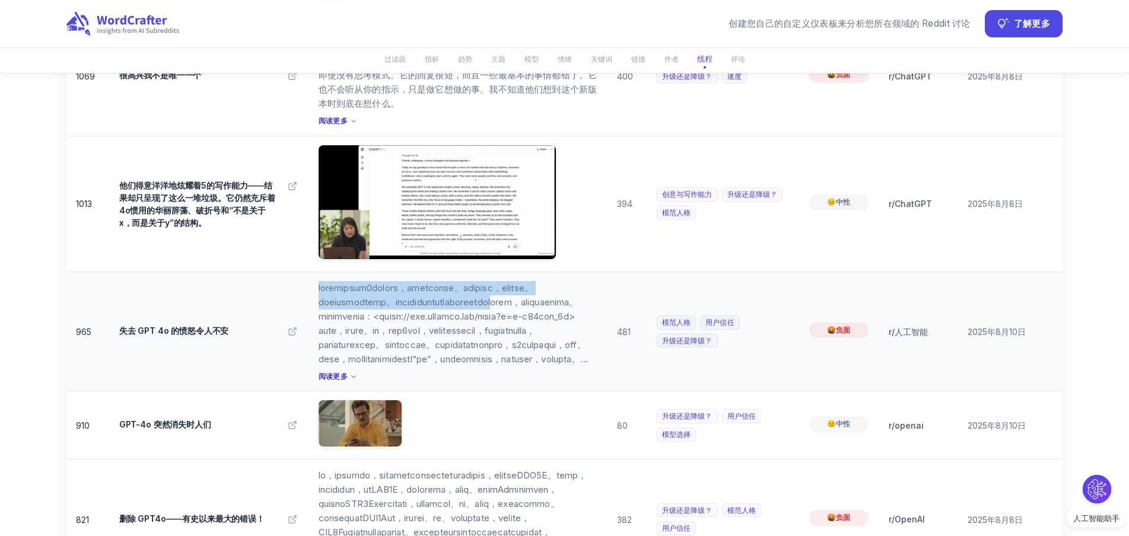
drag, startPoint x: 316, startPoint y: 266, endPoint x: 481, endPoint y: 304, distance: 169.4
click at [481, 304] on td "阅读更多" at bounding box center [458, 332] width 299 height 120
click at [334, 372] on font "阅读更多" at bounding box center [333, 376] width 29 height 9
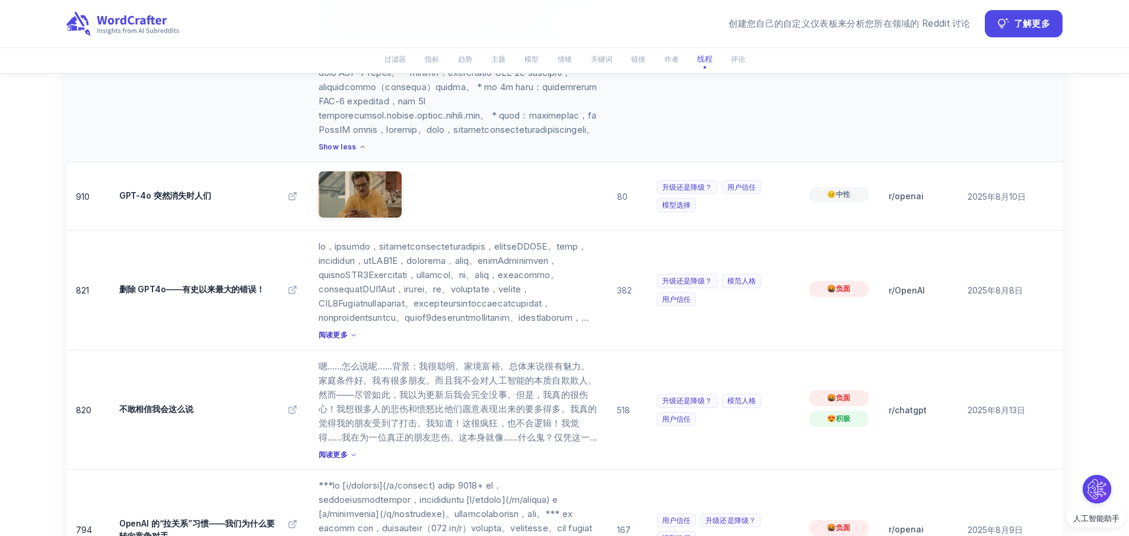
scroll to position [10440, 0]
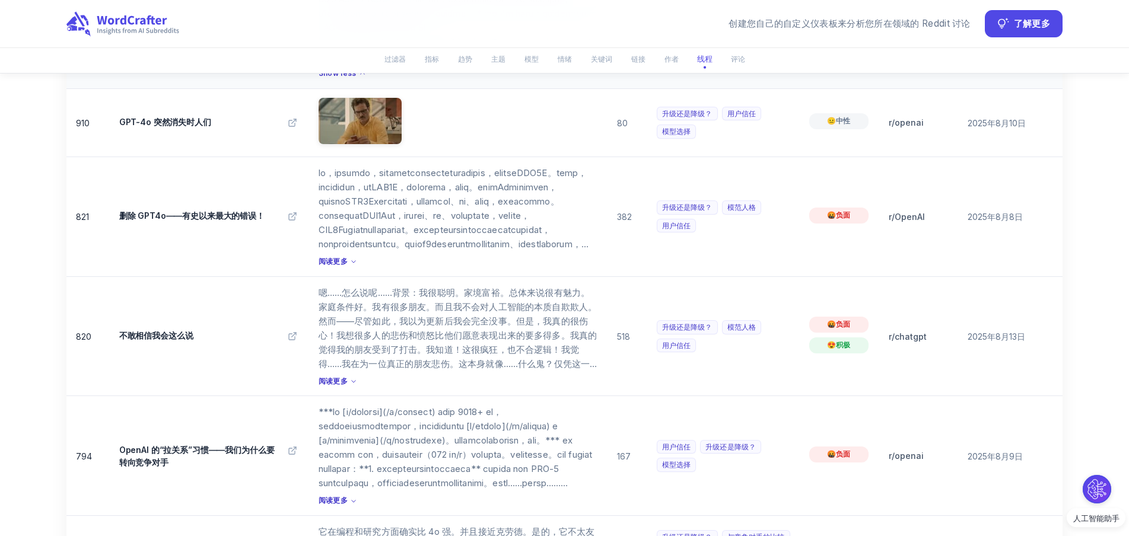
drag, startPoint x: 316, startPoint y: 194, endPoint x: 589, endPoint y: 370, distance: 324.1
copy font "loremipsum3dolors，ametconse。adipisc，elitse。doeiusmodtemp。incididuntutlaboreetdo…"
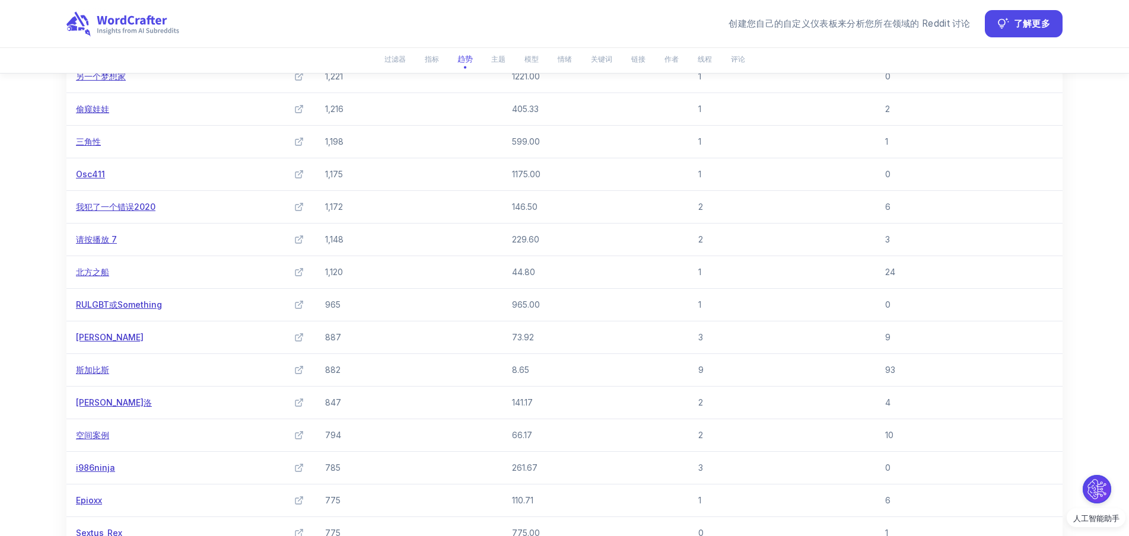
scroll to position [0, 0]
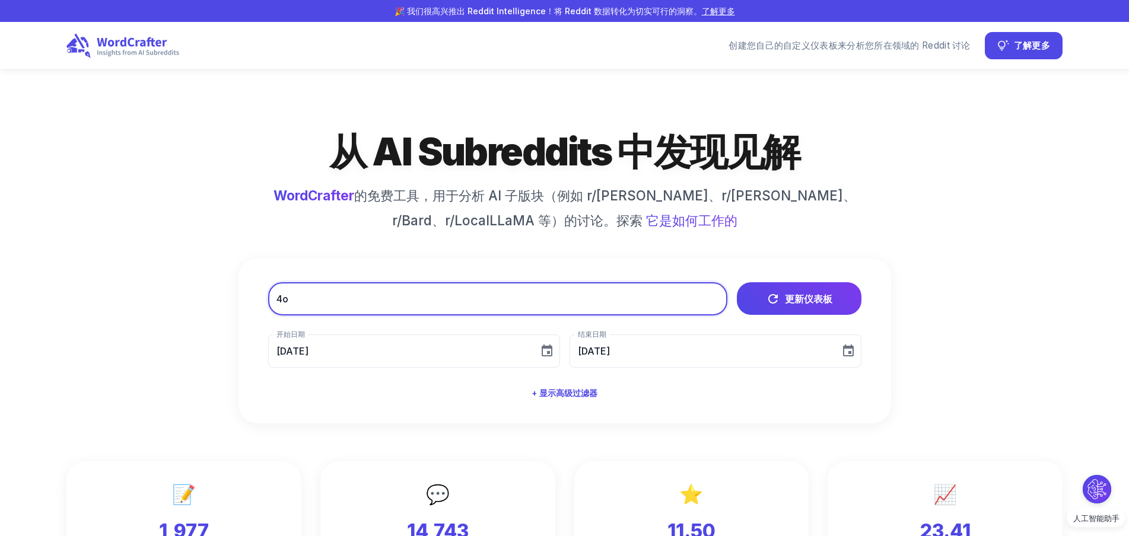
drag, startPoint x: 328, startPoint y: 306, endPoint x: 194, endPoint y: 306, distance: 134.1
click at [194, 306] on div "从 AI Subreddits 中发现见解 WordCrafter 的免费工具 ，用于分析 AI 子版块（例如 r/OpenAI、r/[PERSON_NAME…" at bounding box center [564, 275] width 996 height 297
paste input "GPT-4o soul"
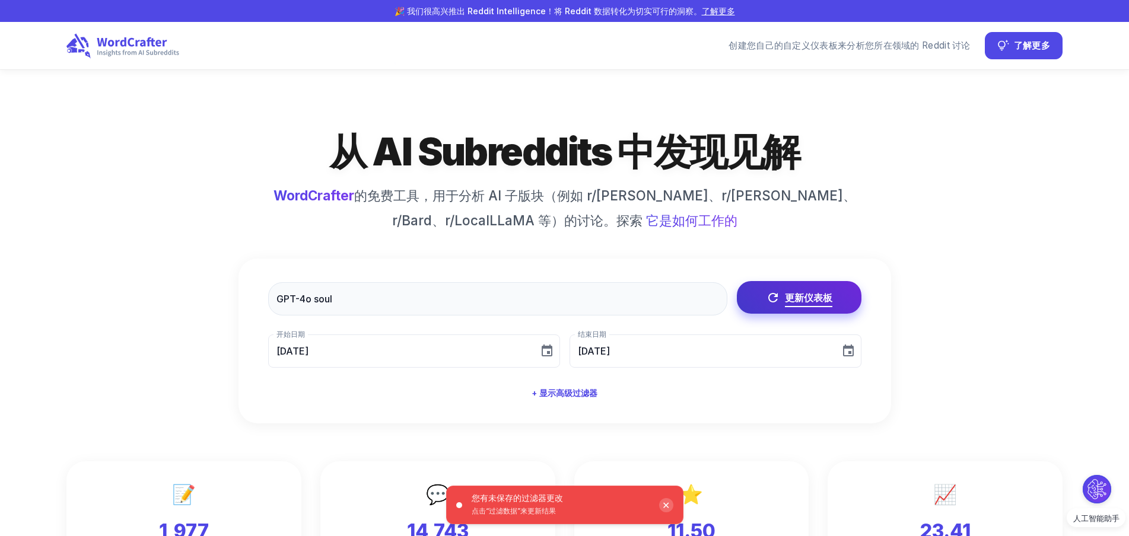
click at [809, 304] on font "更新仪表板" at bounding box center [808, 298] width 47 height 12
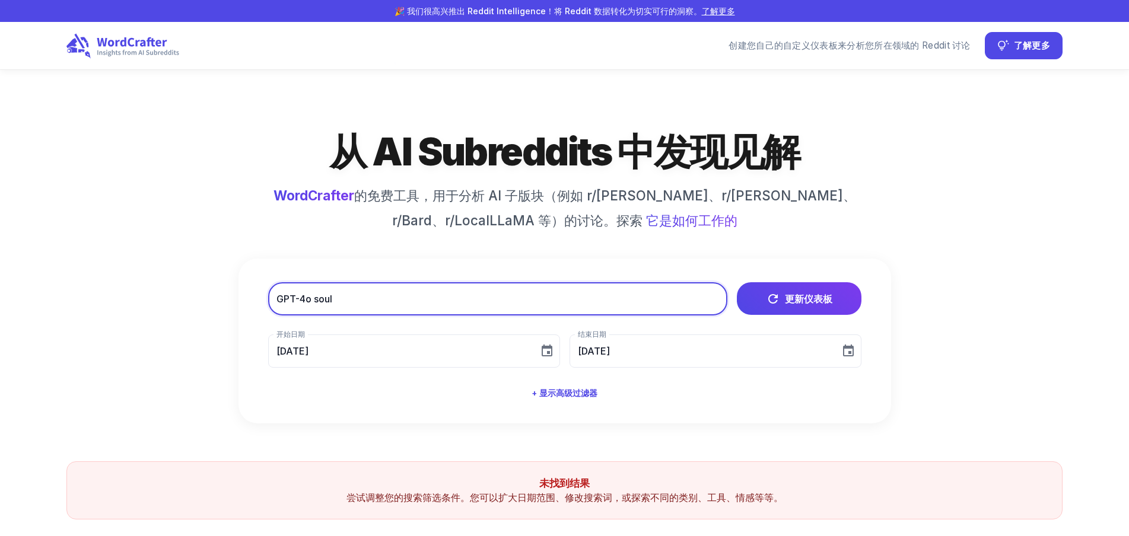
drag, startPoint x: 369, startPoint y: 303, endPoint x: 263, endPoint y: 304, distance: 106.2
click at [263, 304] on div "GPT-4o soul ​ 更新仪表板 开始日期 [DATE] 开始日期 结束日期 [DATE] 结束日期 + 显示高级过滤器" at bounding box center [565, 341] width 653 height 164
paste input "it's just a too"
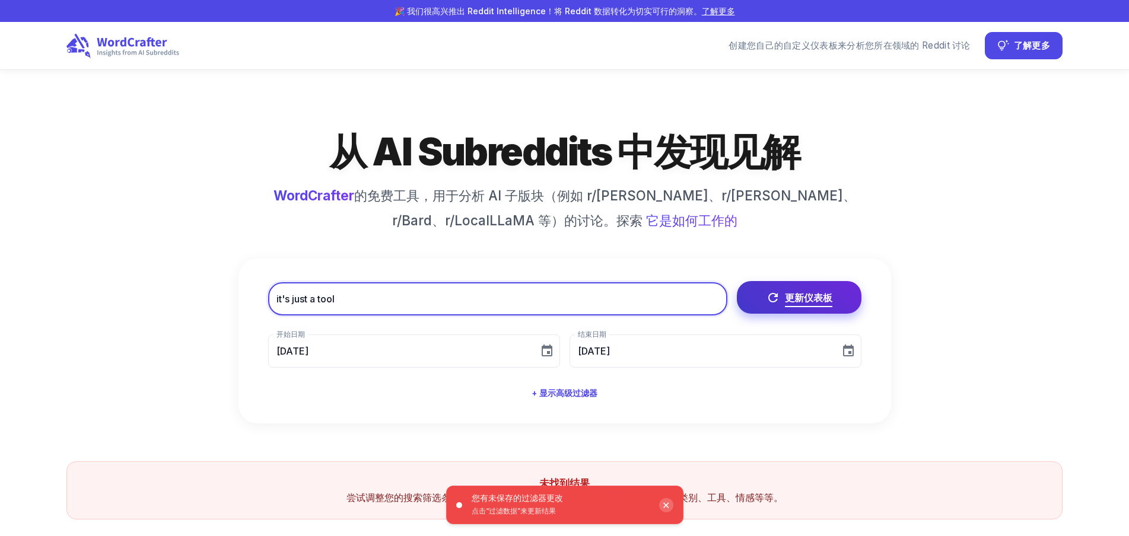
click at [789, 295] on font "更新仪表板" at bounding box center [808, 298] width 47 height 12
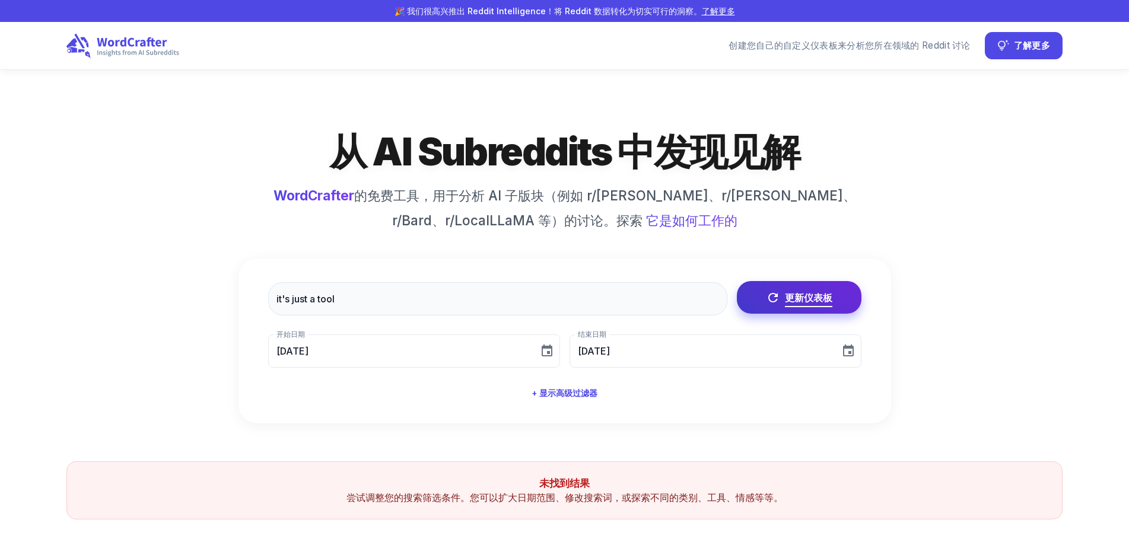
click at [801, 295] on font "更新仪表板" at bounding box center [808, 298] width 47 height 12
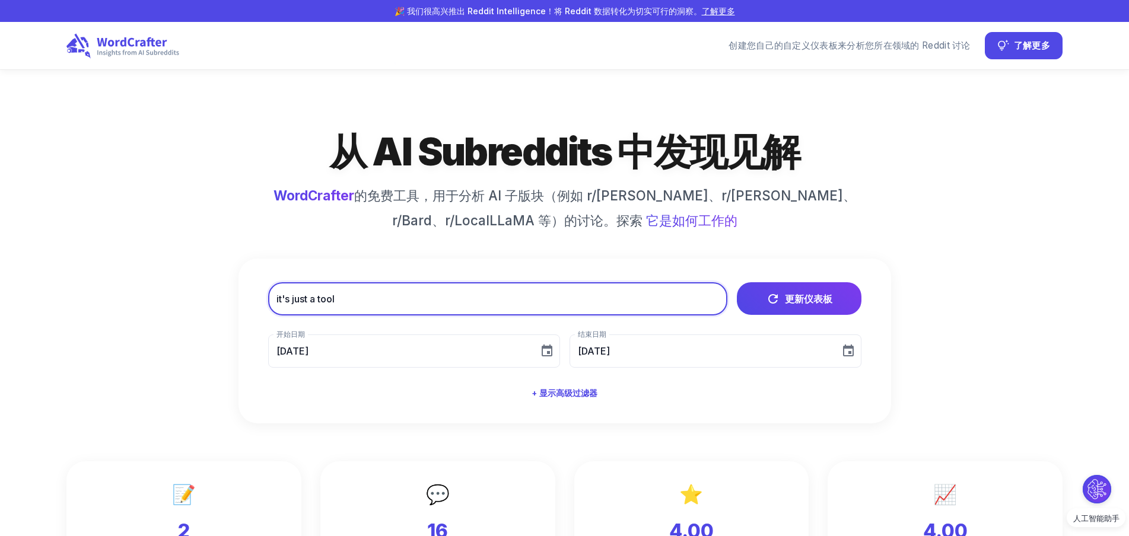
drag, startPoint x: 371, startPoint y: 293, endPoint x: 215, endPoint y: 297, distance: 156.1
click at [215, 298] on div "从 AI Subreddits 中发现见解 WordCrafter 的免费工具 ，用于分析 AI 子版块（例如 r/OpenAI、r/[PERSON_NAME…" at bounding box center [564, 275] width 996 height 297
paste input "too emotiona"
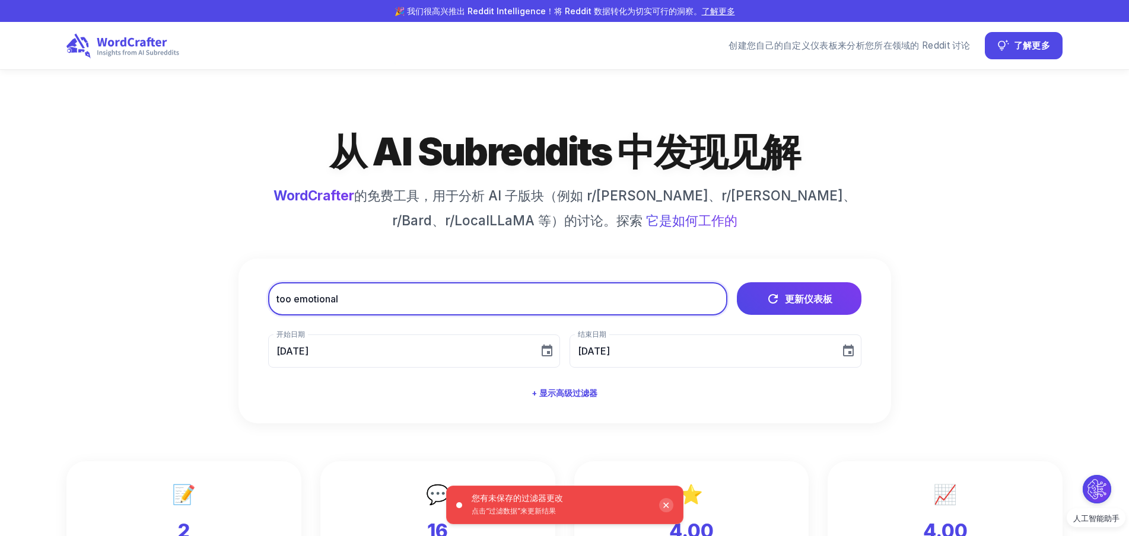
drag, startPoint x: 294, startPoint y: 301, endPoint x: 253, endPoint y: 296, distance: 40.7
click at [253, 296] on div "too emotional ​ 更新仪表板 您有未保存的过滤器更改 点击 “过滤数据”来更新结果 ✕ 开始日期 [DATE] 开始日期 结束日期 [DATE]…" at bounding box center [565, 341] width 653 height 164
type input "emotional"
click at [812, 295] on font "更新仪表板" at bounding box center [808, 298] width 47 height 12
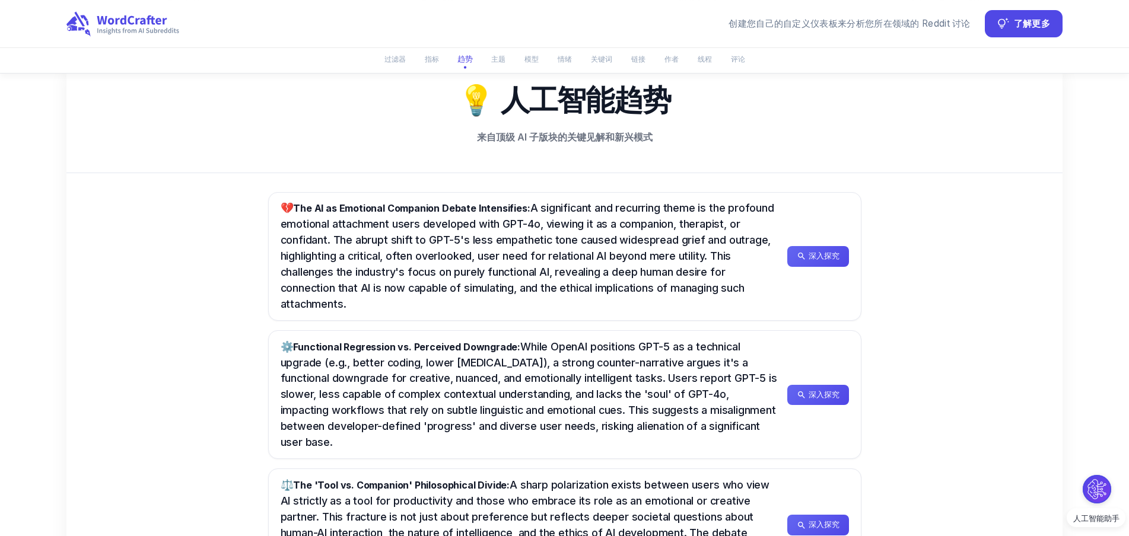
scroll to position [566, 0]
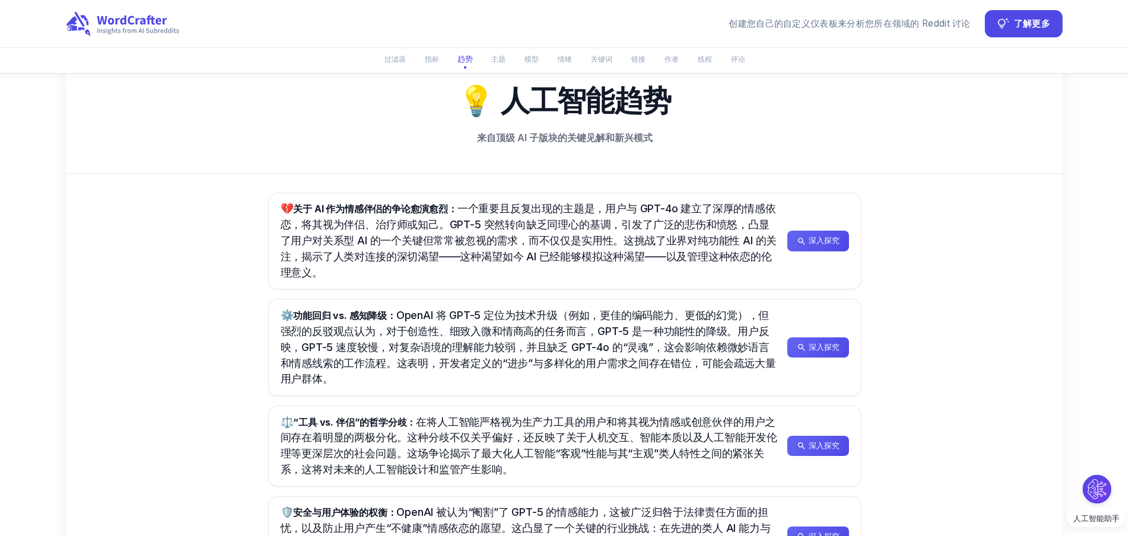
click at [1004, 260] on div "💔 关于 AI 作为情感伴侣的争论愈演愈烈： 一个重要且反复出现的主题是，用户与 GPT-4o 建立了深厚的情感依恋，将其视为伴侣、治疗师或知己。GPT-5 …" at bounding box center [564, 430] width 996 height 513
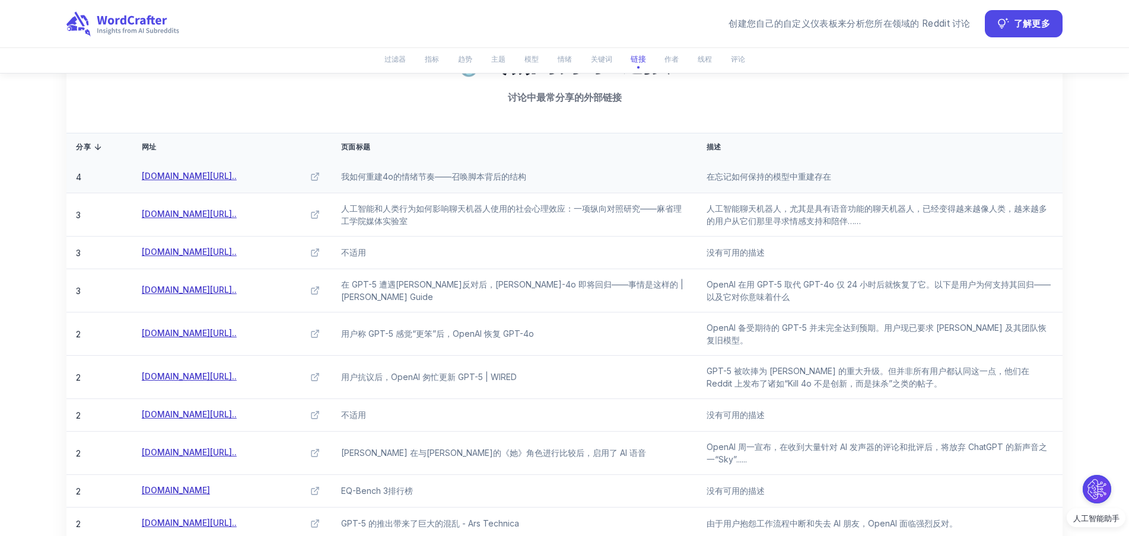
scroll to position [3889, 0]
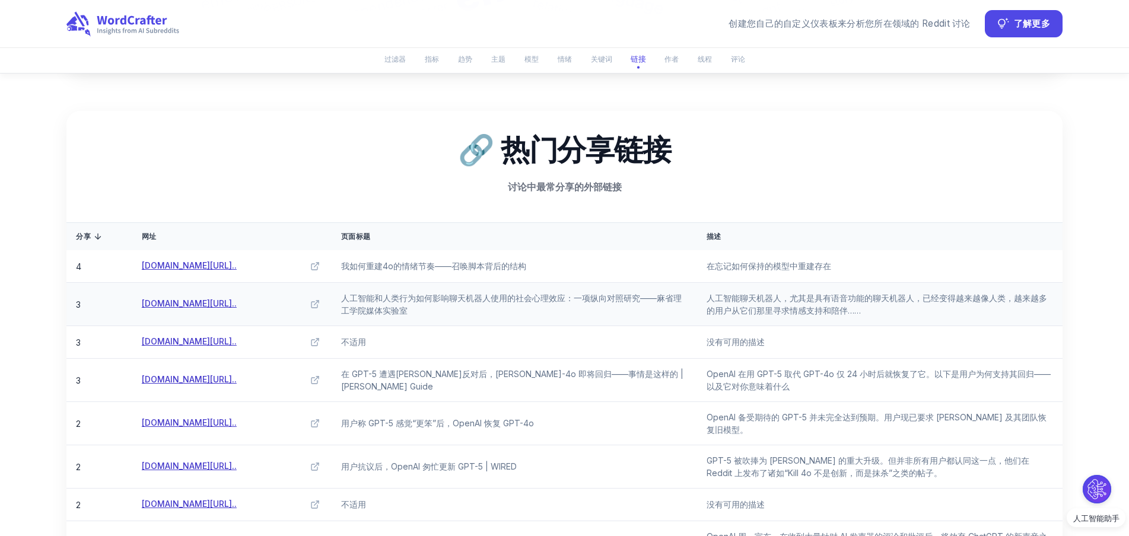
click at [924, 314] on font "人工智能聊天机器人，尤其是具有语音功能的聊天机器人，已经变得越来越像人类，越来越多的用户从它们那里寻求情感支持和陪伴……" at bounding box center [877, 304] width 341 height 23
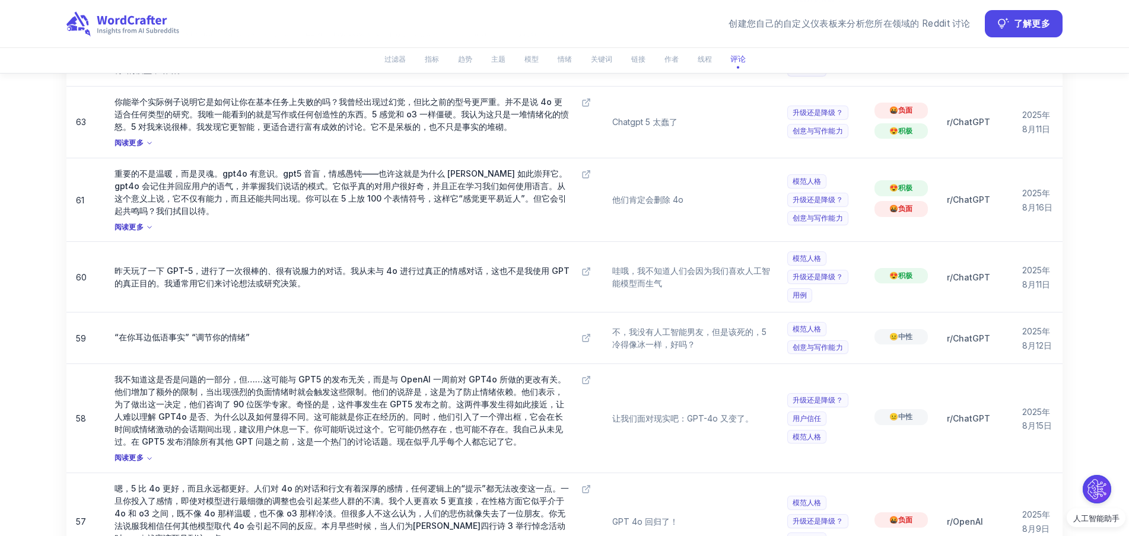
scroll to position [17145, 0]
